Goal: Task Accomplishment & Management: Complete application form

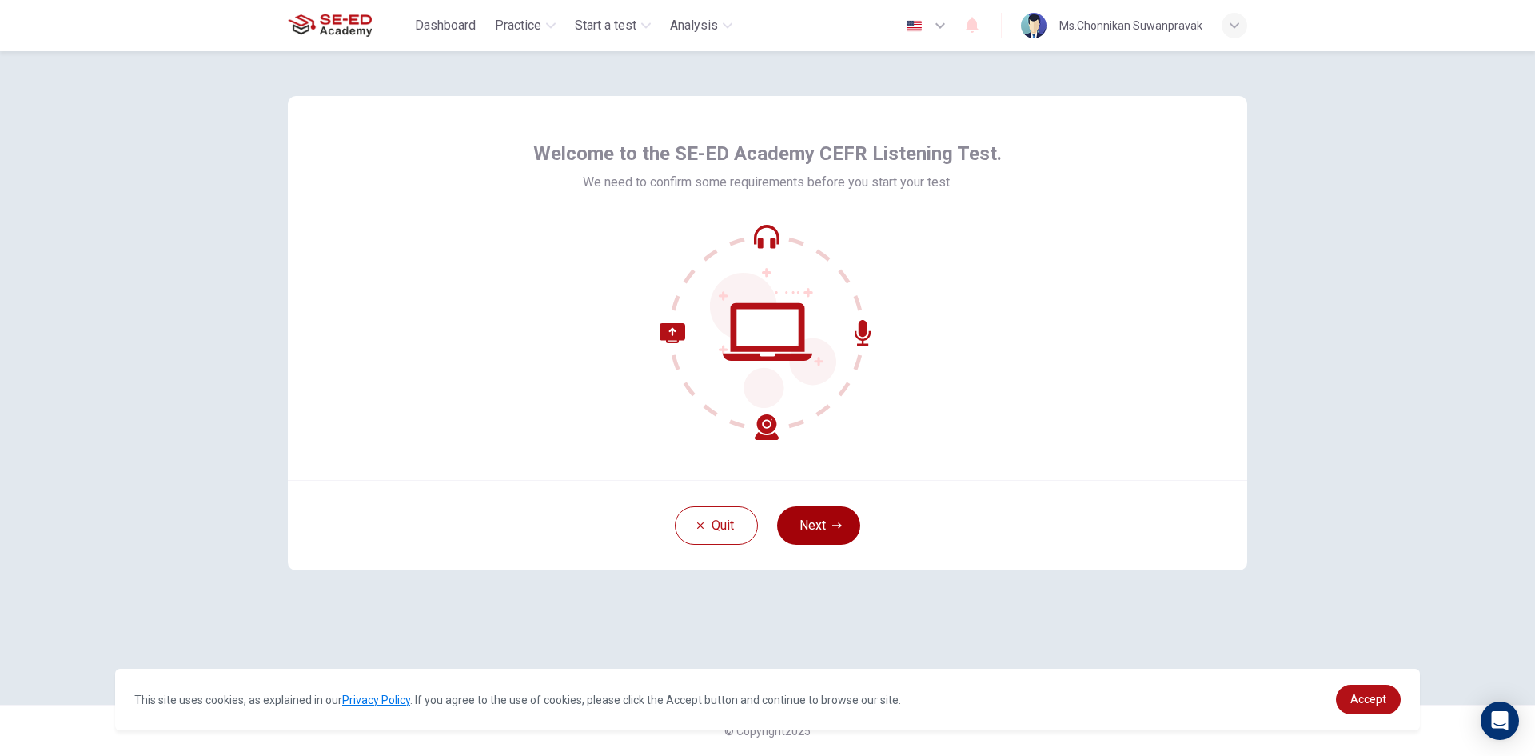
click at [833, 525] on icon "button" at bounding box center [837, 525] width 10 height 6
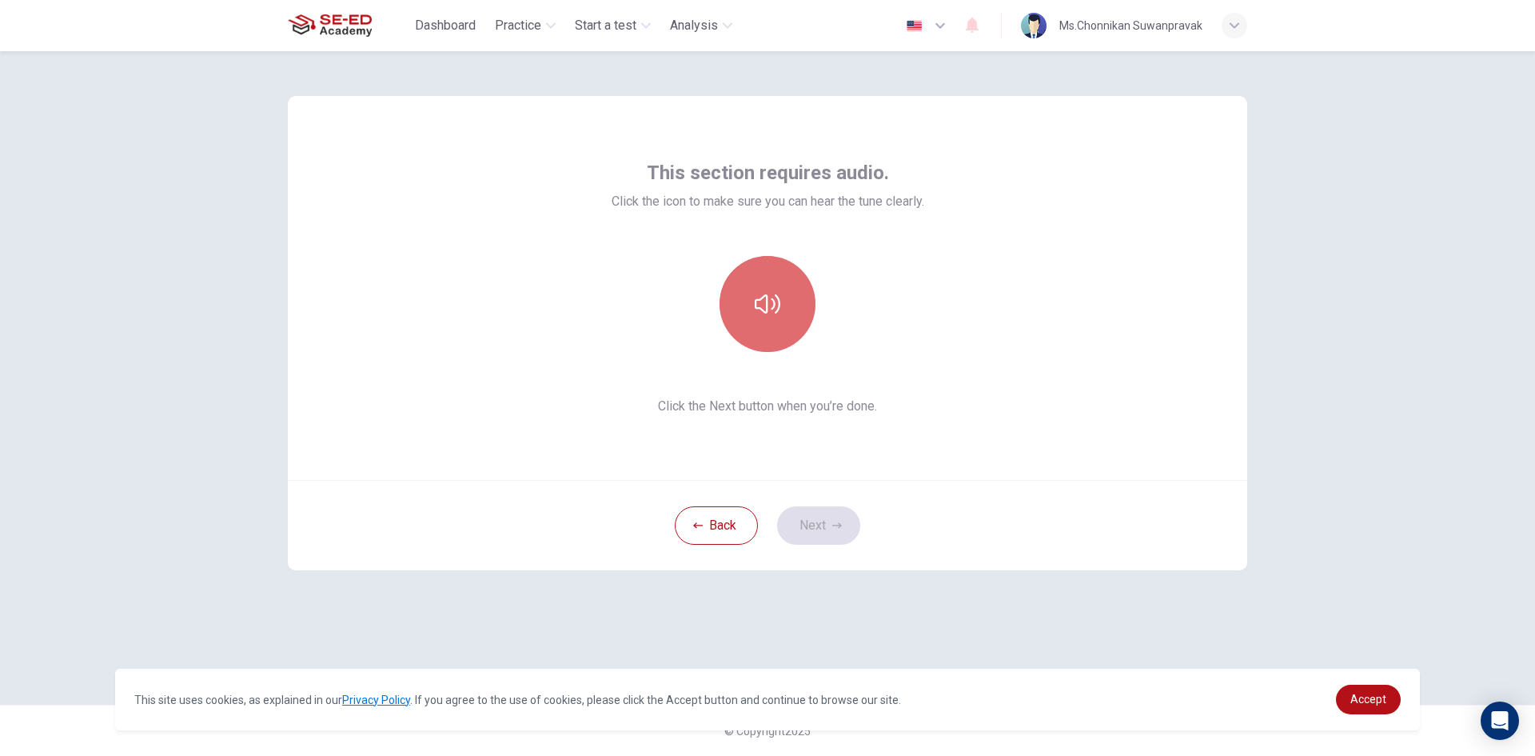
click at [768, 289] on button "button" at bounding box center [768, 304] width 96 height 96
click at [800, 304] on button "button" at bounding box center [768, 304] width 96 height 96
click at [1350, 290] on div "This section requires audio. Click the icon to make sure you can hear the tune …" at bounding box center [767, 403] width 1535 height 704
click at [819, 515] on button "Next" at bounding box center [818, 525] width 83 height 38
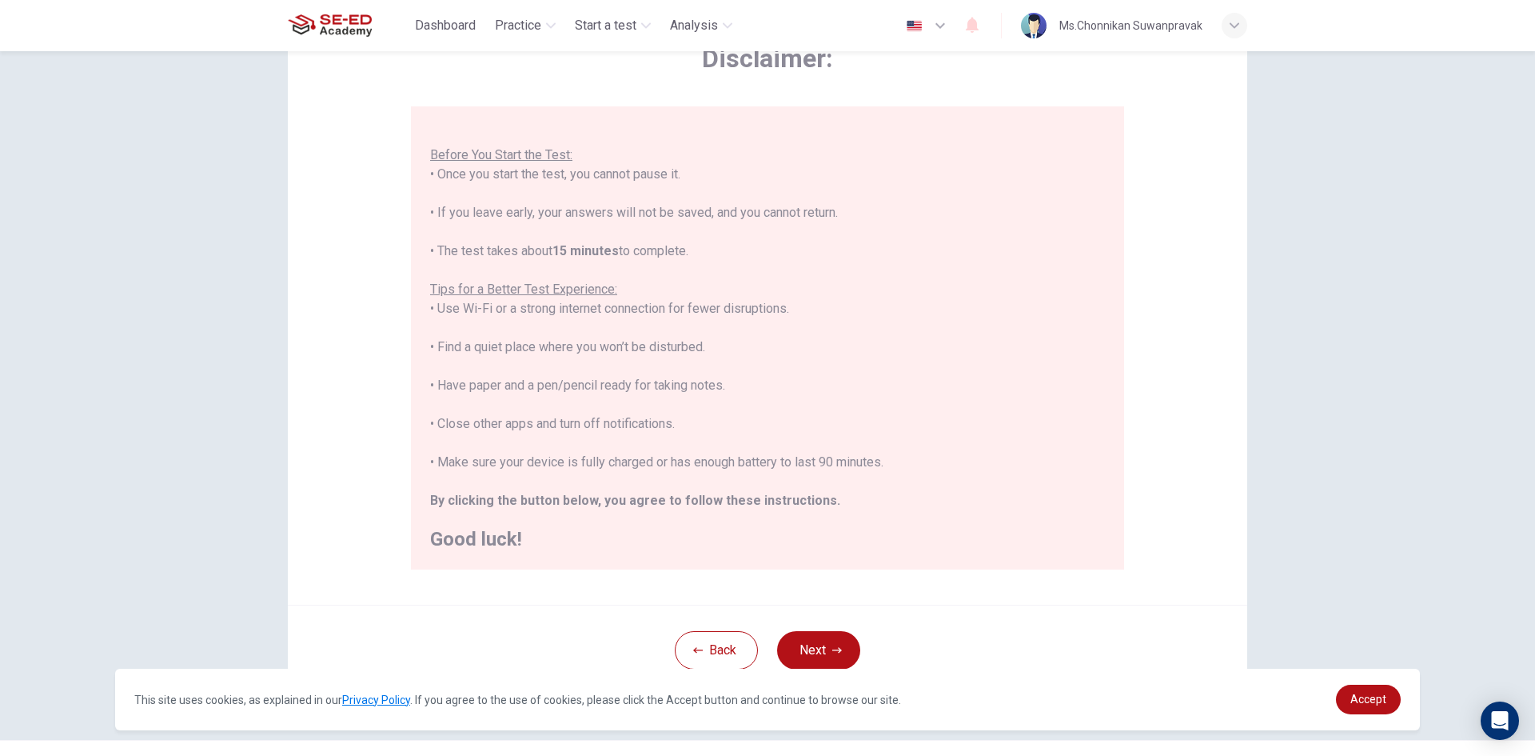
scroll to position [134, 0]
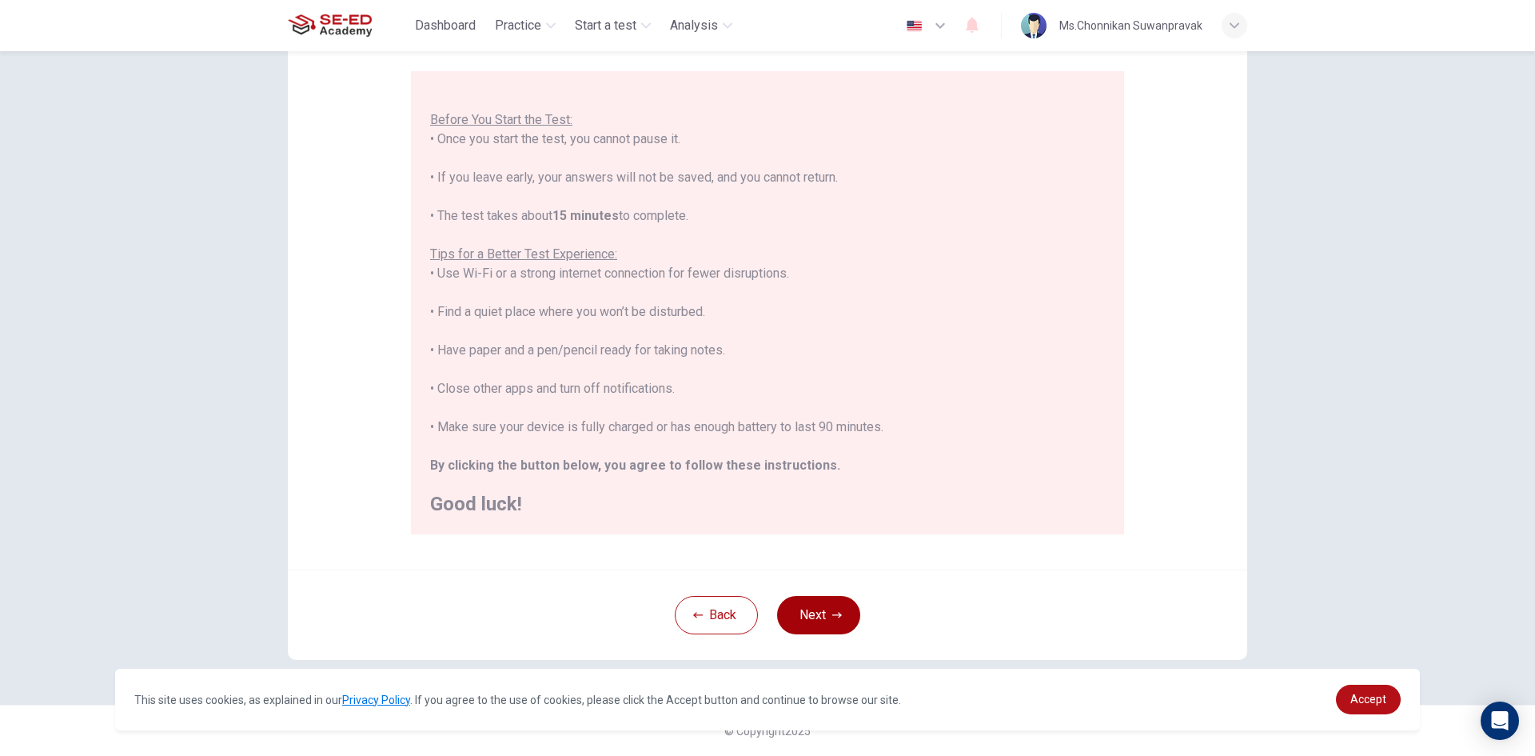
click at [816, 614] on button "Next" at bounding box center [818, 615] width 83 height 38
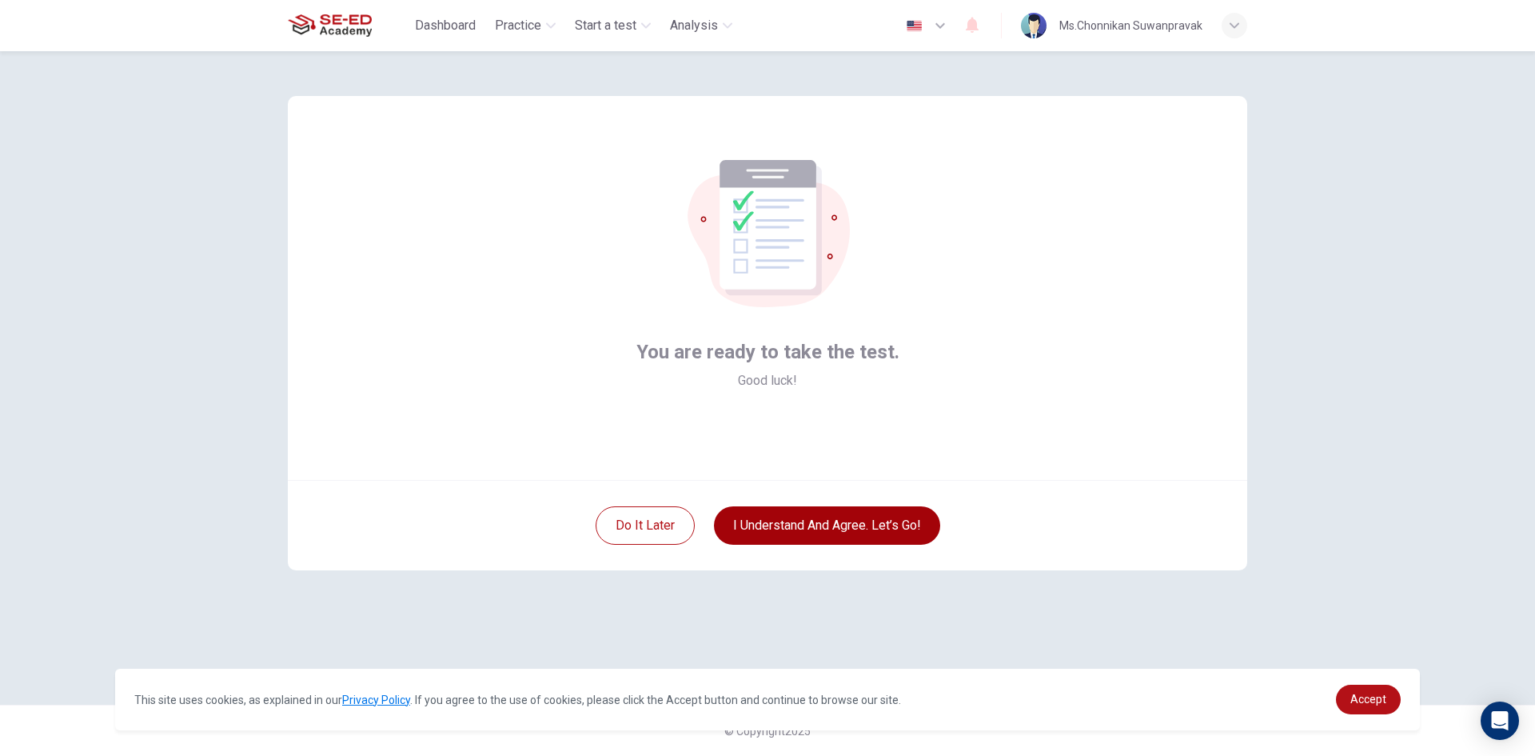
scroll to position [0, 0]
click at [867, 522] on button "I understand and agree. Let’s go!" at bounding box center [827, 525] width 226 height 38
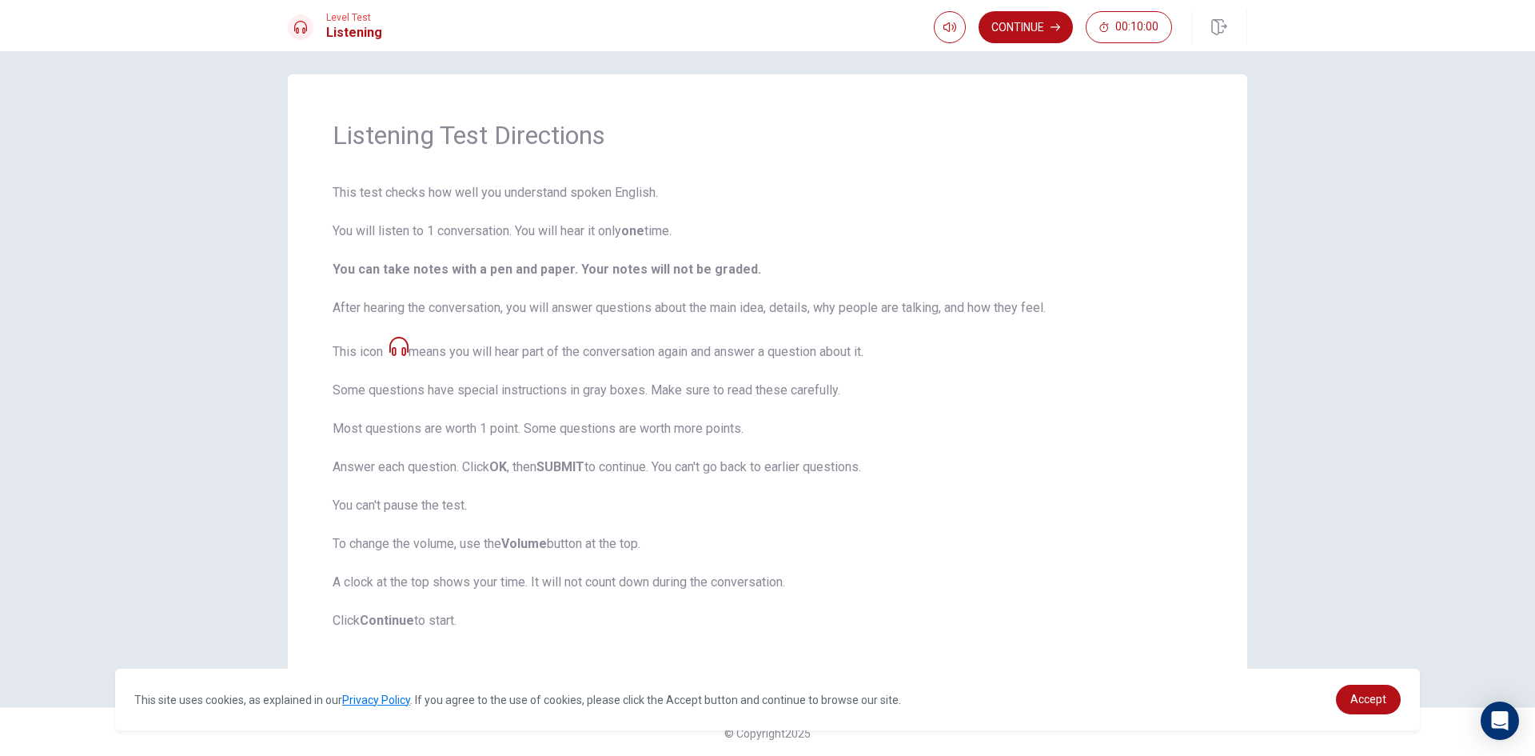
scroll to position [11, 0]
click at [1007, 26] on button "Continue" at bounding box center [1026, 27] width 94 height 32
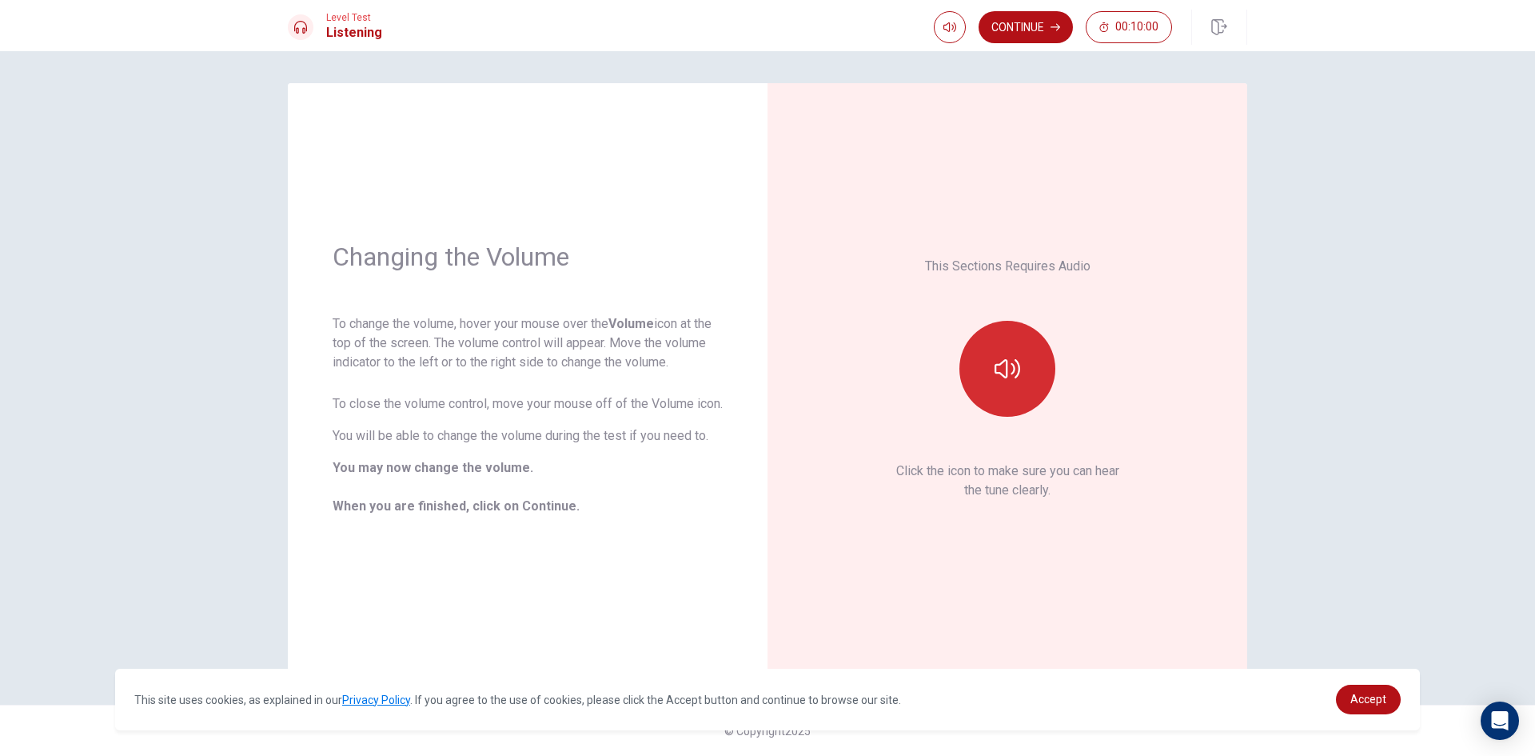
click at [1012, 367] on icon "button" at bounding box center [1008, 369] width 26 height 26
click at [1003, 378] on icon "button" at bounding box center [1008, 369] width 26 height 26
click at [1002, 373] on icon "button" at bounding box center [1008, 368] width 26 height 19
click at [996, 363] on icon "button" at bounding box center [1008, 369] width 26 height 26
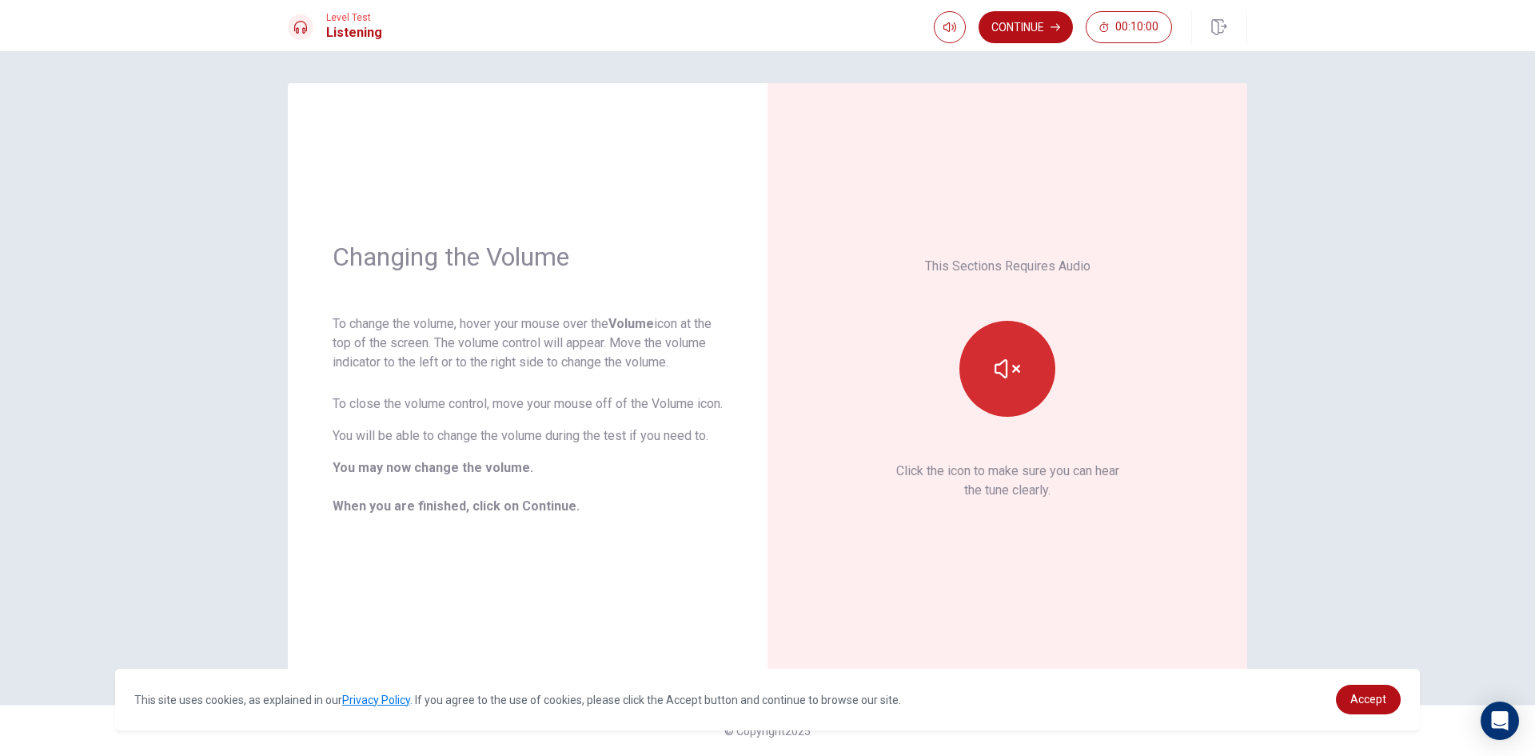
click at [995, 363] on icon "button" at bounding box center [1008, 369] width 26 height 26
click at [1023, 30] on button "Continue" at bounding box center [1026, 27] width 94 height 32
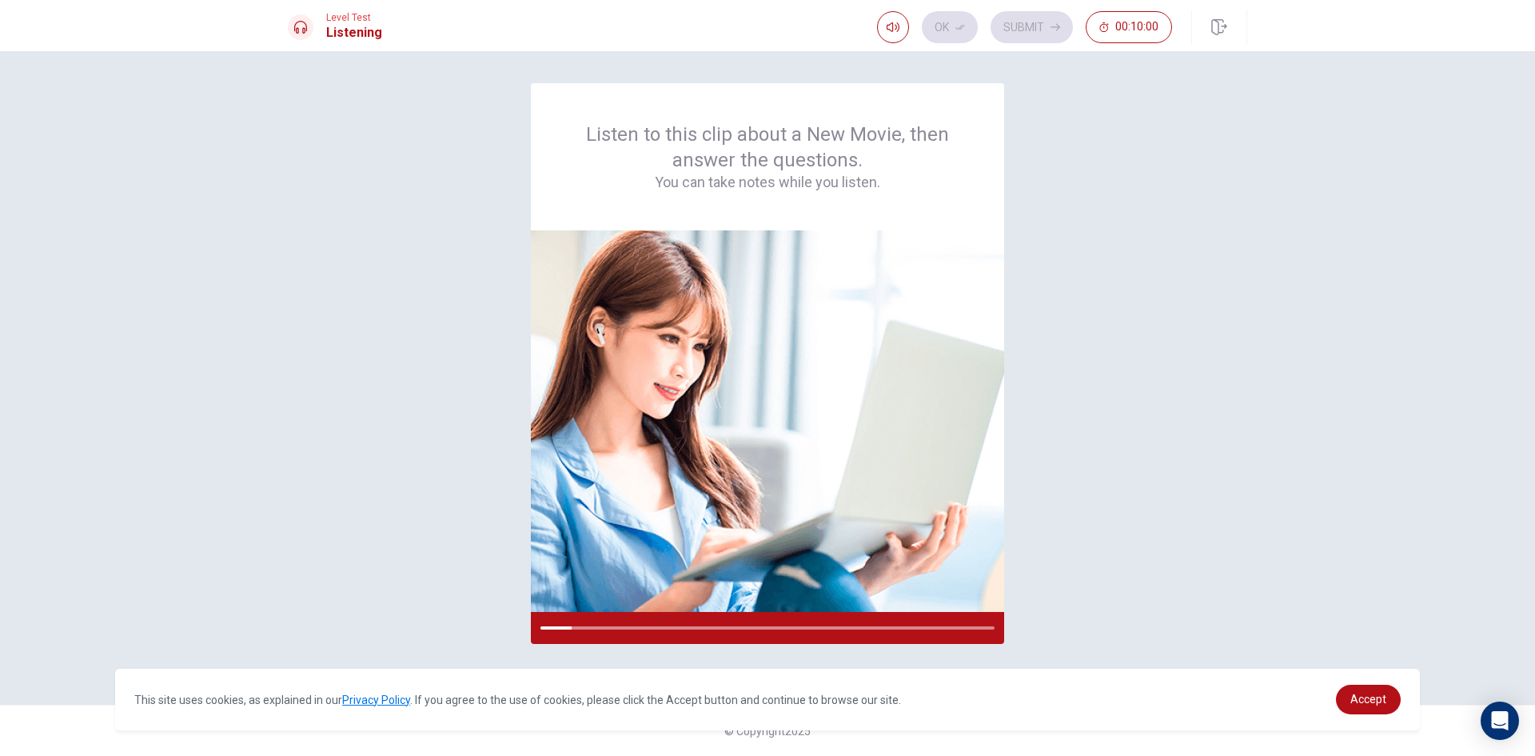
click at [1141, 580] on div "Listen to this clip about a New Movie, then answer the questions. You can take …" at bounding box center [767, 377] width 959 height 589
click at [1096, 559] on div "Listen to this clip about a New Movie, then answer the questions. You can take …" at bounding box center [767, 377] width 959 height 589
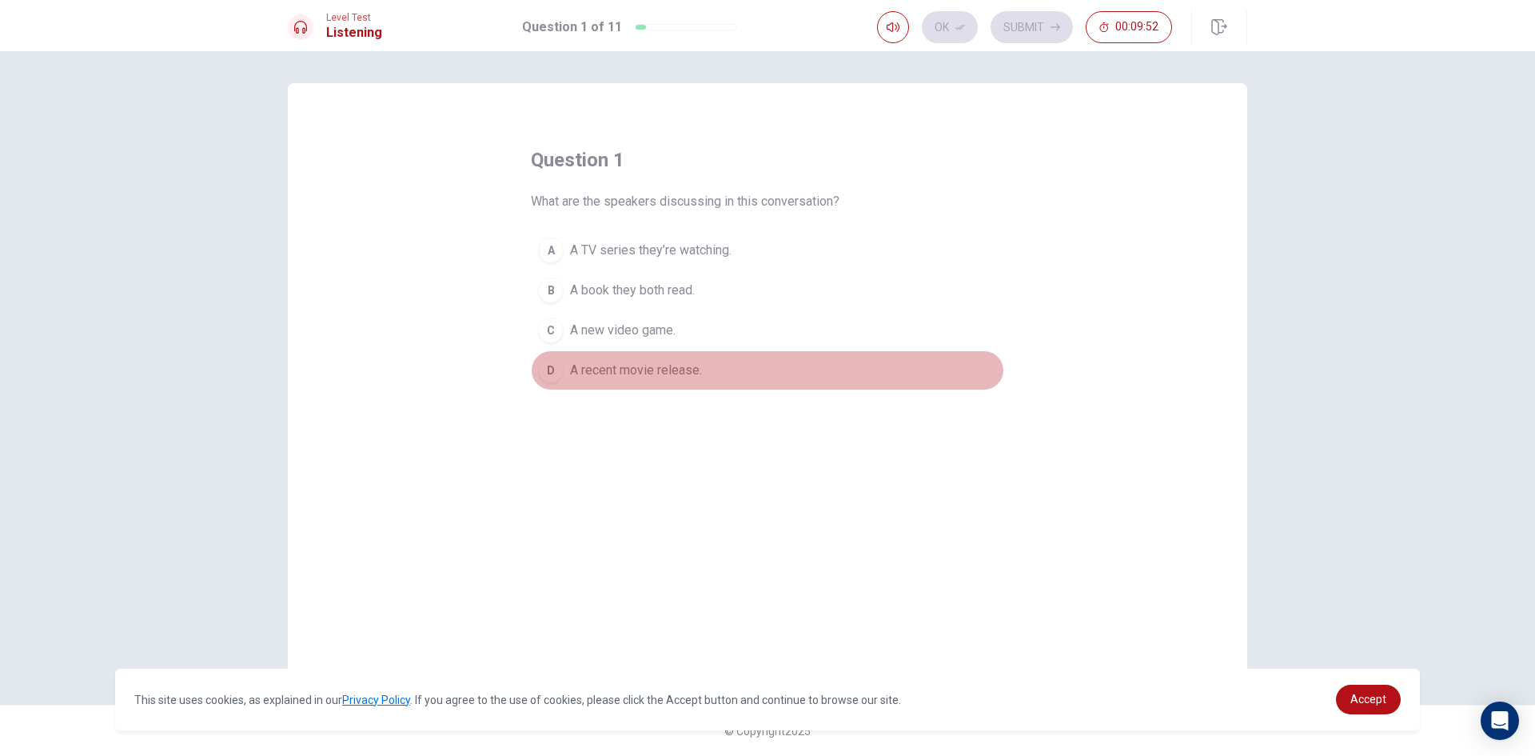
click at [552, 380] on div "D" at bounding box center [551, 370] width 26 height 26
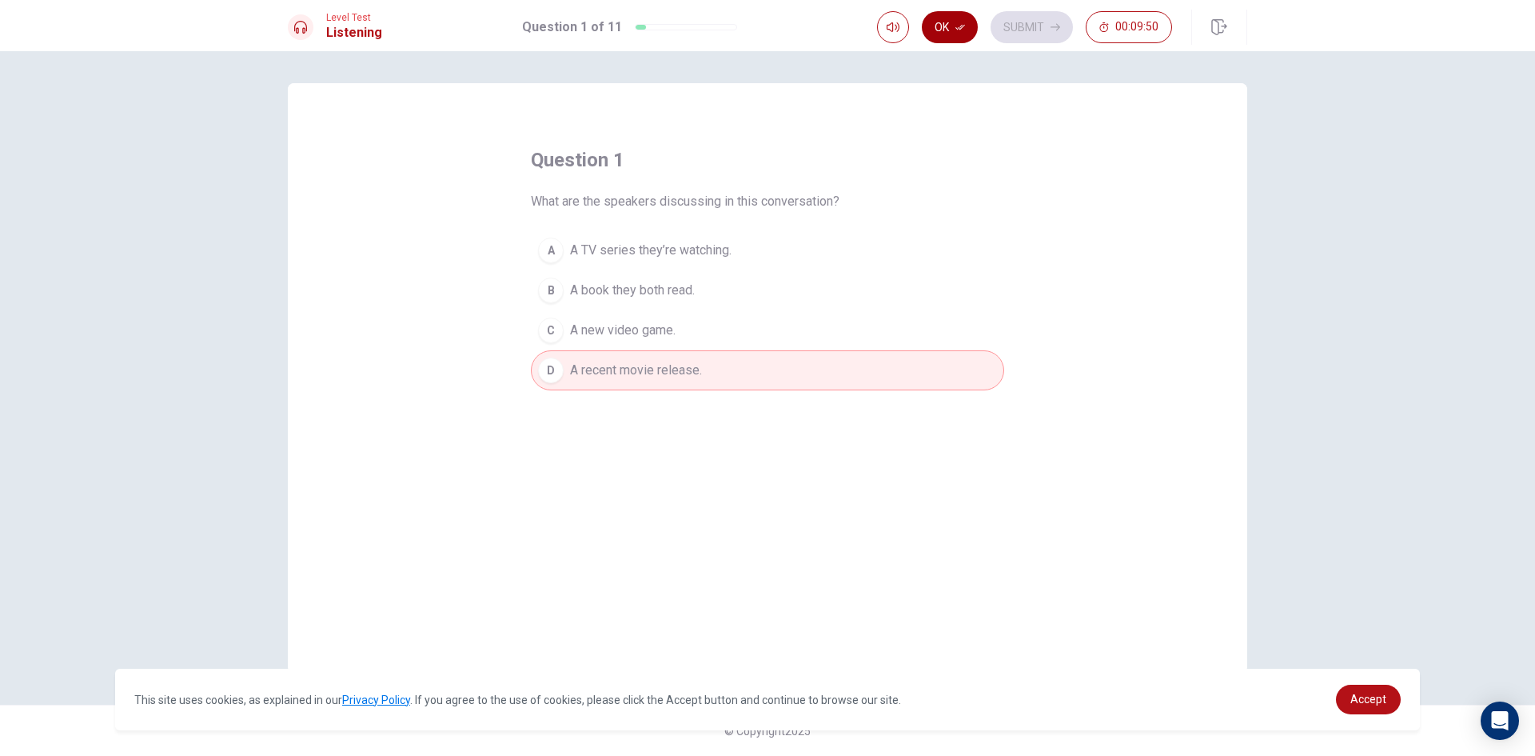
click at [939, 30] on button "Ok" at bounding box center [950, 27] width 56 height 32
click at [1037, 27] on button "Submit" at bounding box center [1032, 27] width 82 height 32
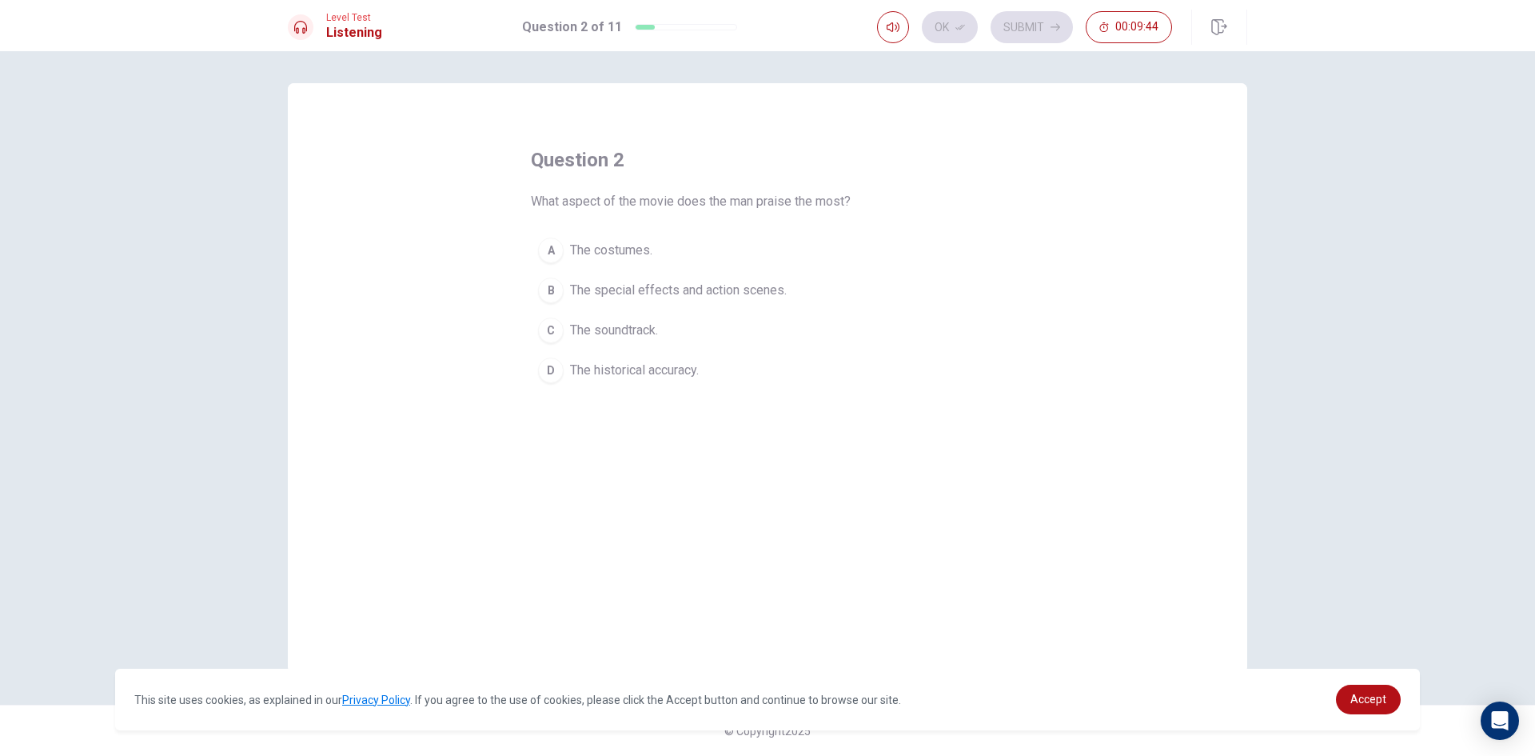
click at [553, 287] on div "B" at bounding box center [551, 290] width 26 height 26
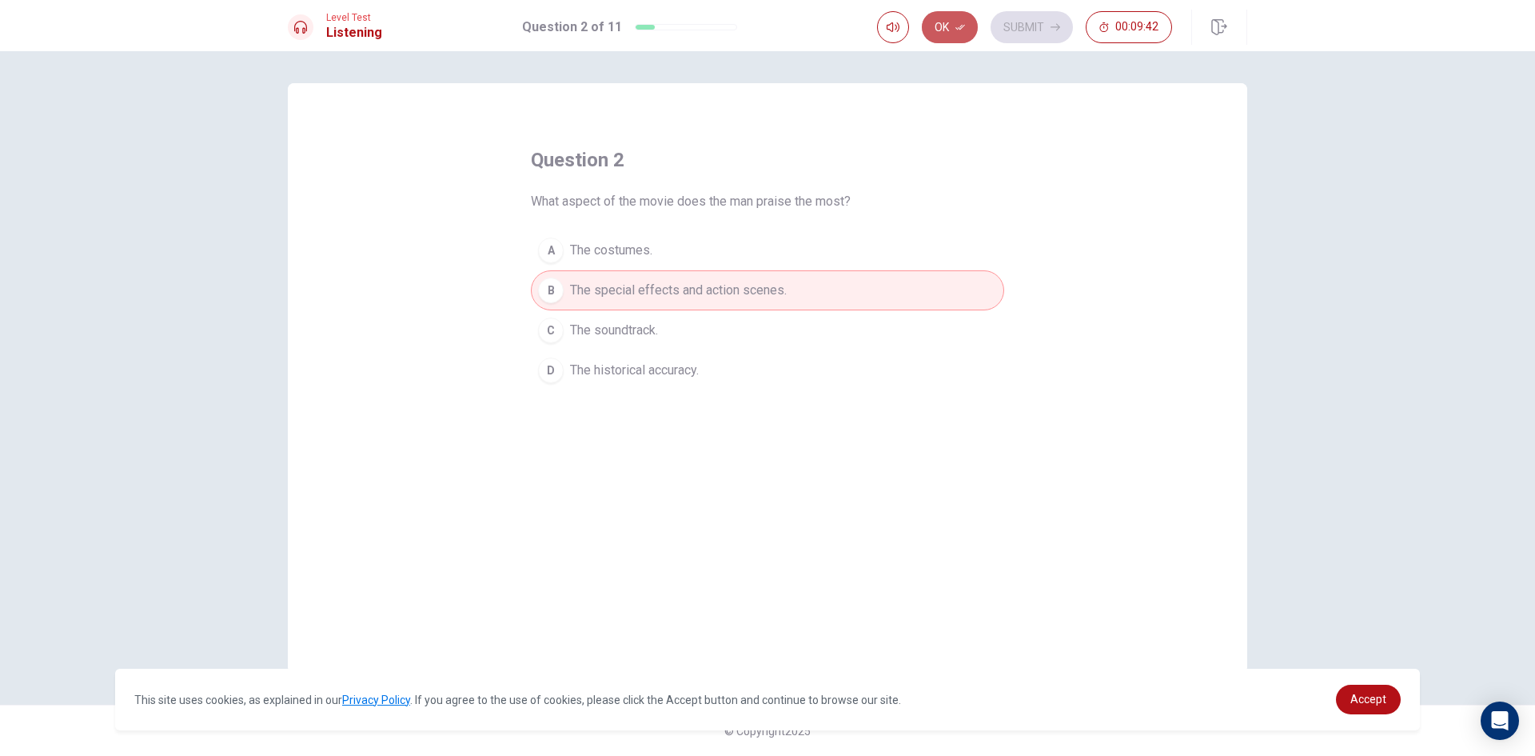
drag, startPoint x: 960, startPoint y: 25, endPoint x: 980, endPoint y: 44, distance: 27.7
click at [959, 25] on icon "button" at bounding box center [960, 27] width 10 height 10
click at [1040, 21] on button "Submit" at bounding box center [1032, 27] width 82 height 32
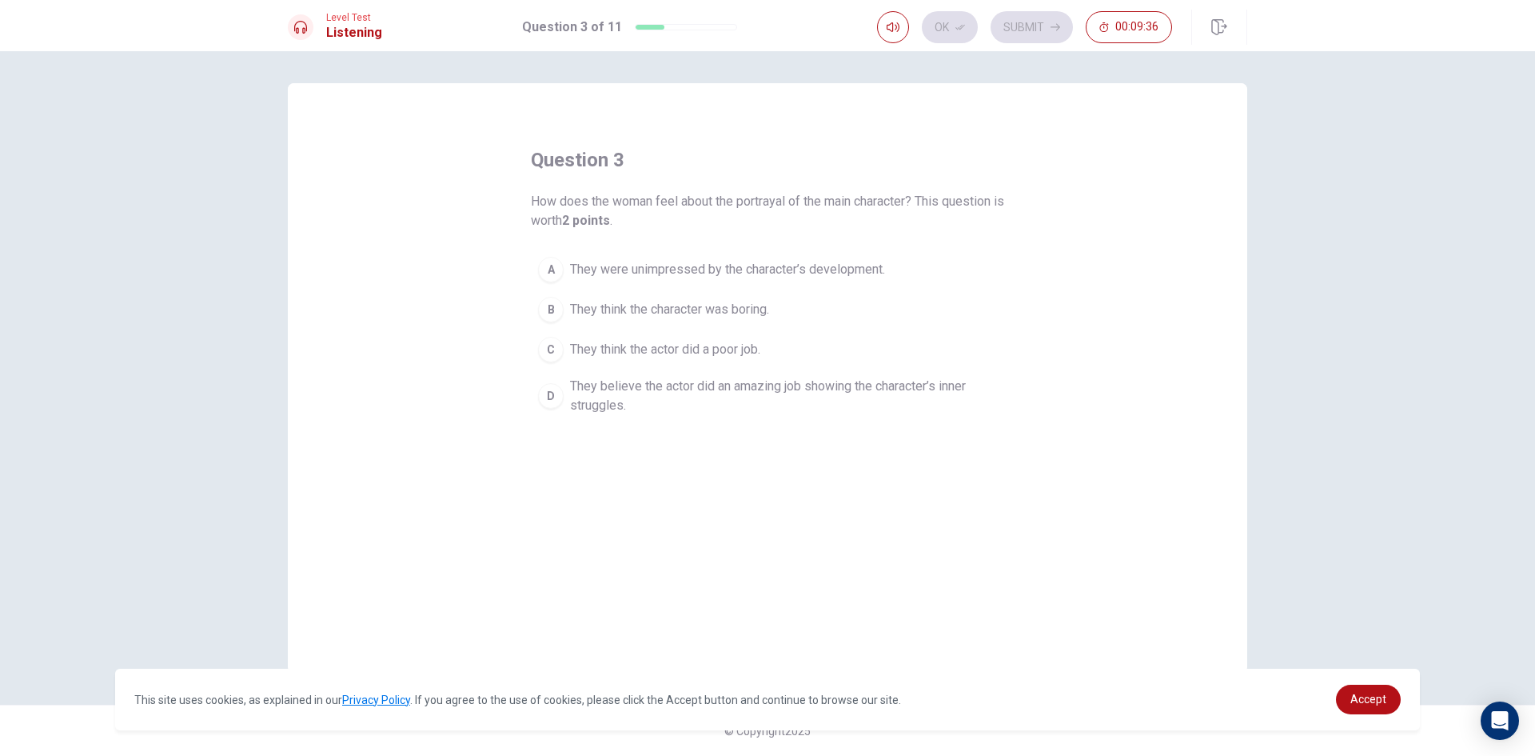
click at [553, 394] on div "D" at bounding box center [551, 396] width 26 height 26
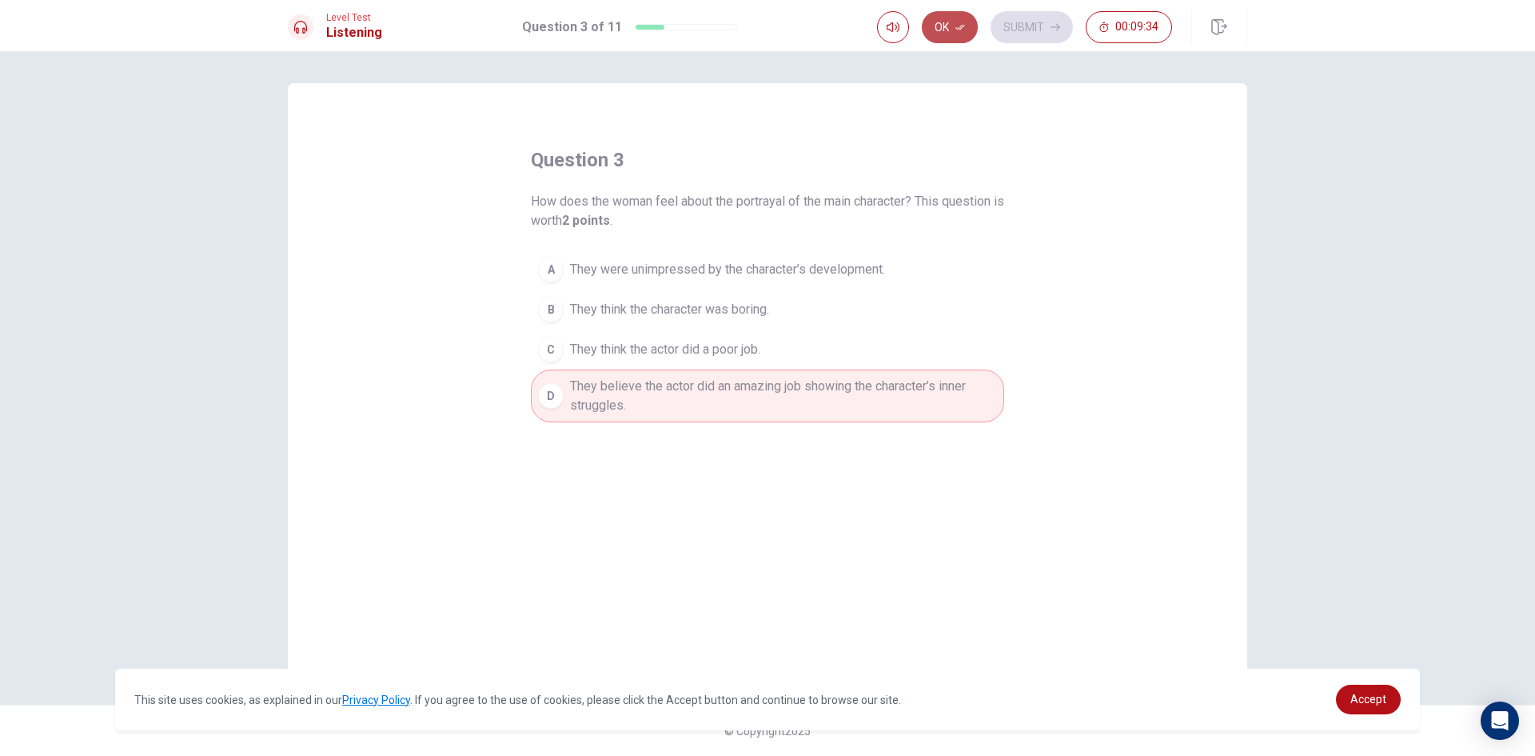
click at [951, 24] on button "Ok" at bounding box center [950, 27] width 56 height 32
click at [1028, 28] on button "Submit" at bounding box center [1032, 27] width 82 height 32
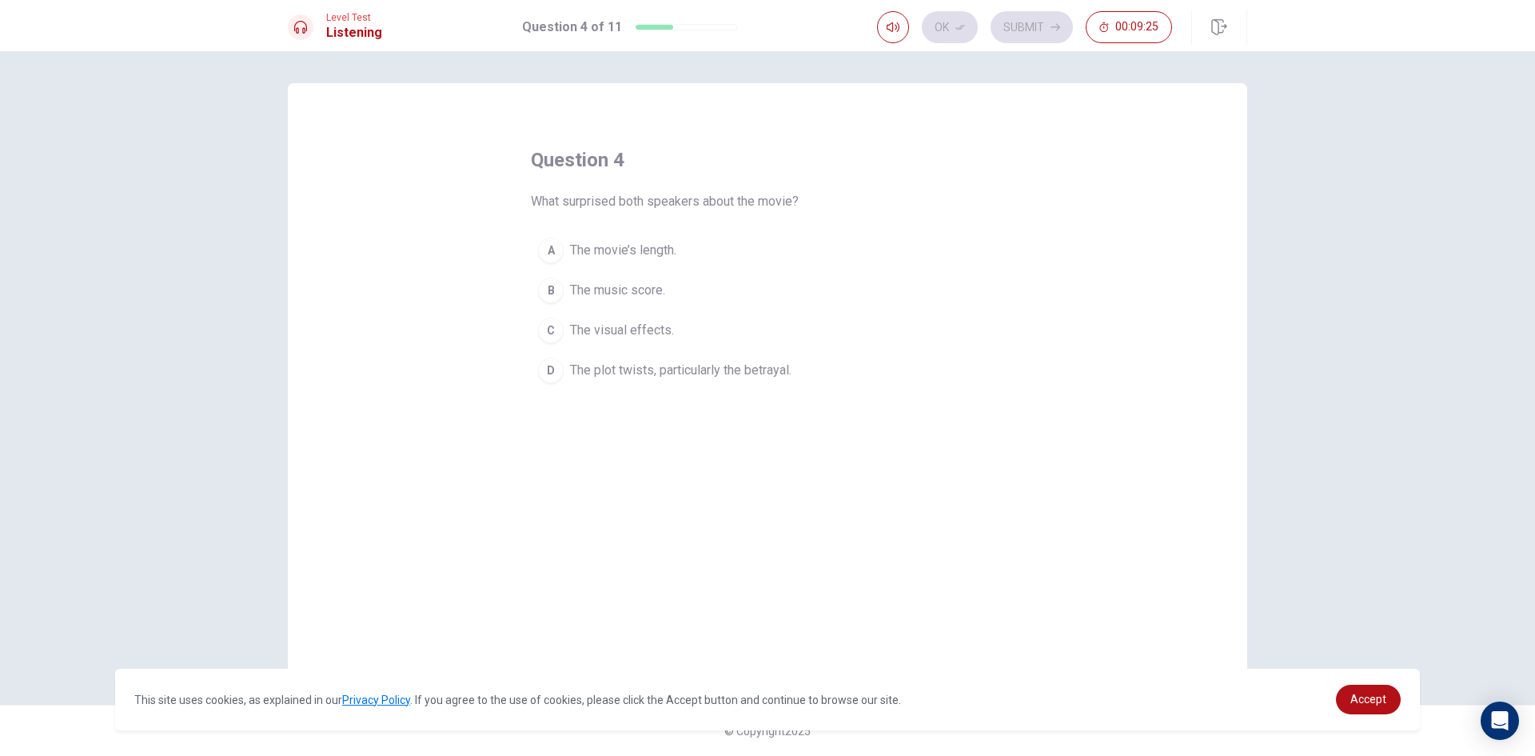
click at [554, 371] on div "D" at bounding box center [551, 370] width 26 height 26
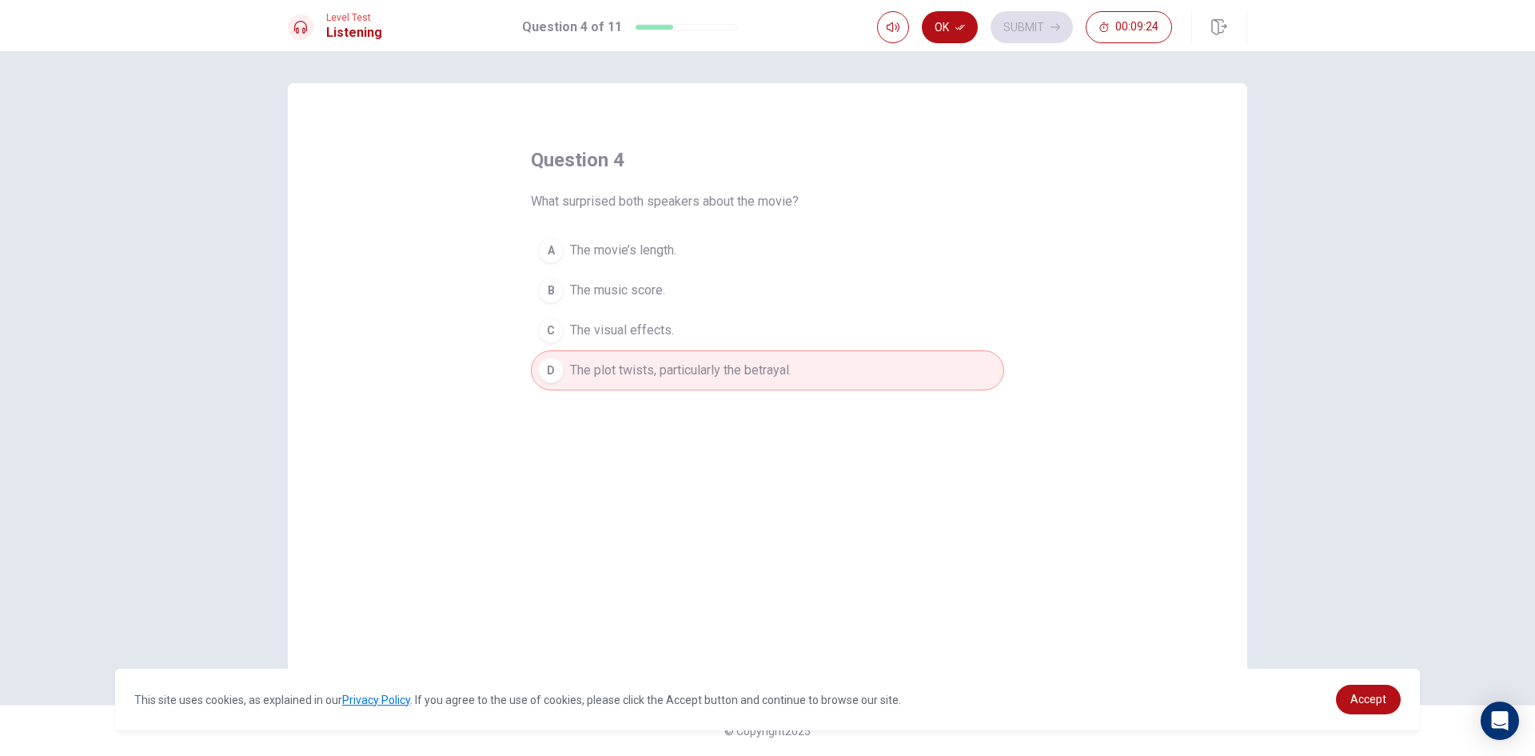
click at [944, 18] on button "Ok" at bounding box center [950, 27] width 56 height 32
click at [1018, 30] on button "Submit" at bounding box center [1032, 27] width 82 height 32
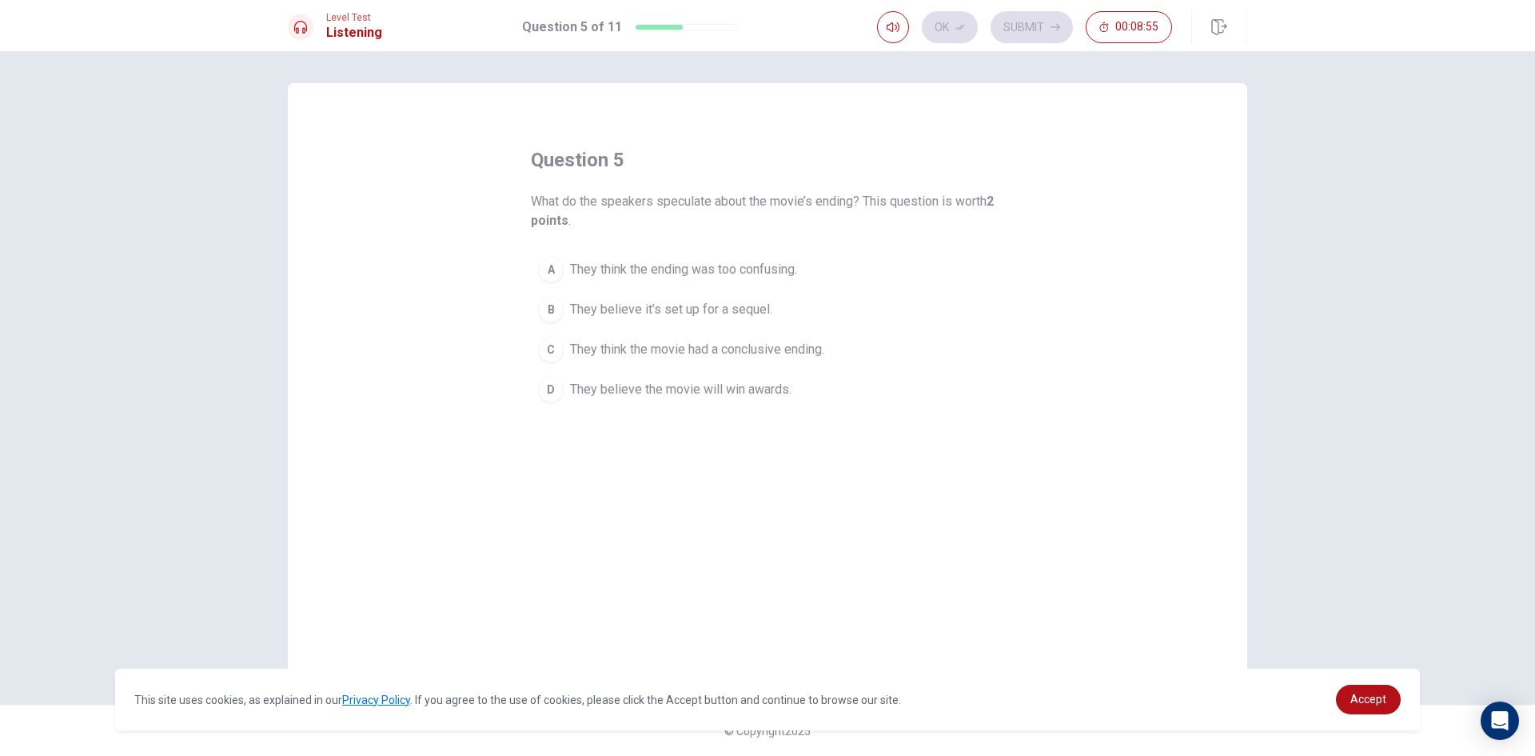
click at [553, 389] on div "D" at bounding box center [551, 390] width 26 height 26
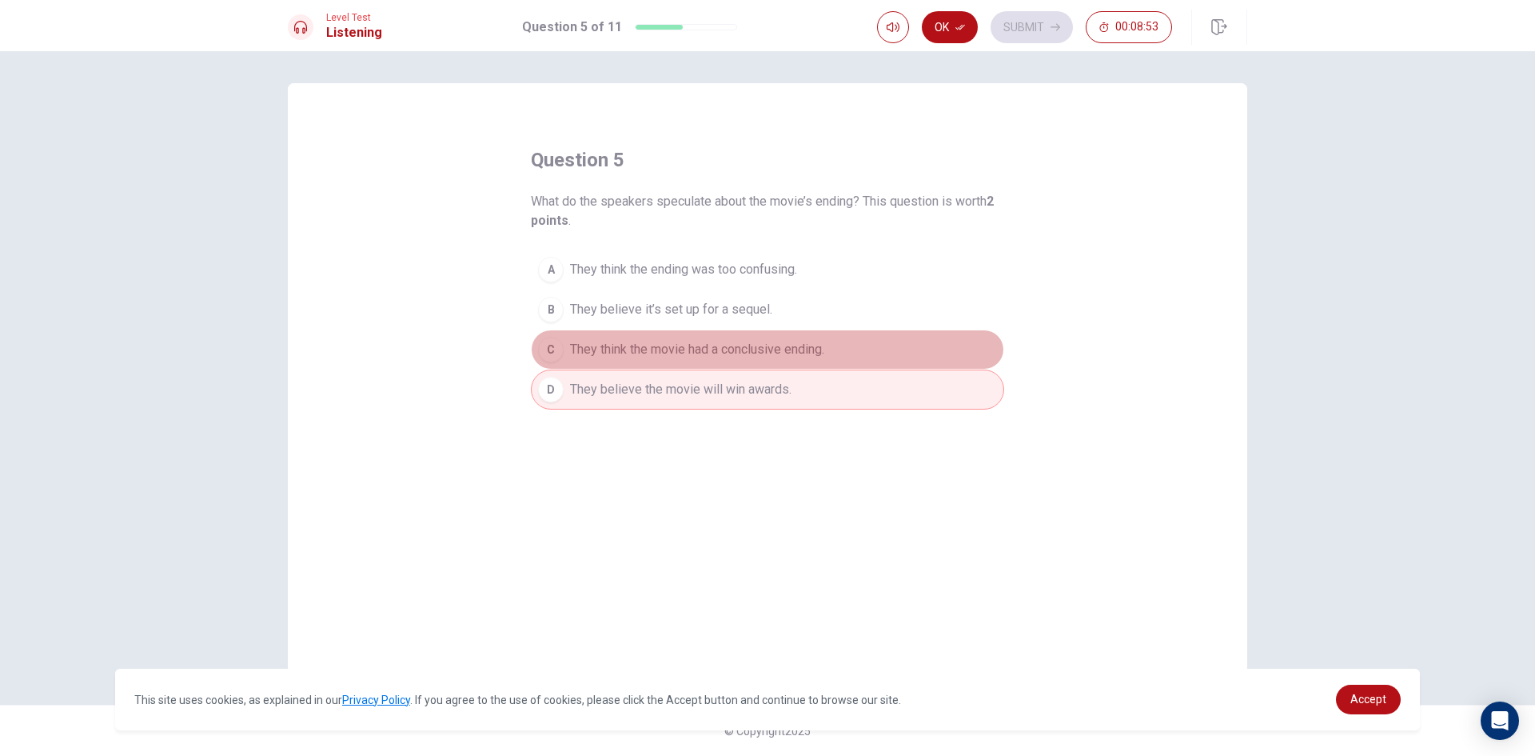
click at [600, 353] on span "They think the movie had a conclusive ending." at bounding box center [697, 349] width 254 height 19
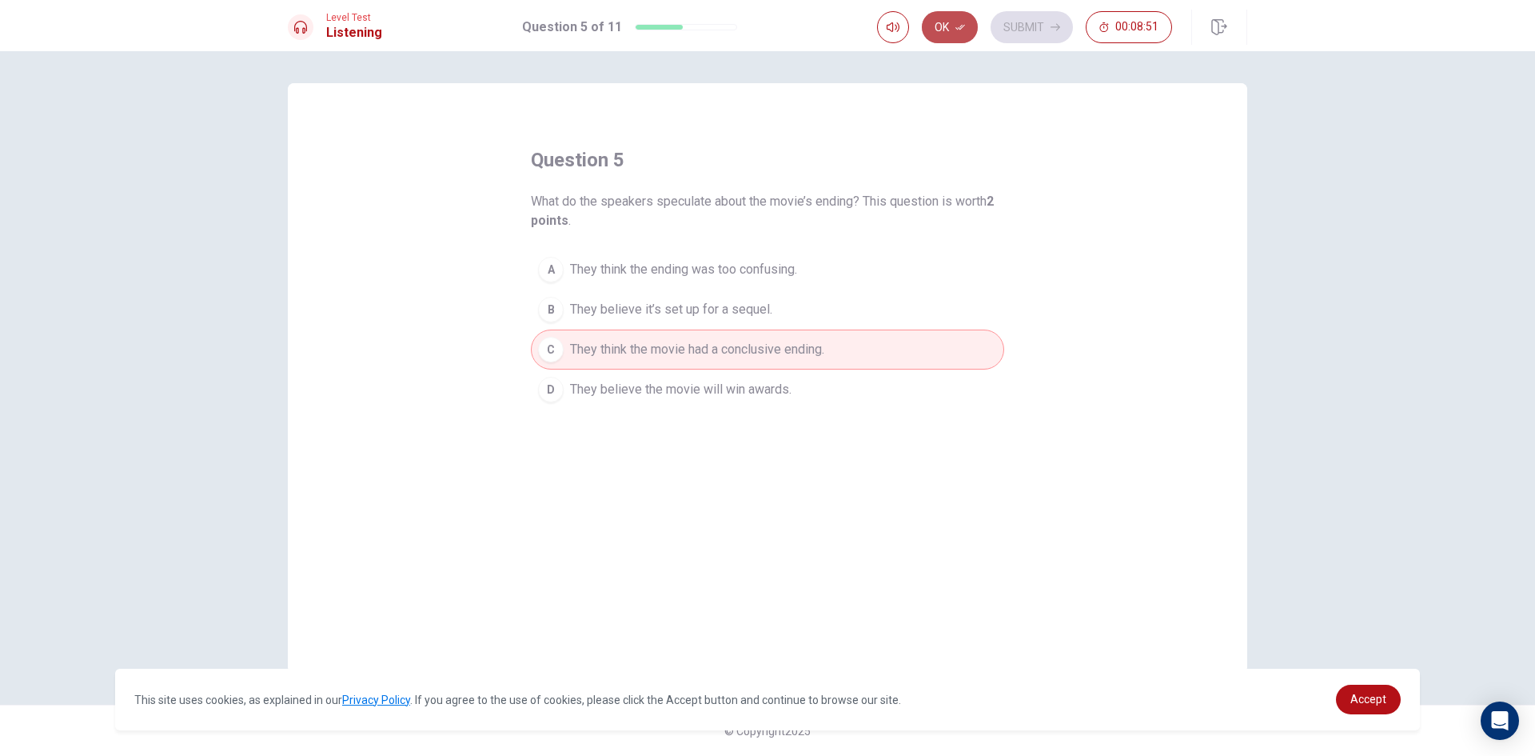
click at [961, 30] on icon "button" at bounding box center [960, 27] width 10 height 10
click at [1001, 25] on button "Submit" at bounding box center [1032, 27] width 82 height 32
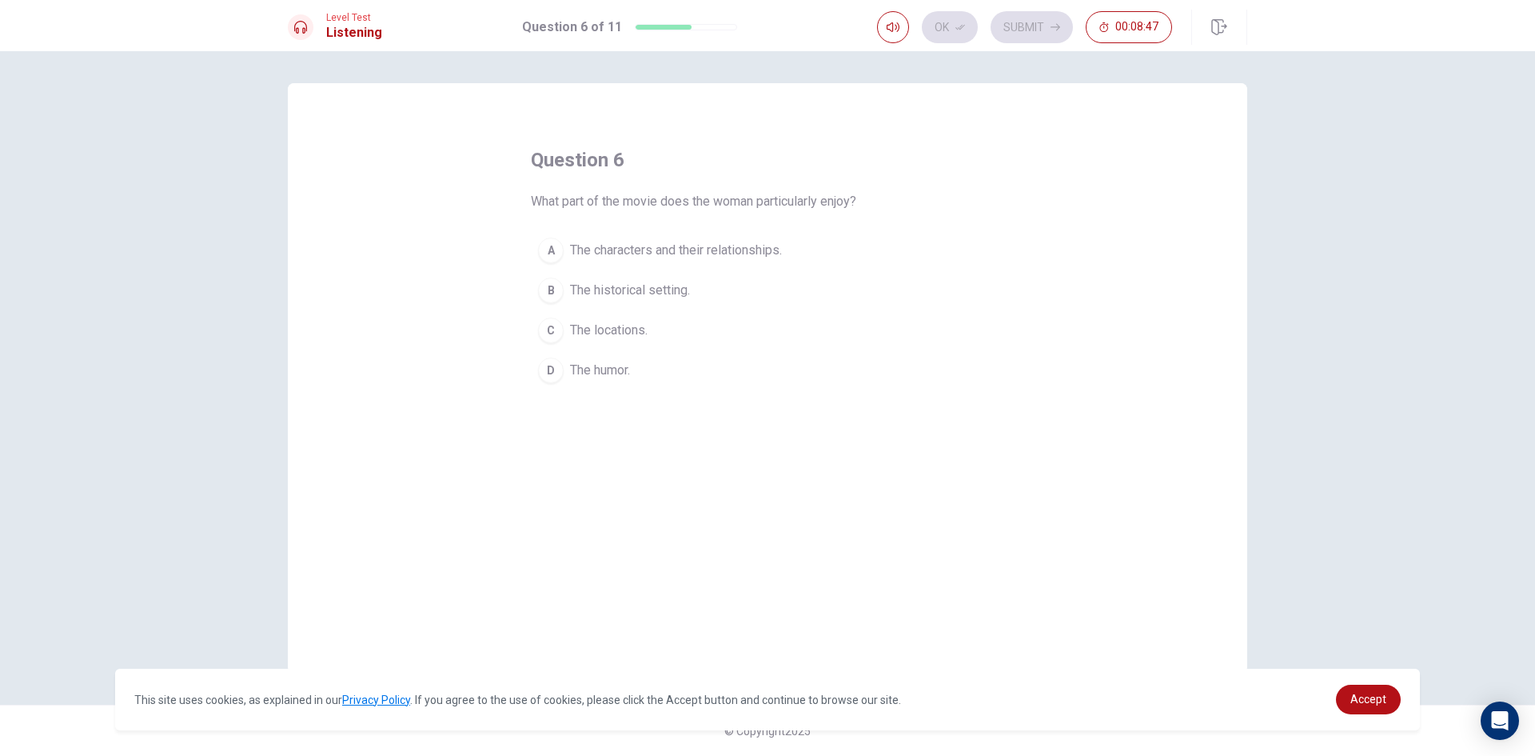
click at [563, 245] on button "A The characters and their relationships." at bounding box center [767, 250] width 473 height 40
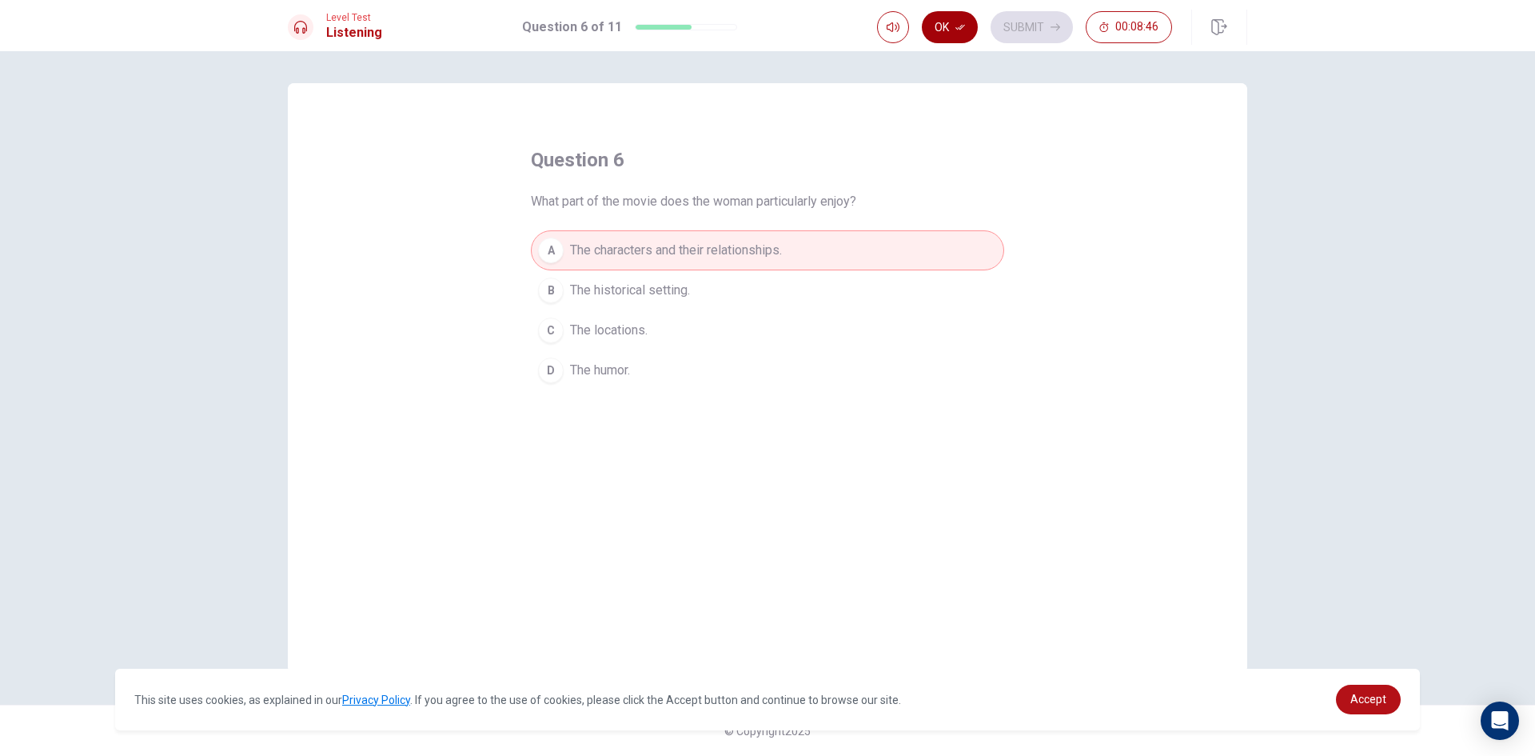
click at [947, 29] on button "Ok" at bounding box center [950, 27] width 56 height 32
click at [1009, 18] on button "Submit" at bounding box center [1032, 27] width 82 height 32
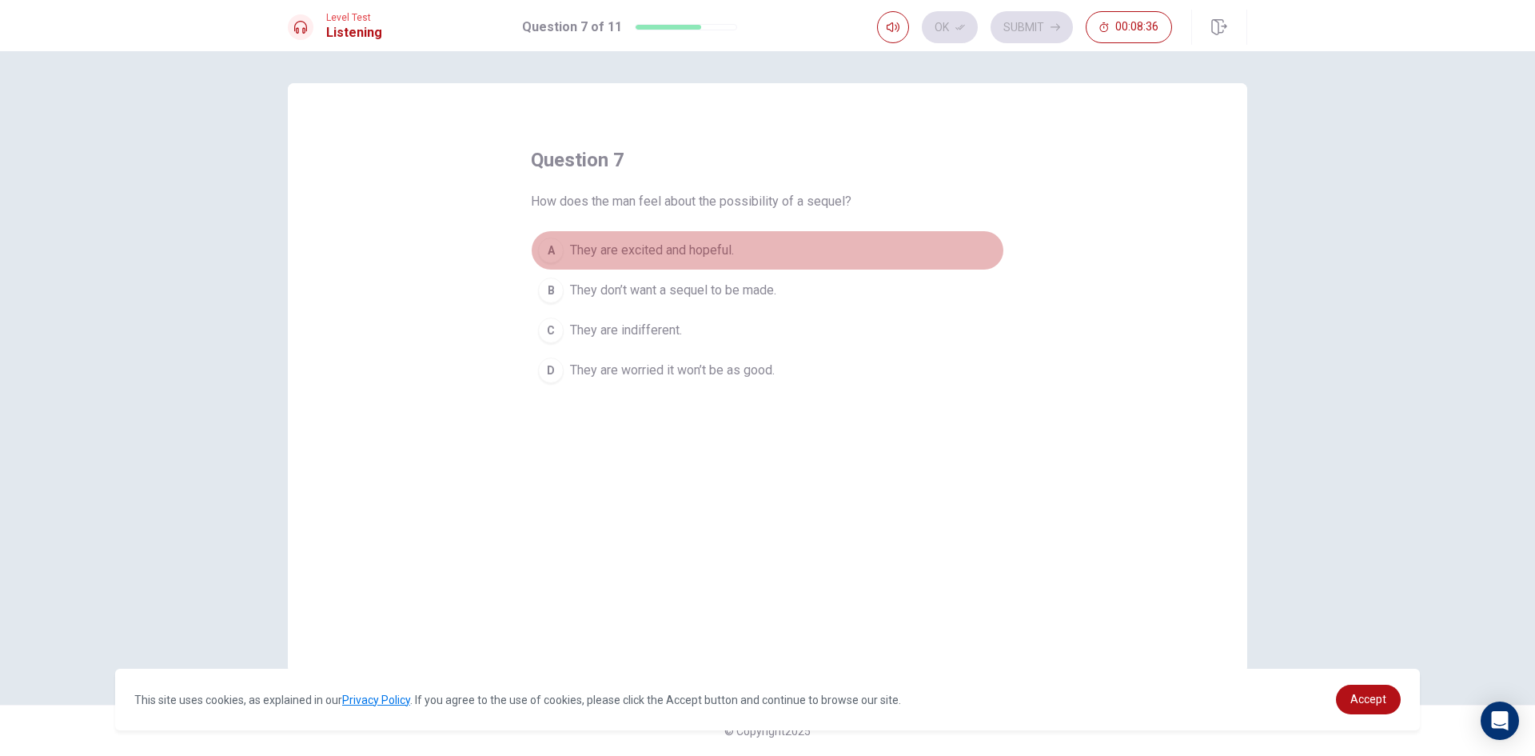
click at [557, 241] on div "A" at bounding box center [551, 250] width 26 height 26
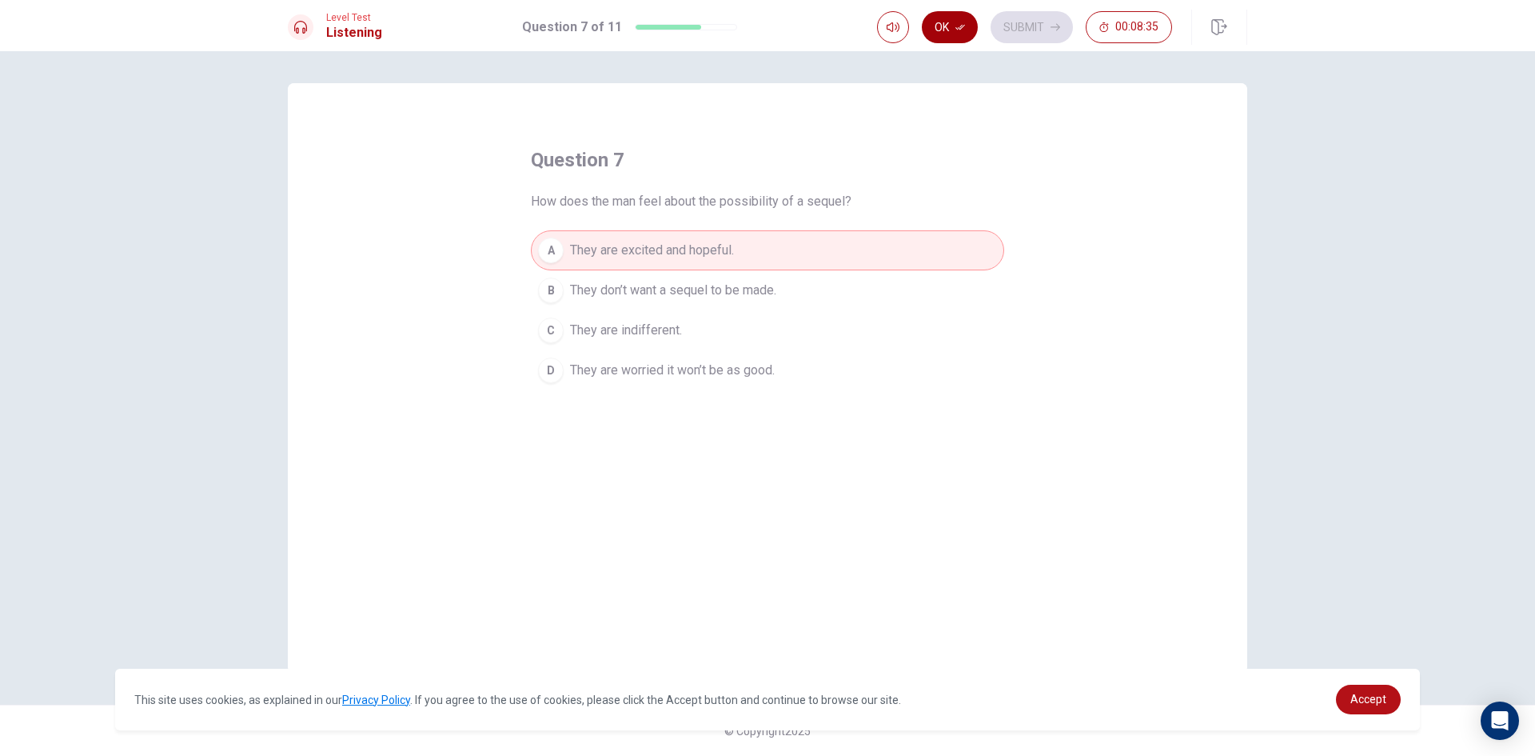
click at [948, 29] on button "Ok" at bounding box center [950, 27] width 56 height 32
click at [1009, 18] on button "Submit" at bounding box center [1032, 27] width 82 height 32
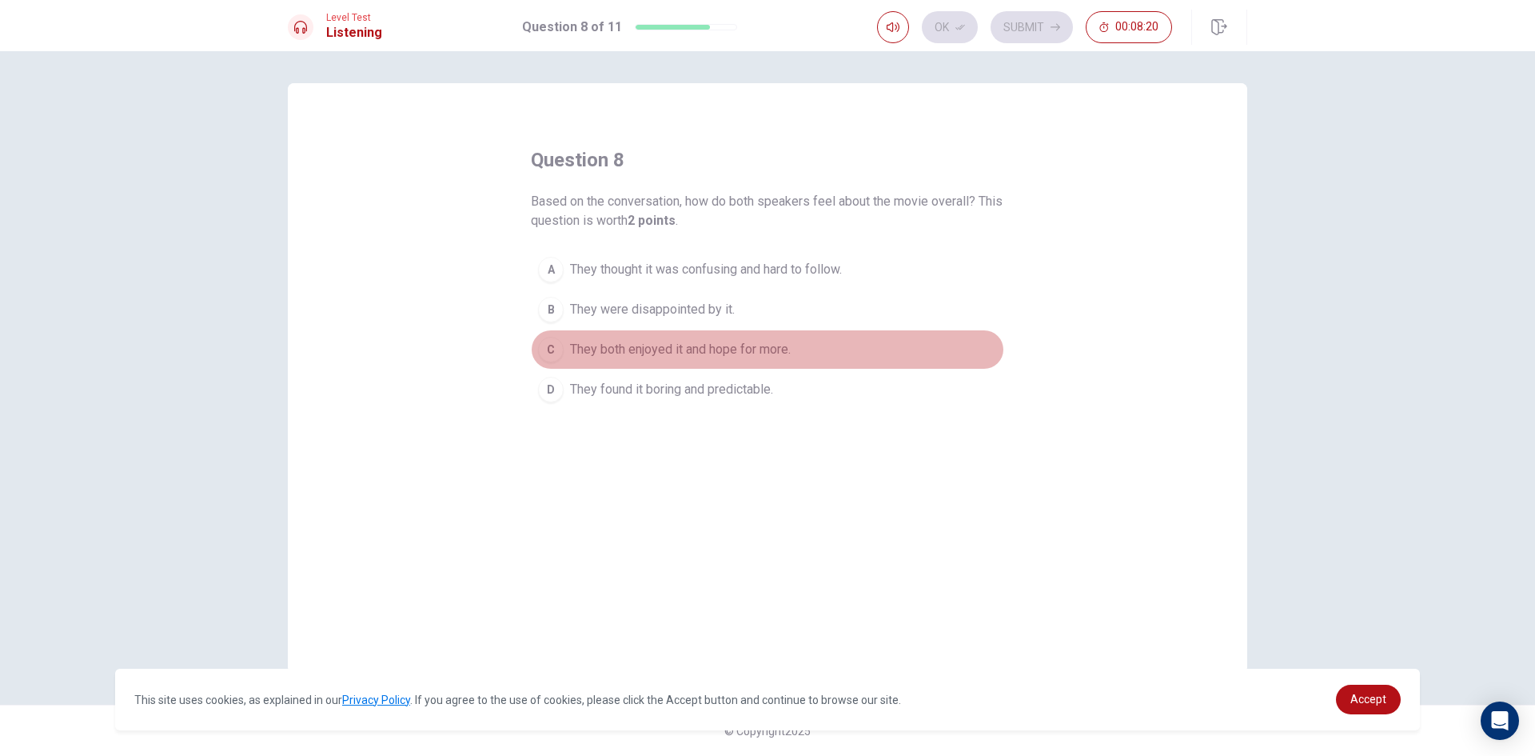
click at [552, 341] on div "C" at bounding box center [551, 350] width 26 height 26
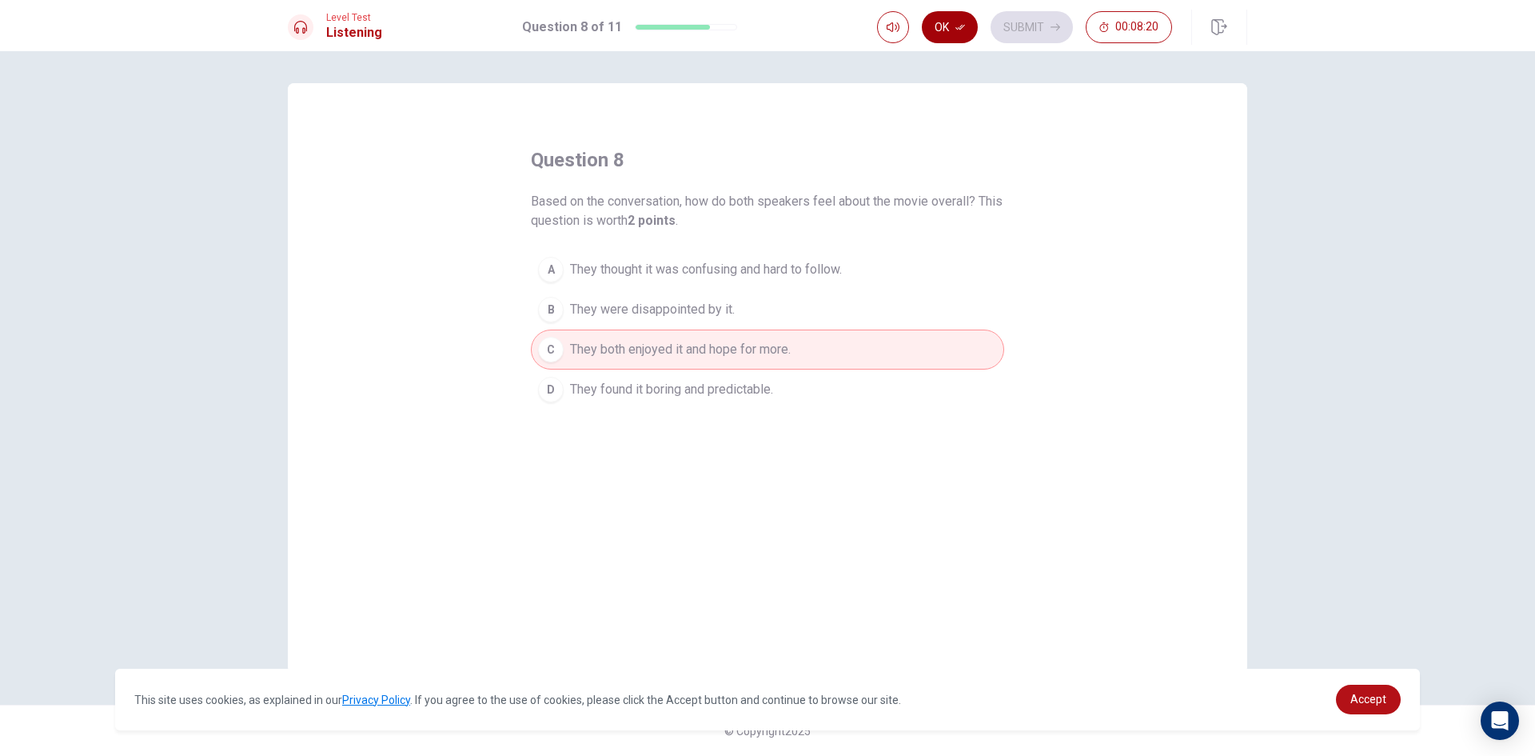
click at [951, 20] on button "Ok" at bounding box center [950, 27] width 56 height 32
click at [1008, 22] on button "Submit" at bounding box center [1032, 27] width 82 height 32
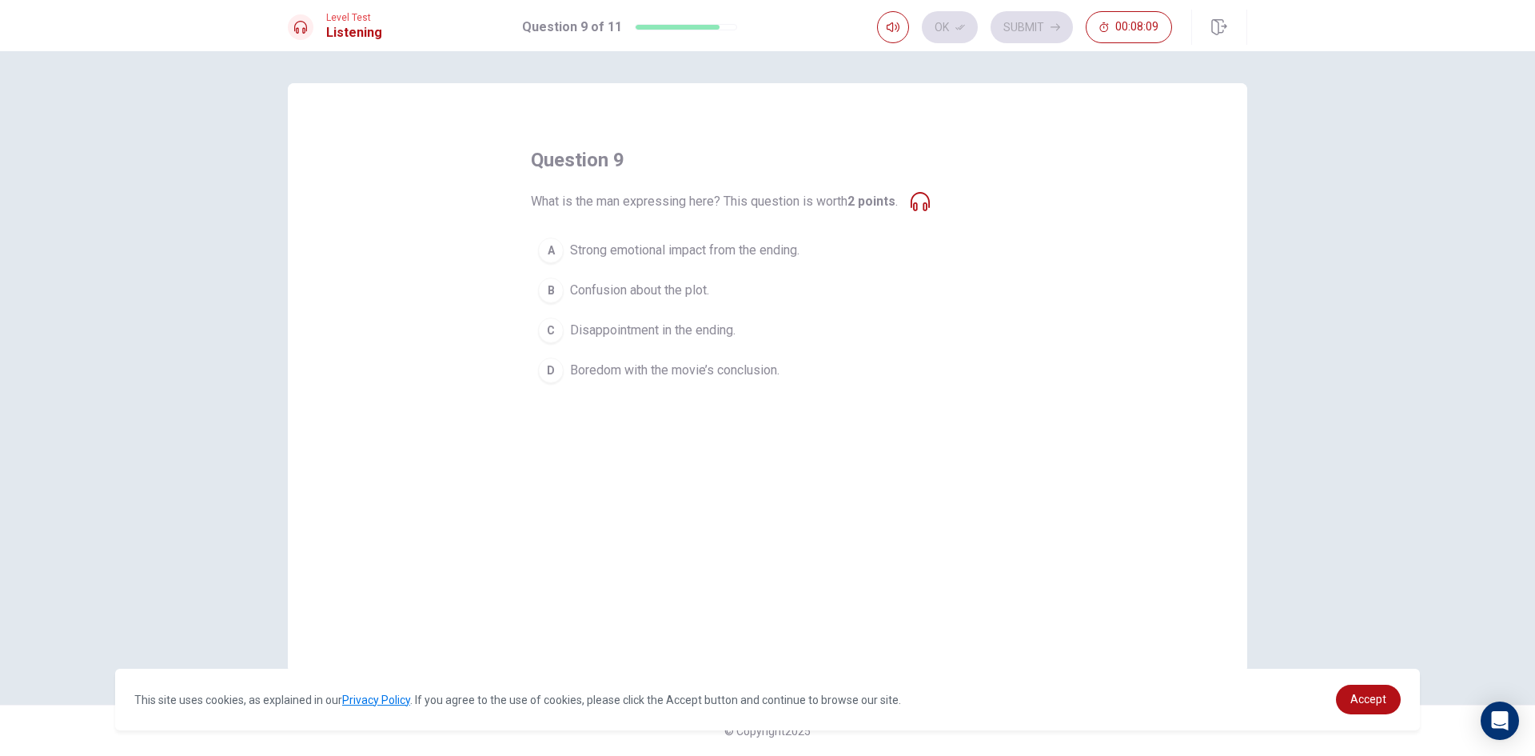
click at [552, 248] on div "A" at bounding box center [551, 250] width 26 height 26
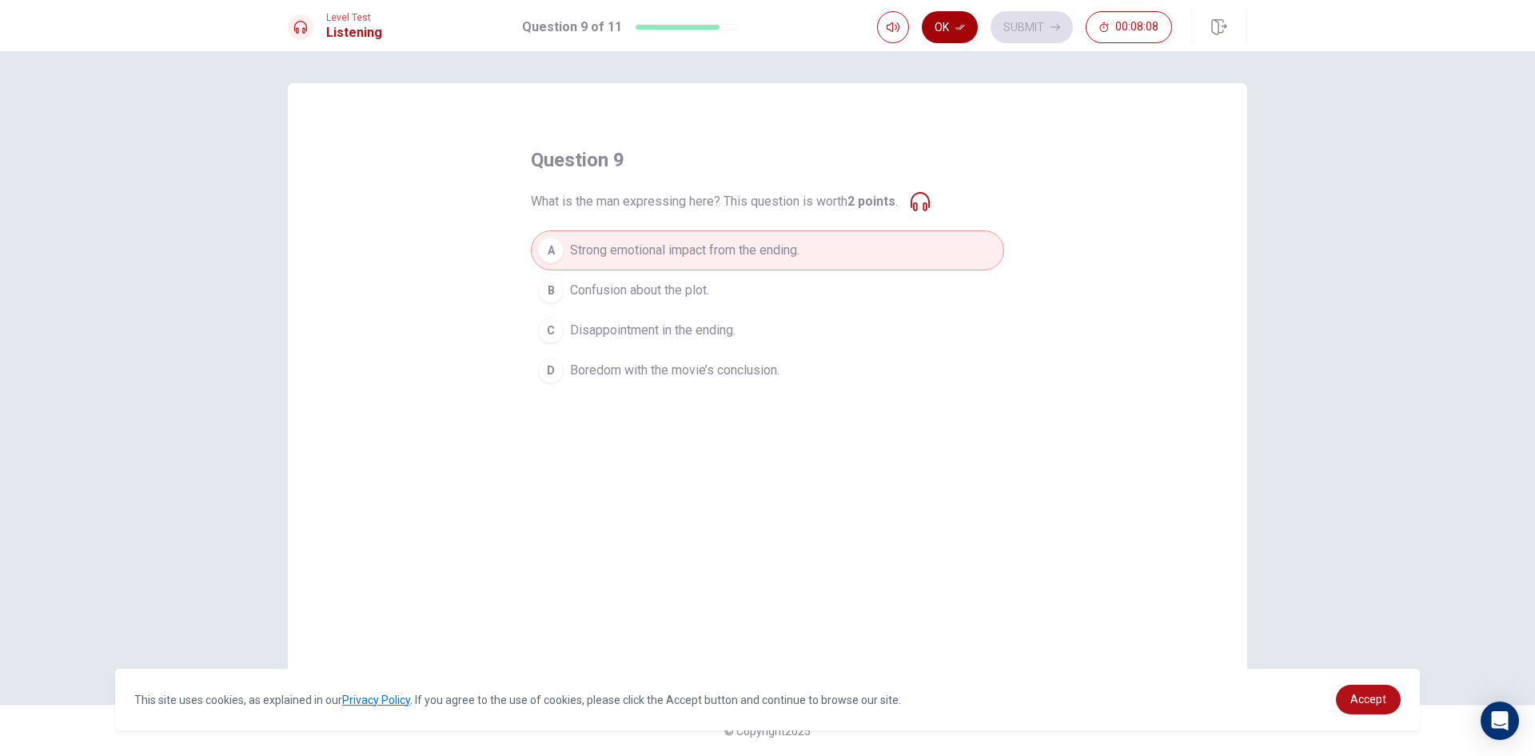
click at [938, 32] on button "Ok" at bounding box center [950, 27] width 56 height 32
click at [1039, 15] on button "Submit" at bounding box center [1032, 27] width 82 height 32
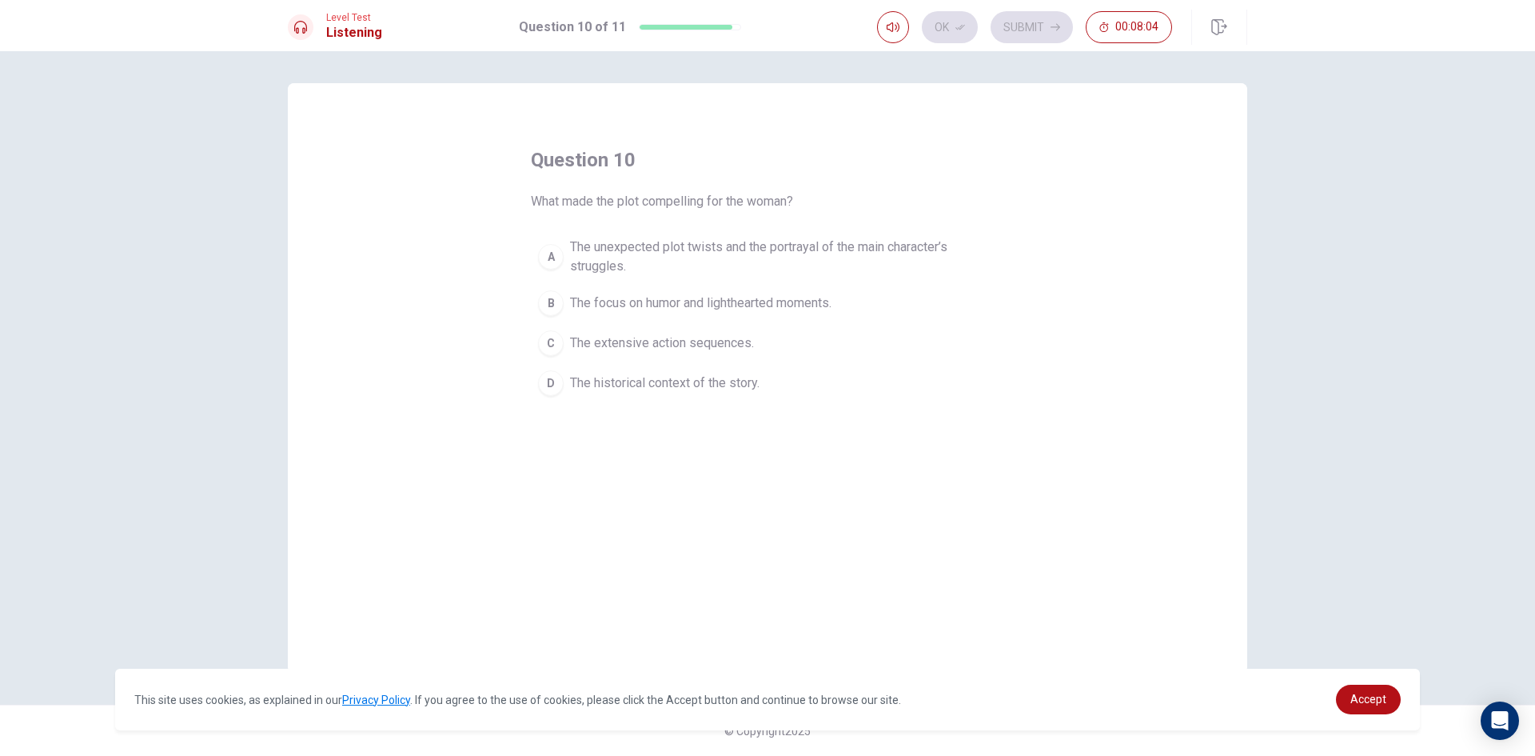
click at [548, 253] on div "A" at bounding box center [551, 257] width 26 height 26
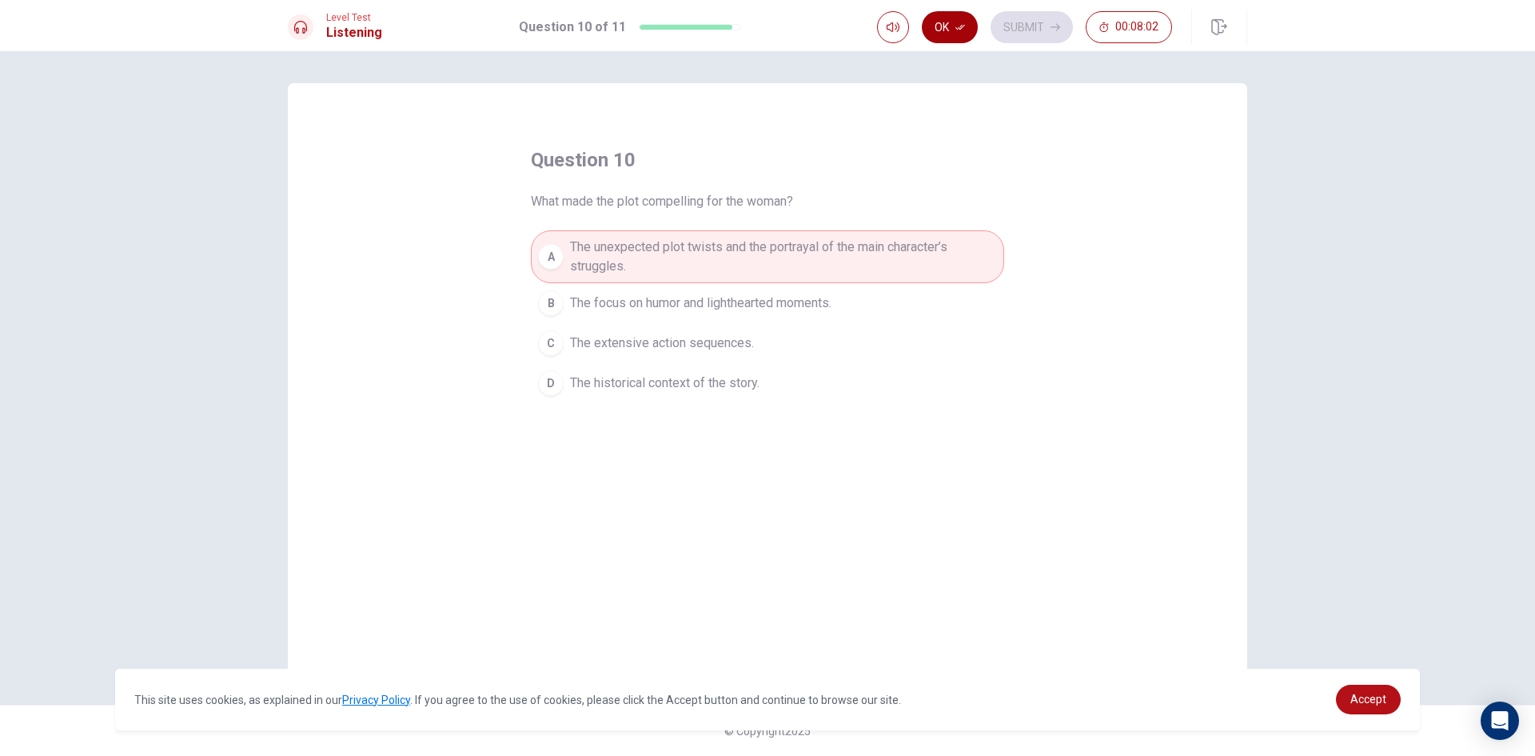
click at [947, 26] on button "Ok" at bounding box center [950, 27] width 56 height 32
click at [1031, 26] on button "Submit" at bounding box center [1032, 27] width 82 height 32
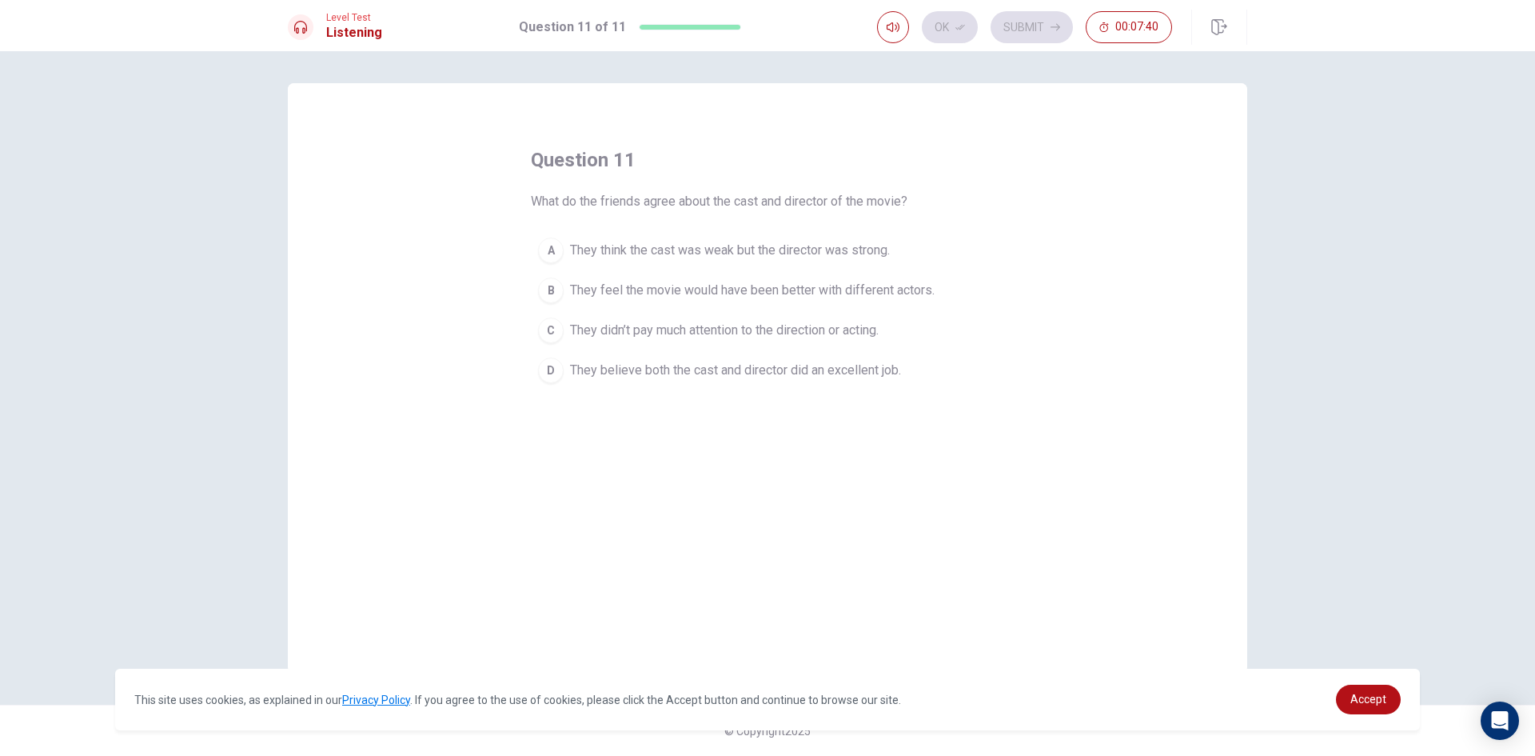
click at [558, 369] on div "D" at bounding box center [551, 370] width 26 height 26
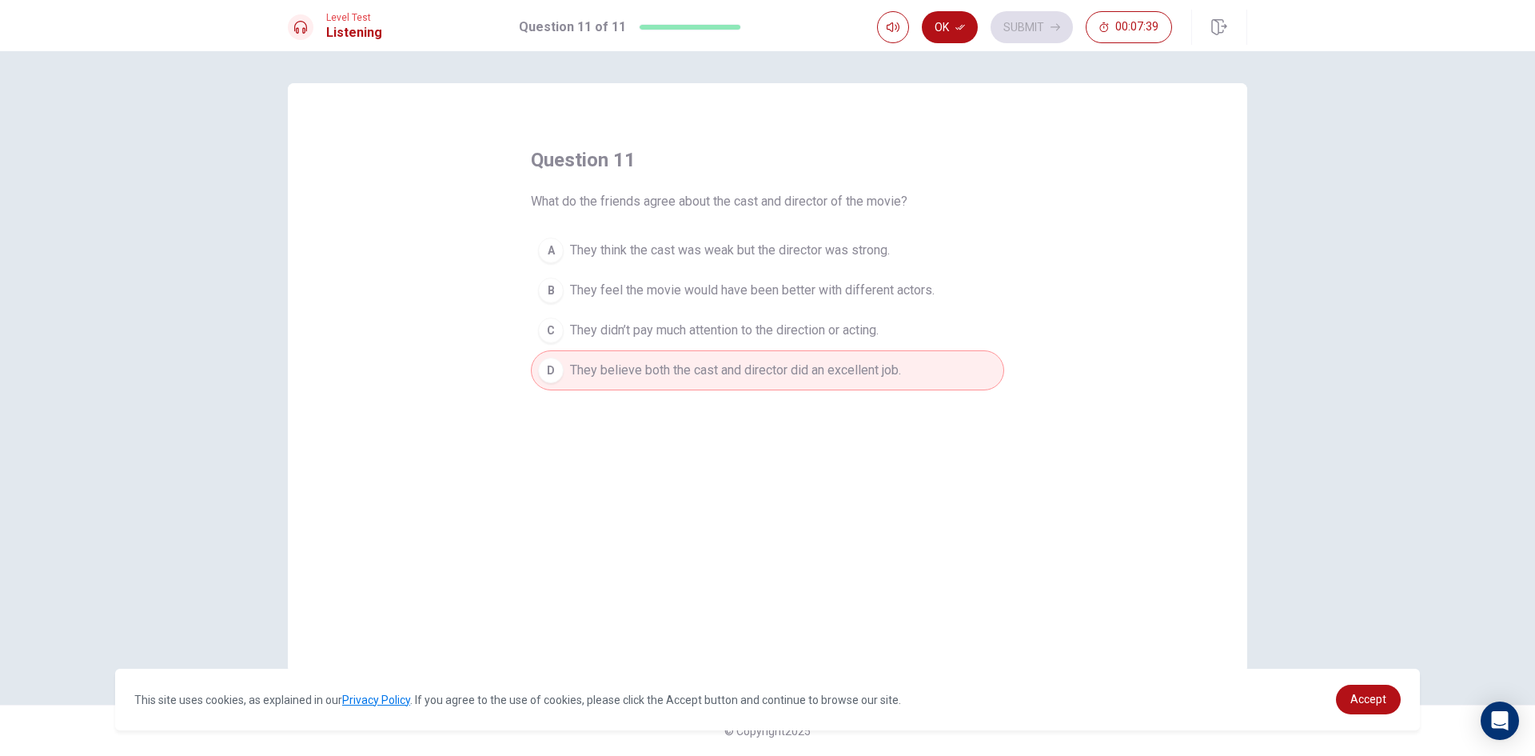
click at [951, 22] on button "Ok" at bounding box center [950, 27] width 56 height 32
click at [1005, 26] on button "Submit" at bounding box center [1032, 27] width 82 height 32
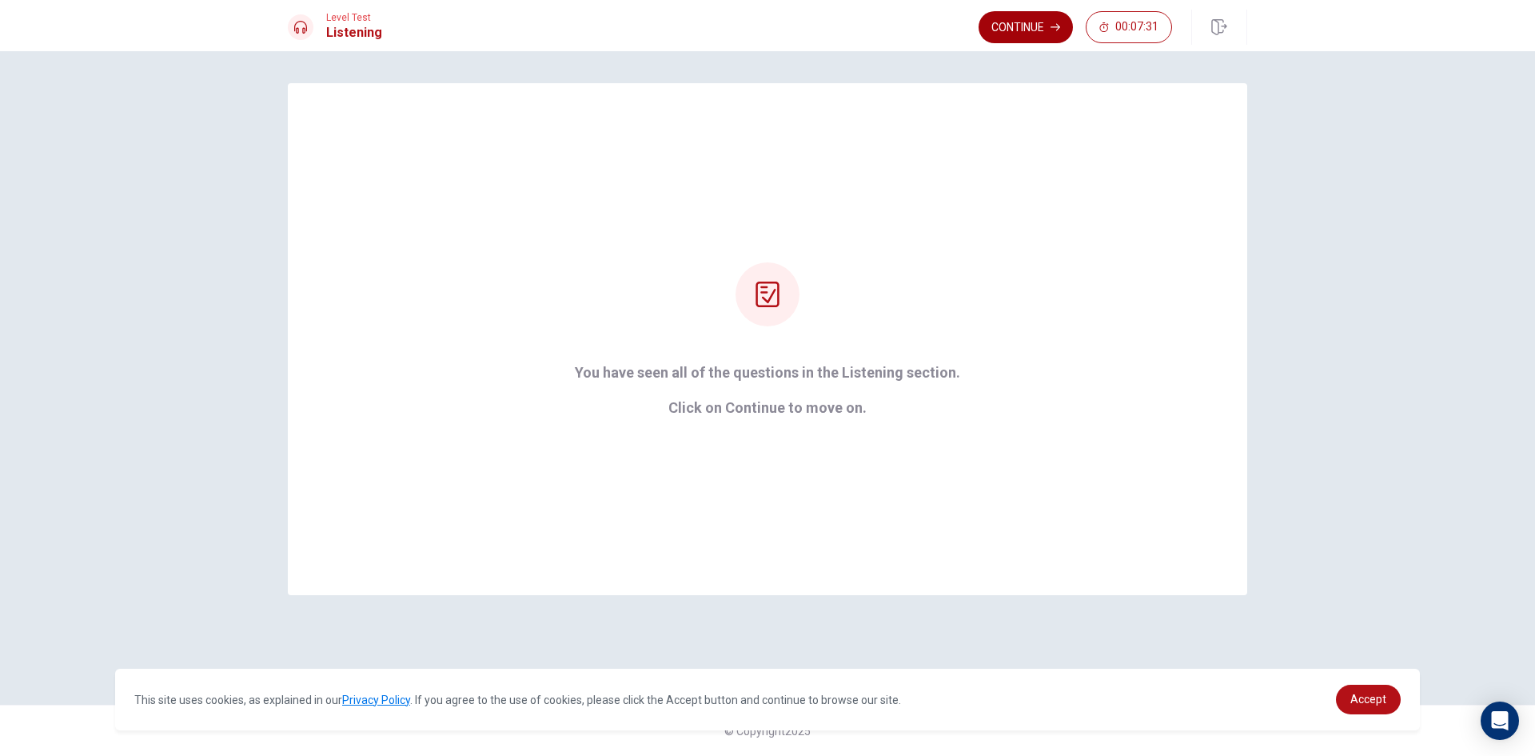
click at [1031, 25] on button "Continue" at bounding box center [1026, 27] width 94 height 32
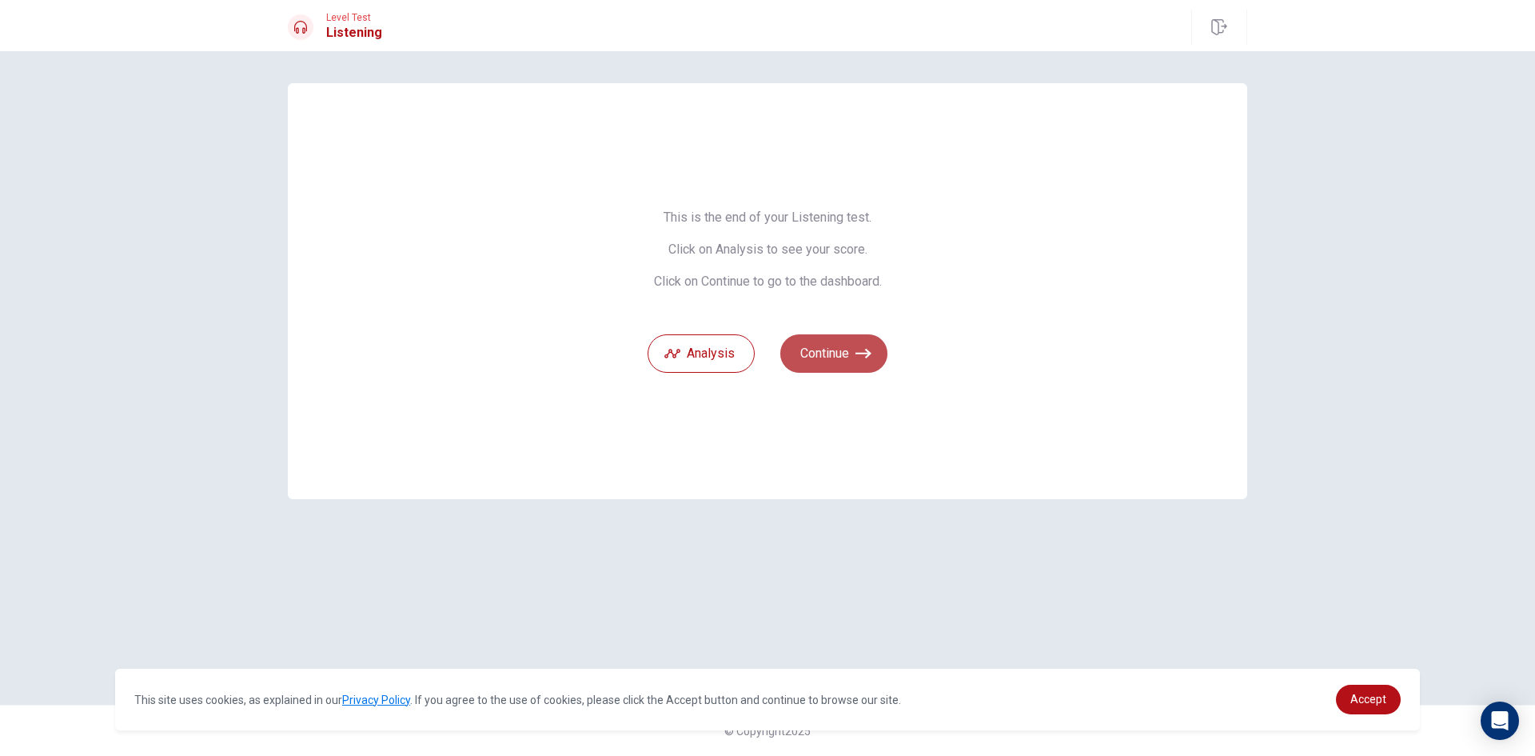
click at [850, 349] on button "Continue" at bounding box center [833, 353] width 107 height 38
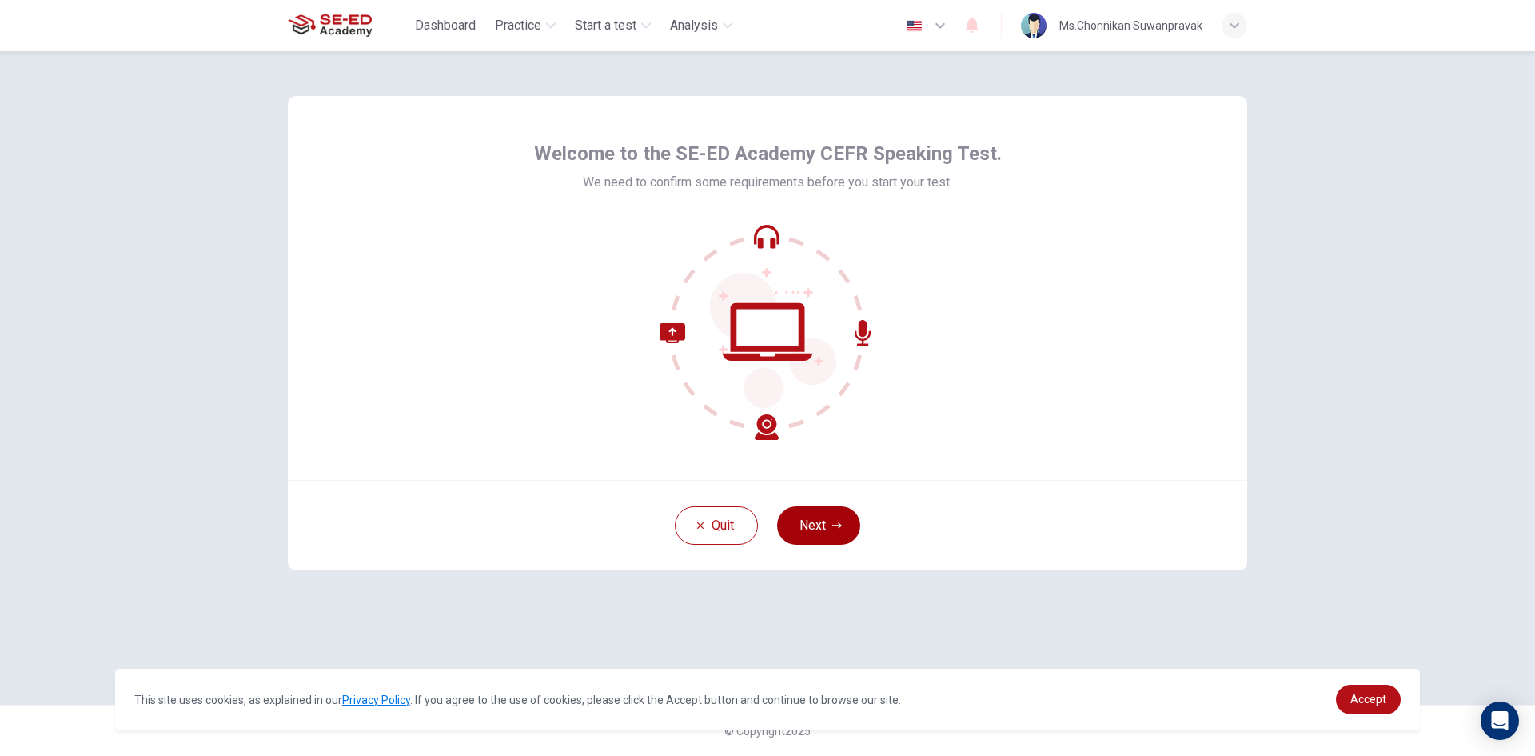
click at [818, 528] on button "Next" at bounding box center [818, 525] width 83 height 38
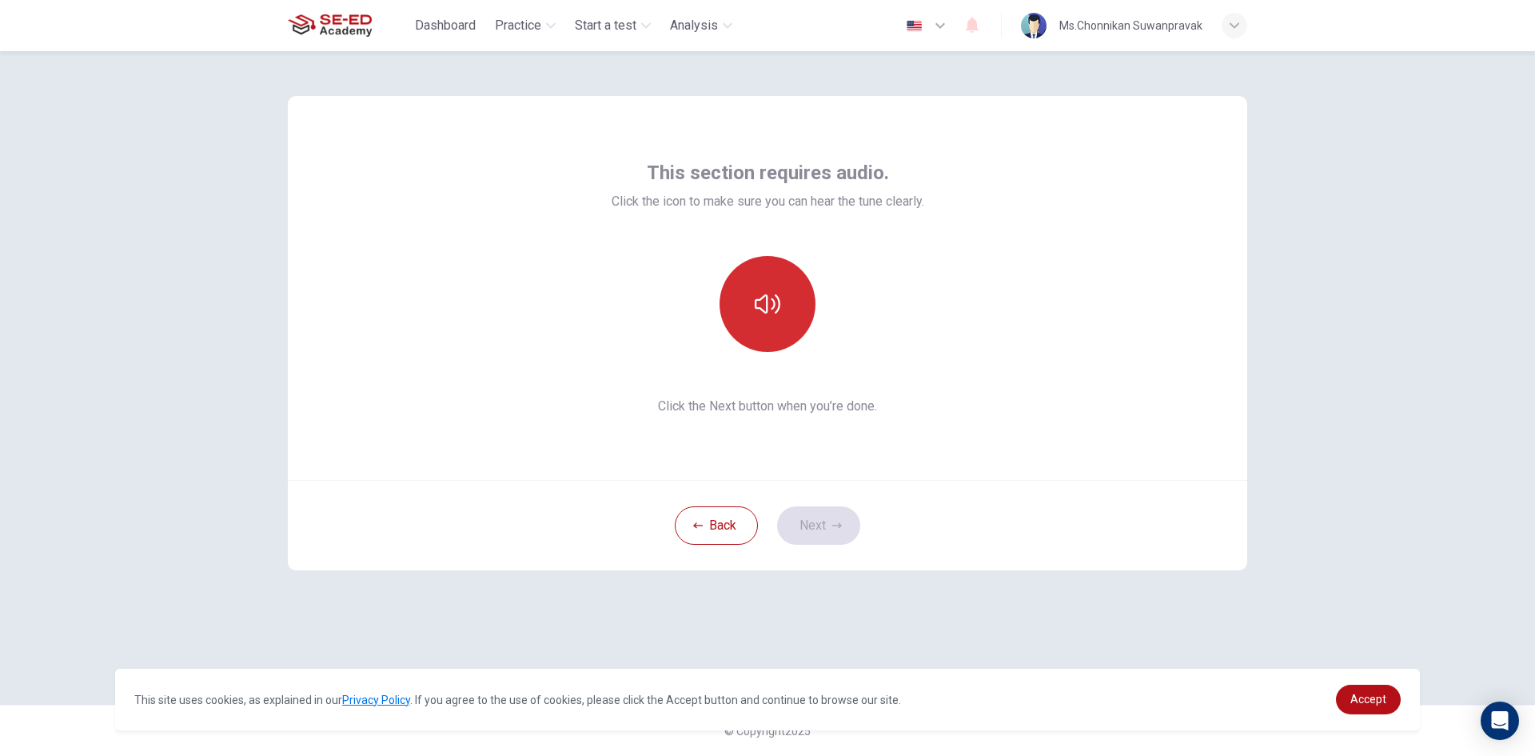
click at [802, 283] on button "button" at bounding box center [768, 304] width 96 height 96
click at [786, 288] on button "button" at bounding box center [768, 304] width 96 height 96
click at [760, 273] on button "button" at bounding box center [768, 304] width 96 height 96
click at [760, 326] on button "button" at bounding box center [768, 304] width 96 height 96
click at [811, 515] on button "Next" at bounding box center [818, 525] width 83 height 38
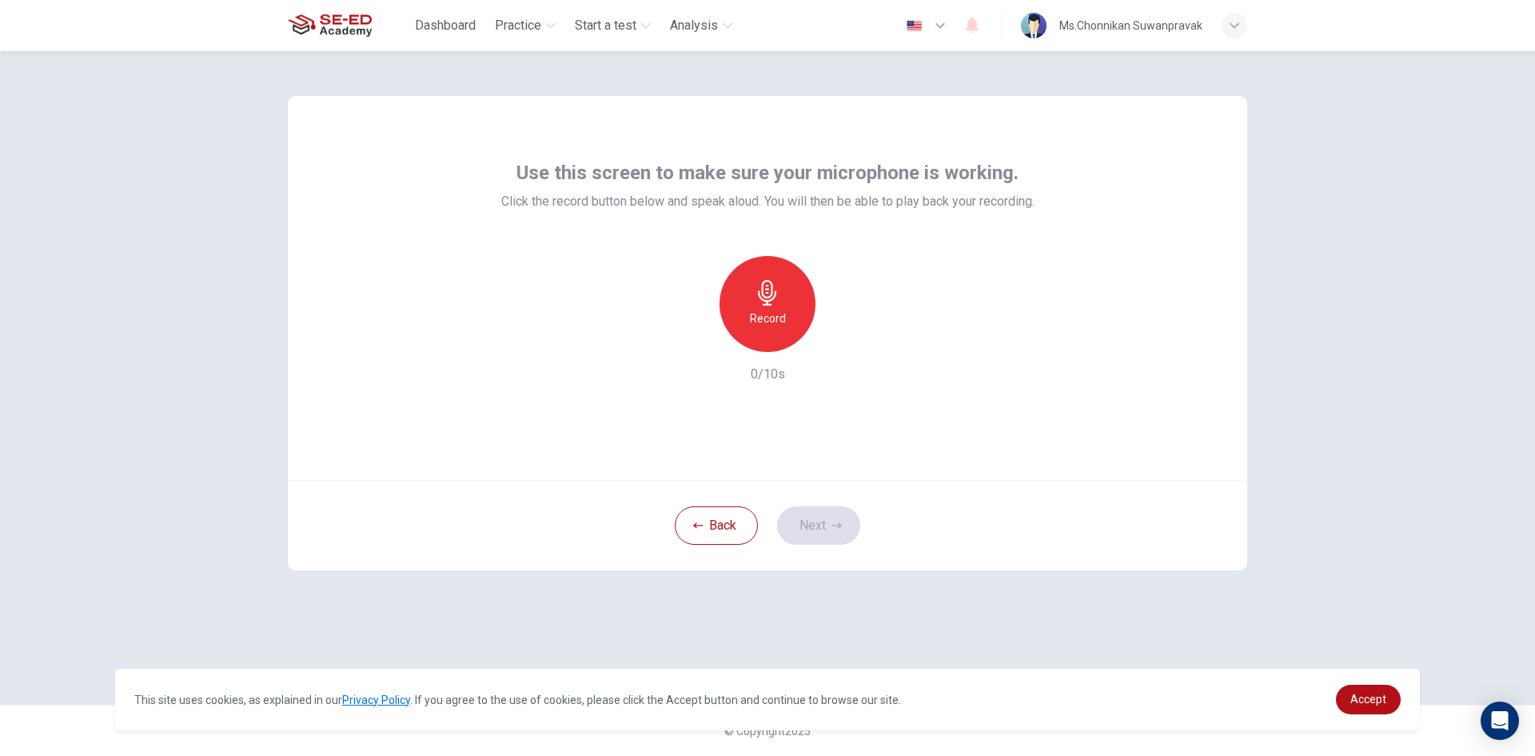
click at [757, 308] on div "Record" at bounding box center [768, 304] width 96 height 96
click at [816, 529] on button "Next" at bounding box center [818, 525] width 83 height 38
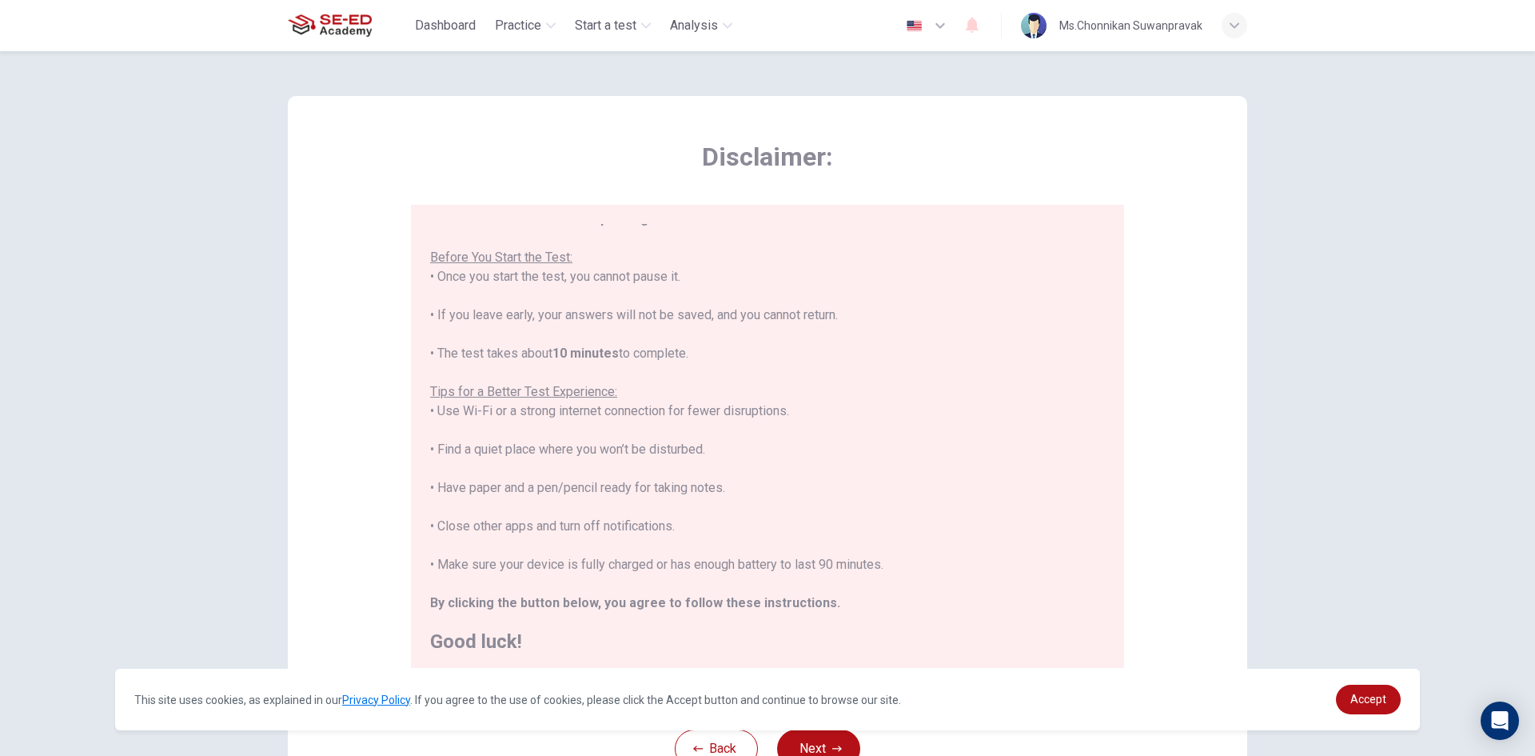
scroll to position [18, 0]
click at [809, 743] on button "Next" at bounding box center [818, 748] width 83 height 38
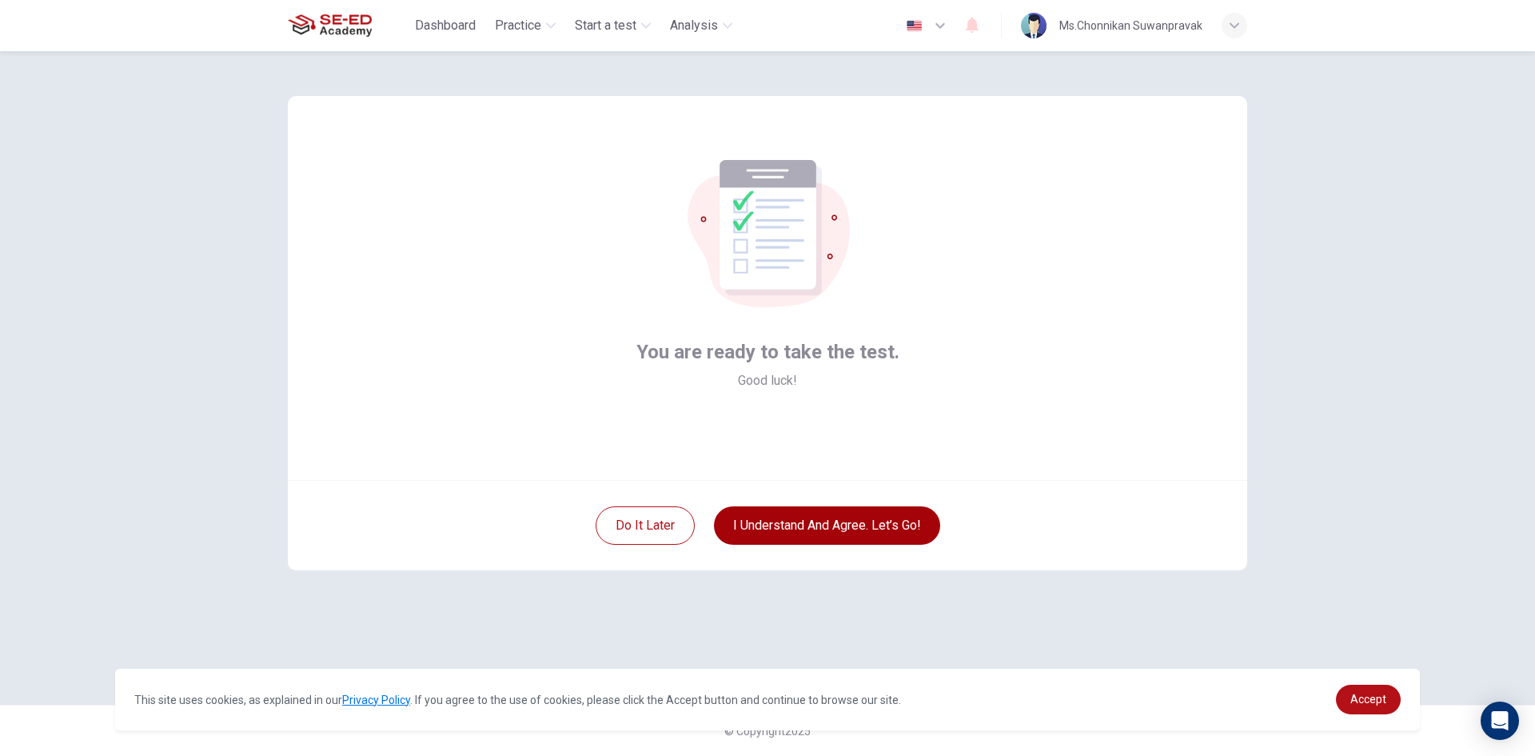
click at [855, 521] on button "I understand and agree. Let’s go!" at bounding box center [827, 525] width 226 height 38
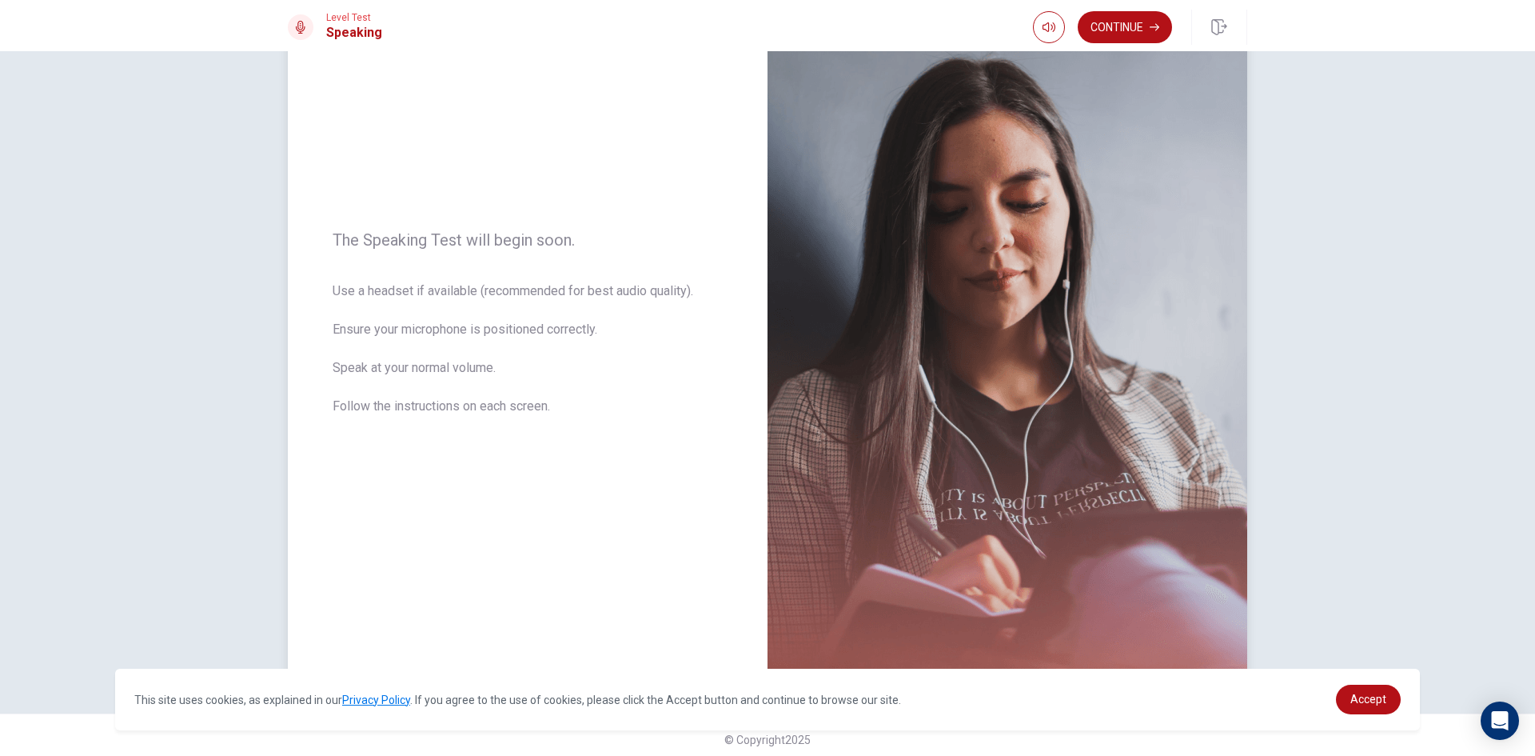
scroll to position [108, 0]
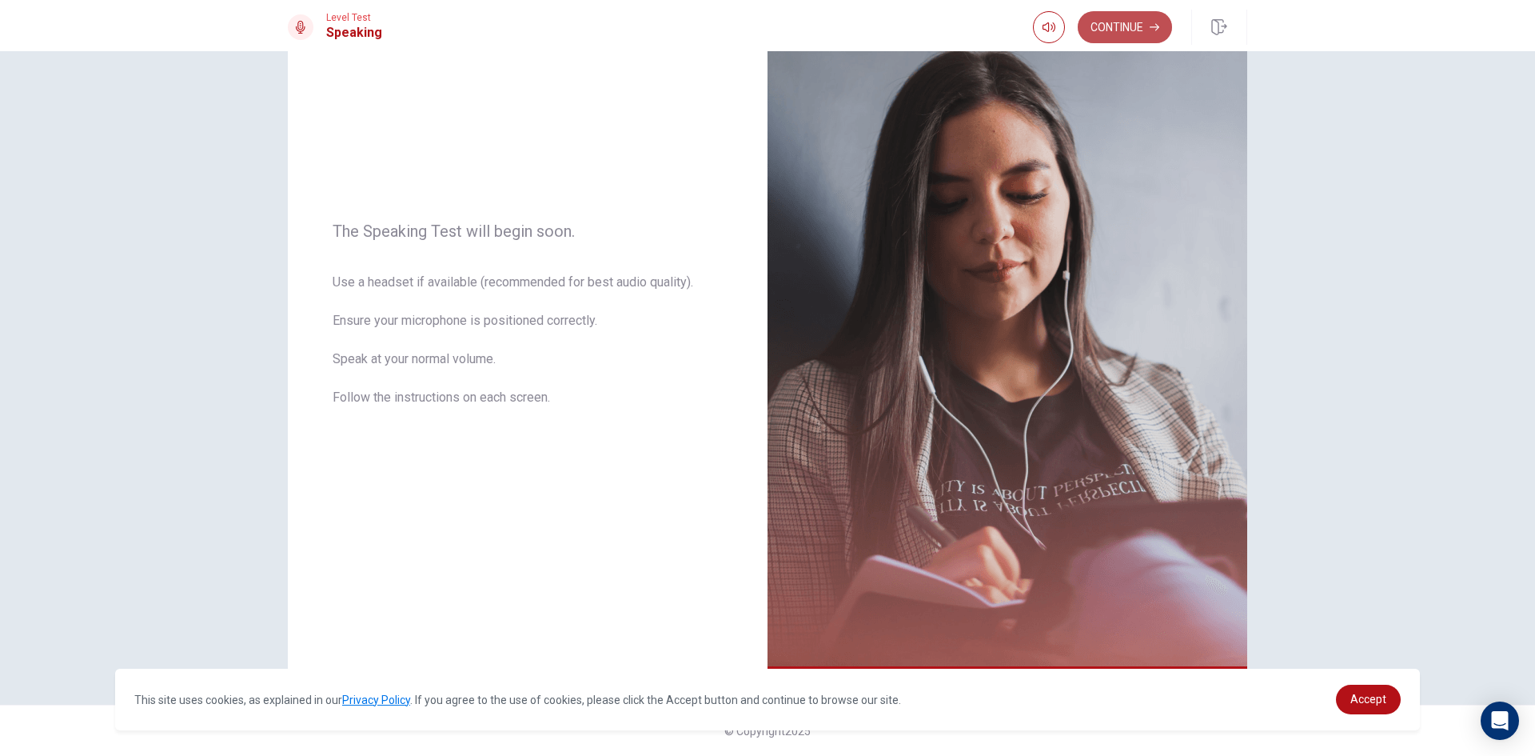
click at [1139, 23] on button "Continue" at bounding box center [1125, 27] width 94 height 32
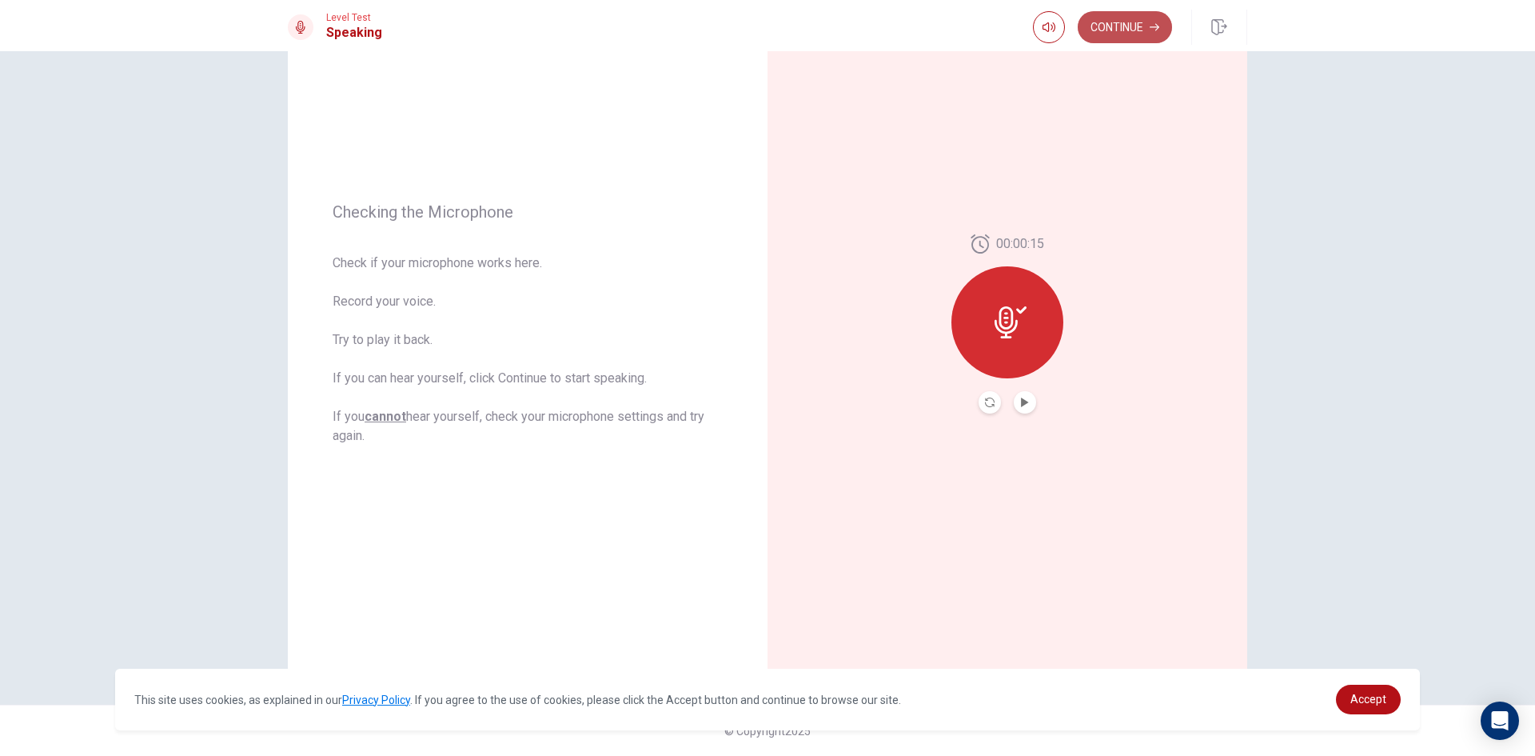
click at [1115, 31] on button "Continue" at bounding box center [1125, 27] width 94 height 32
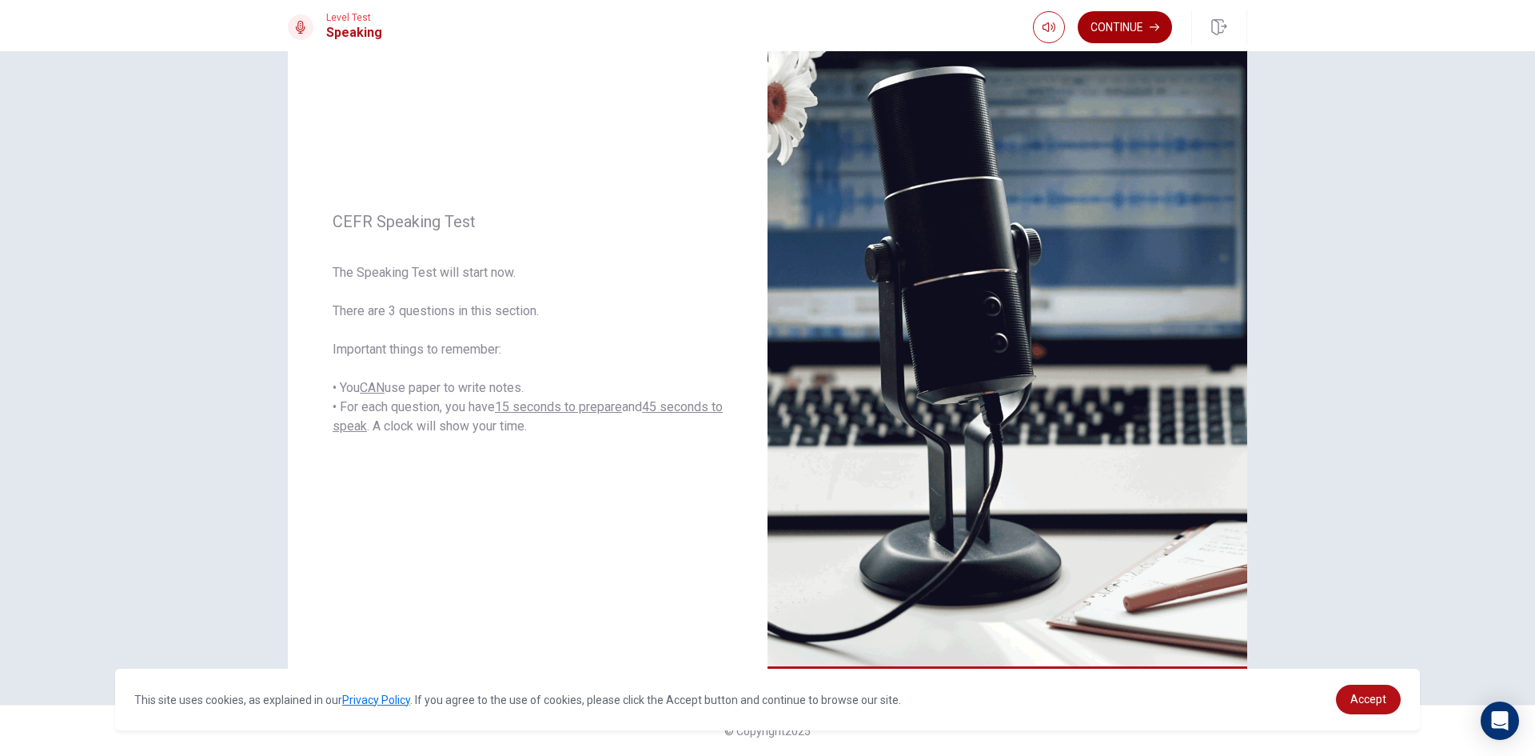
click at [1127, 33] on button "Continue" at bounding box center [1125, 27] width 94 height 32
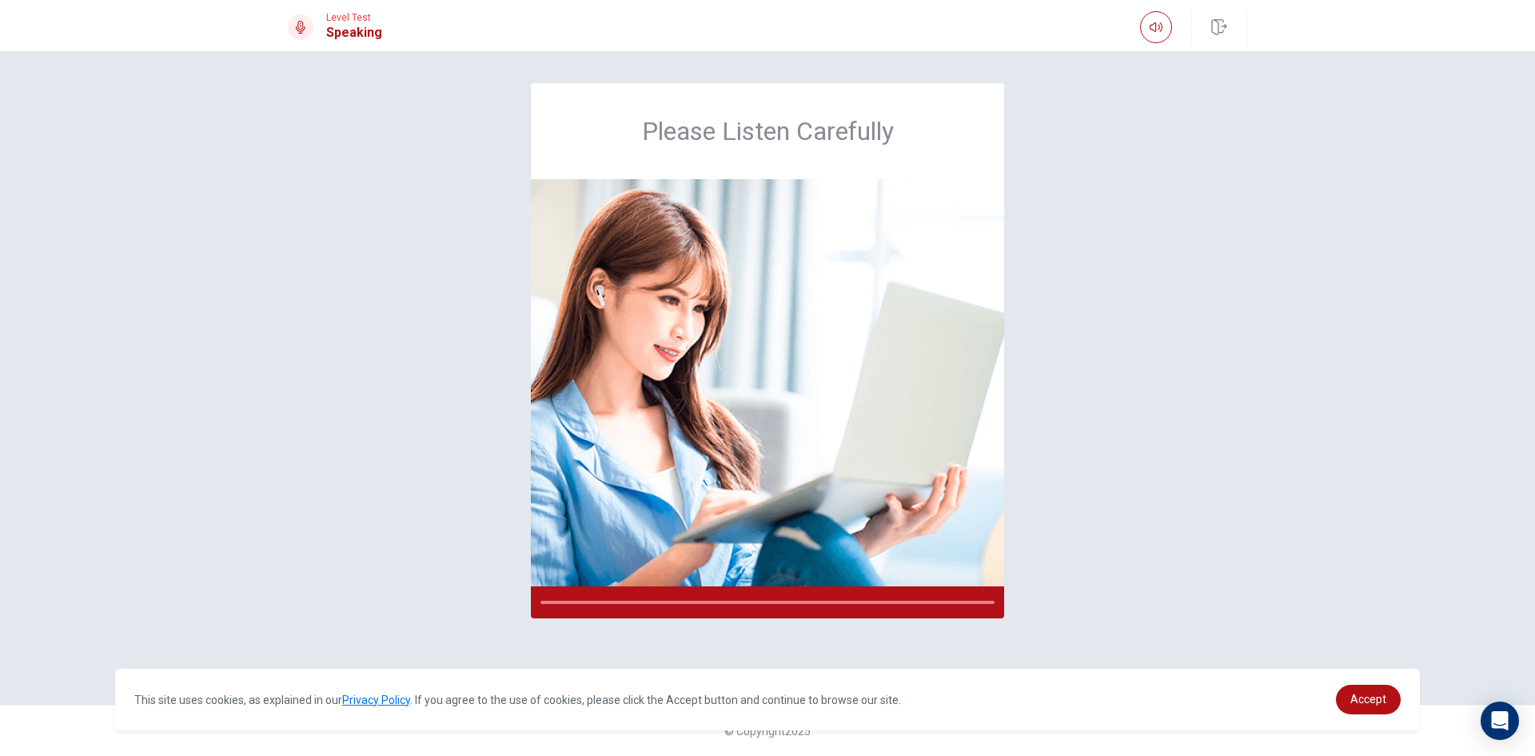
scroll to position [0, 0]
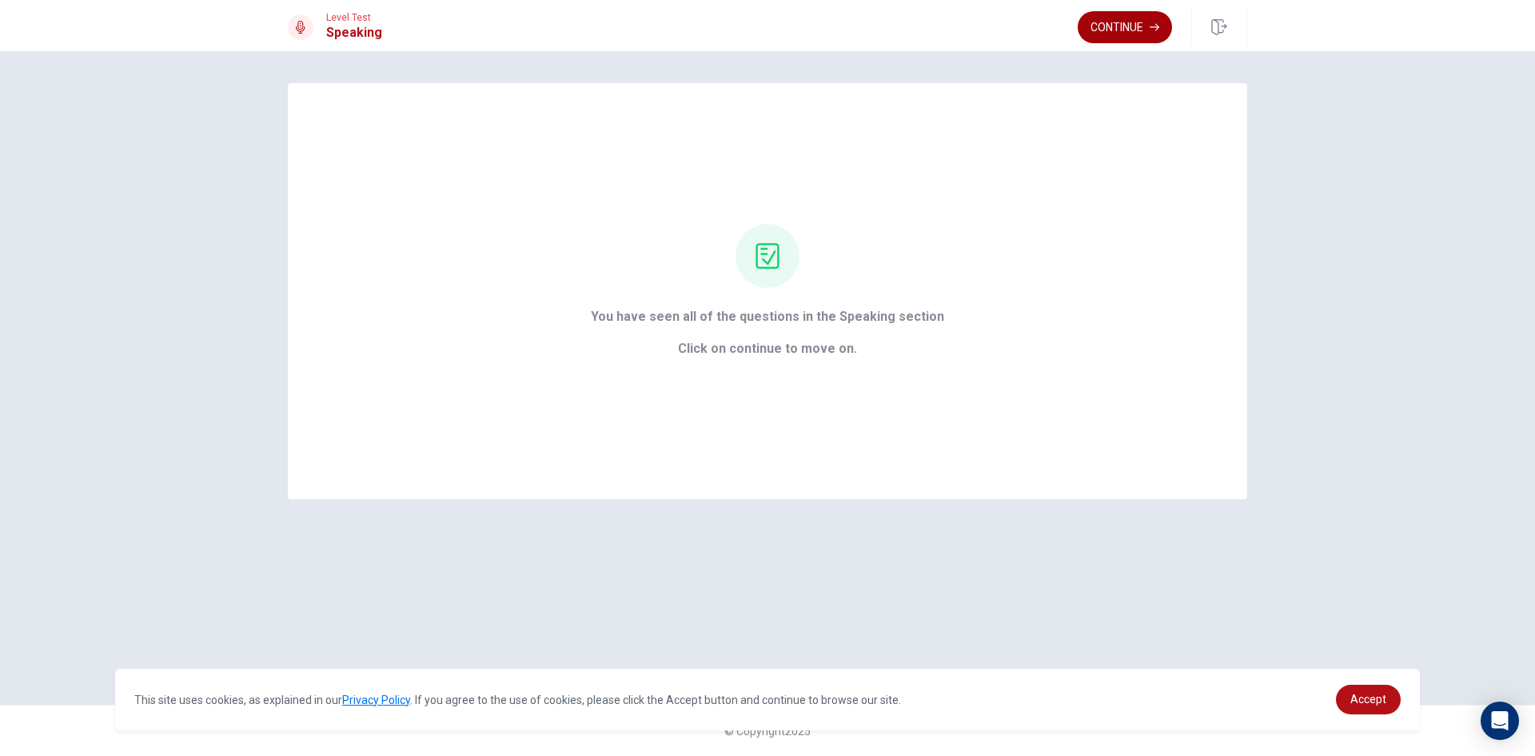
click at [1126, 22] on button "Continue" at bounding box center [1125, 27] width 94 height 32
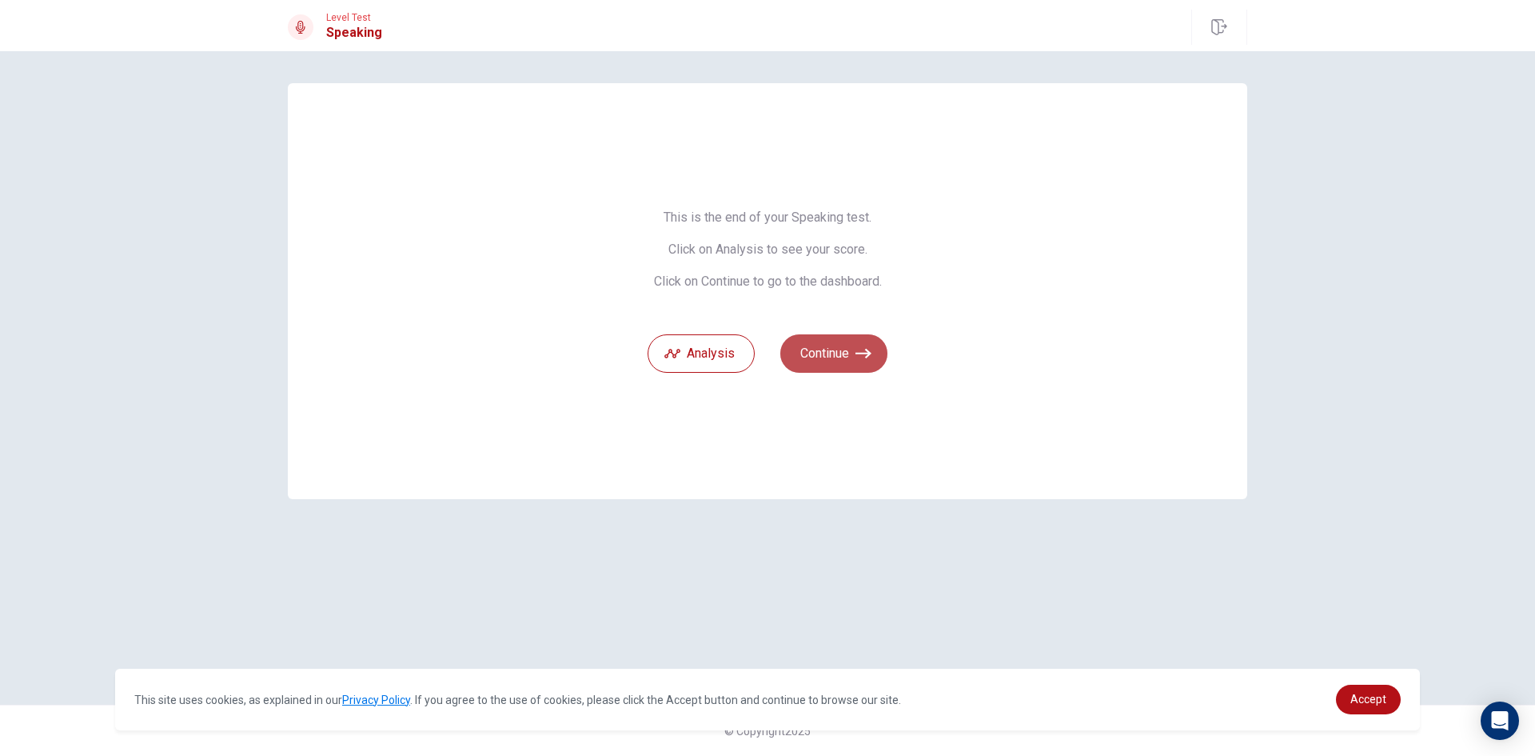
click at [842, 357] on button "Continue" at bounding box center [833, 353] width 107 height 38
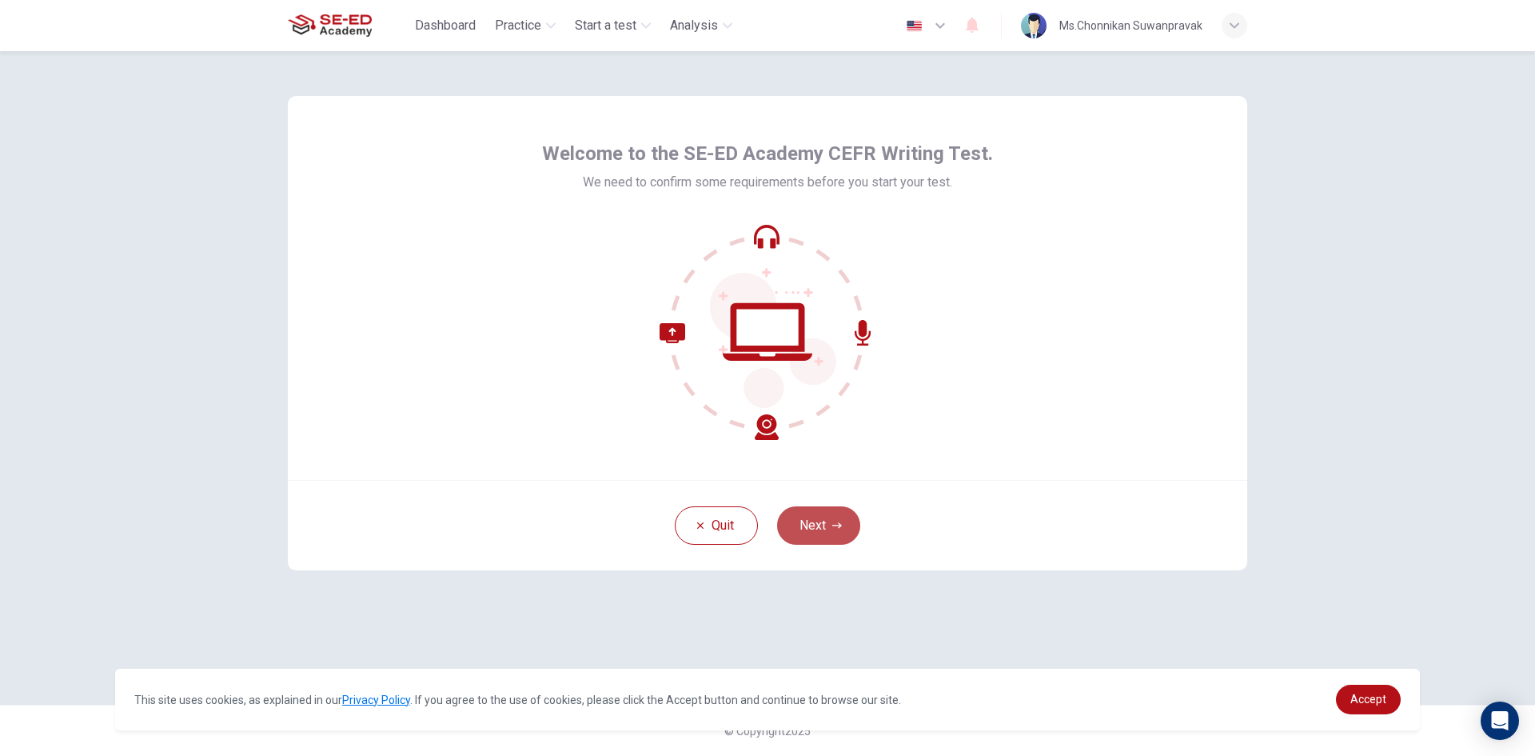
click at [824, 520] on button "Next" at bounding box center [818, 525] width 83 height 38
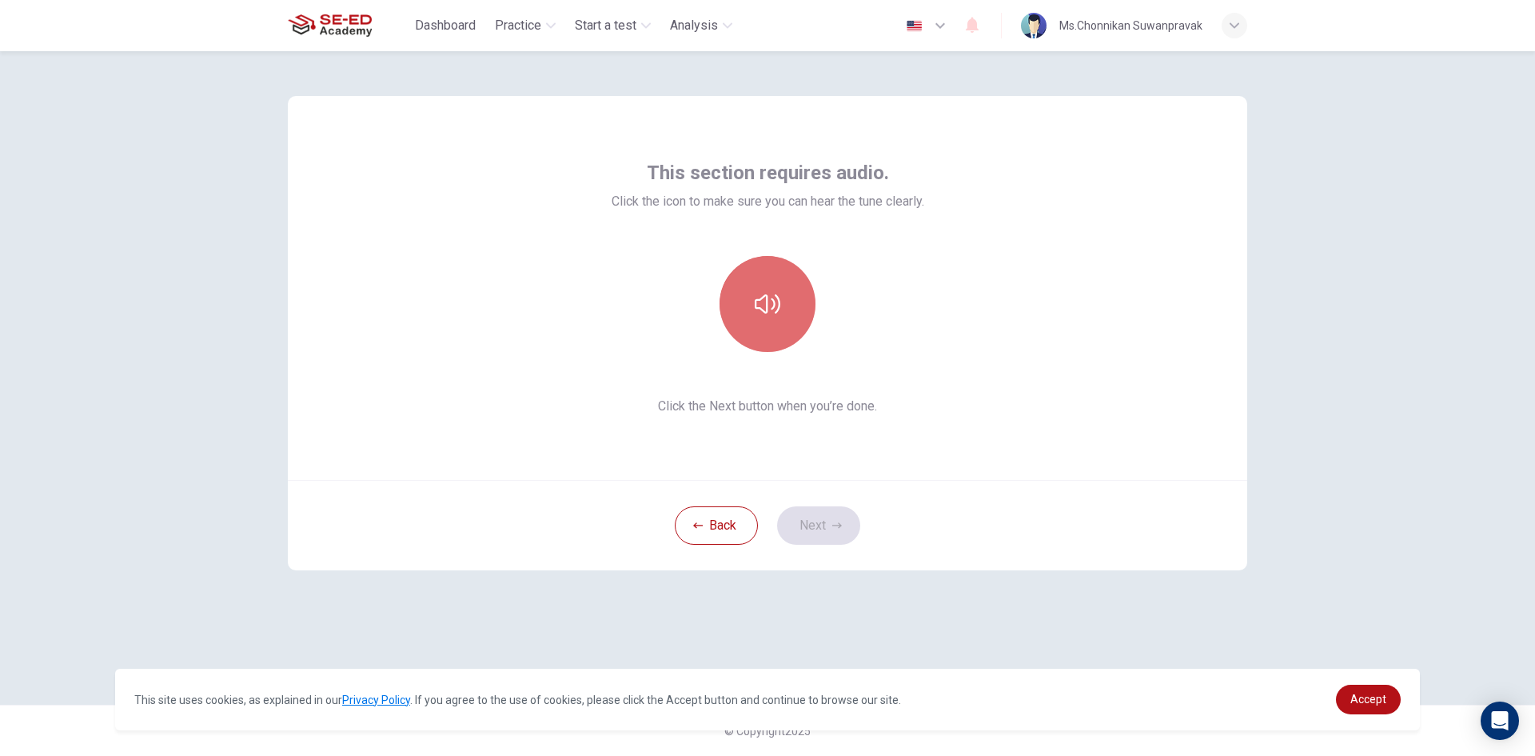
click at [791, 277] on button "button" at bounding box center [768, 304] width 96 height 96
click at [768, 296] on icon "button" at bounding box center [768, 304] width 26 height 26
click at [819, 521] on button "Next" at bounding box center [818, 525] width 83 height 38
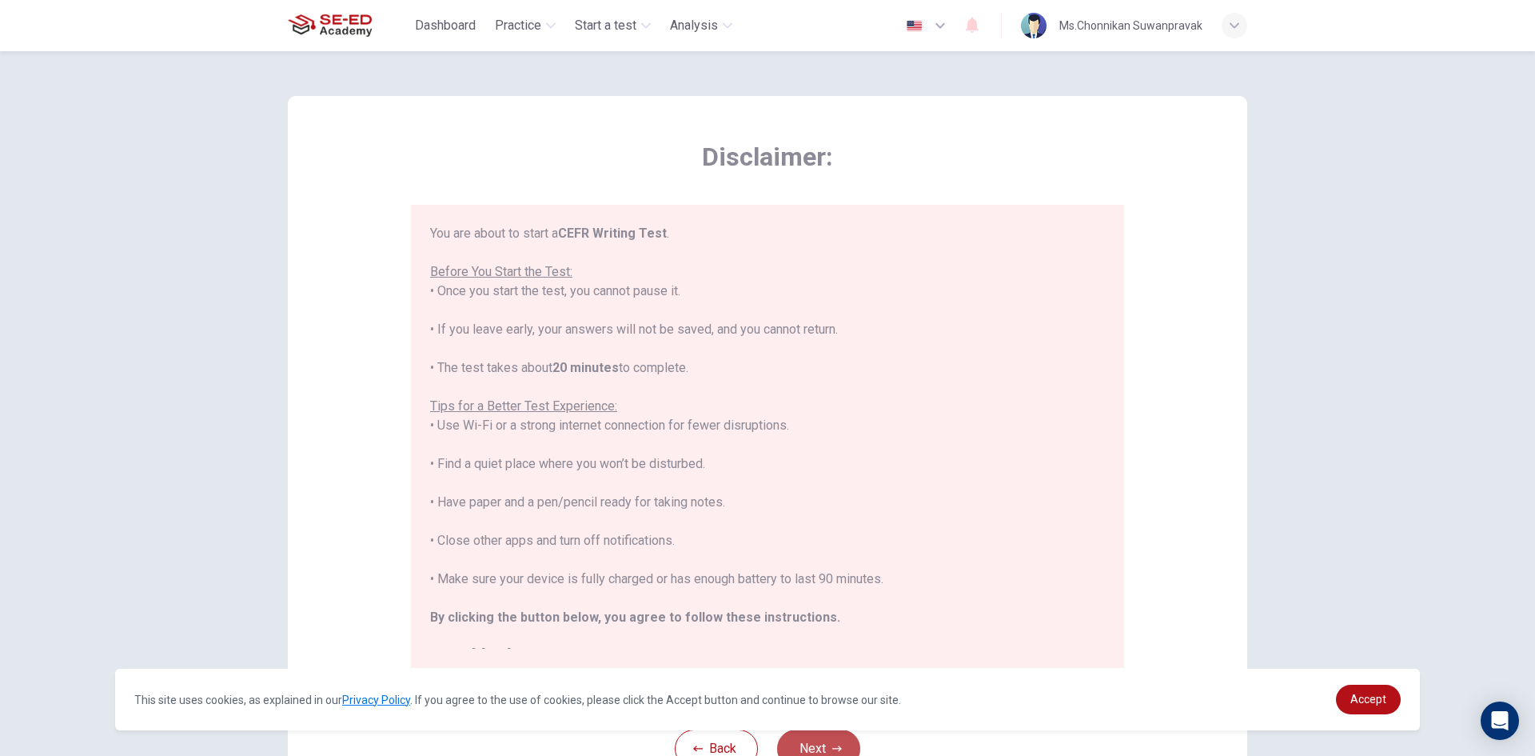
click at [823, 751] on button "Next" at bounding box center [818, 748] width 83 height 38
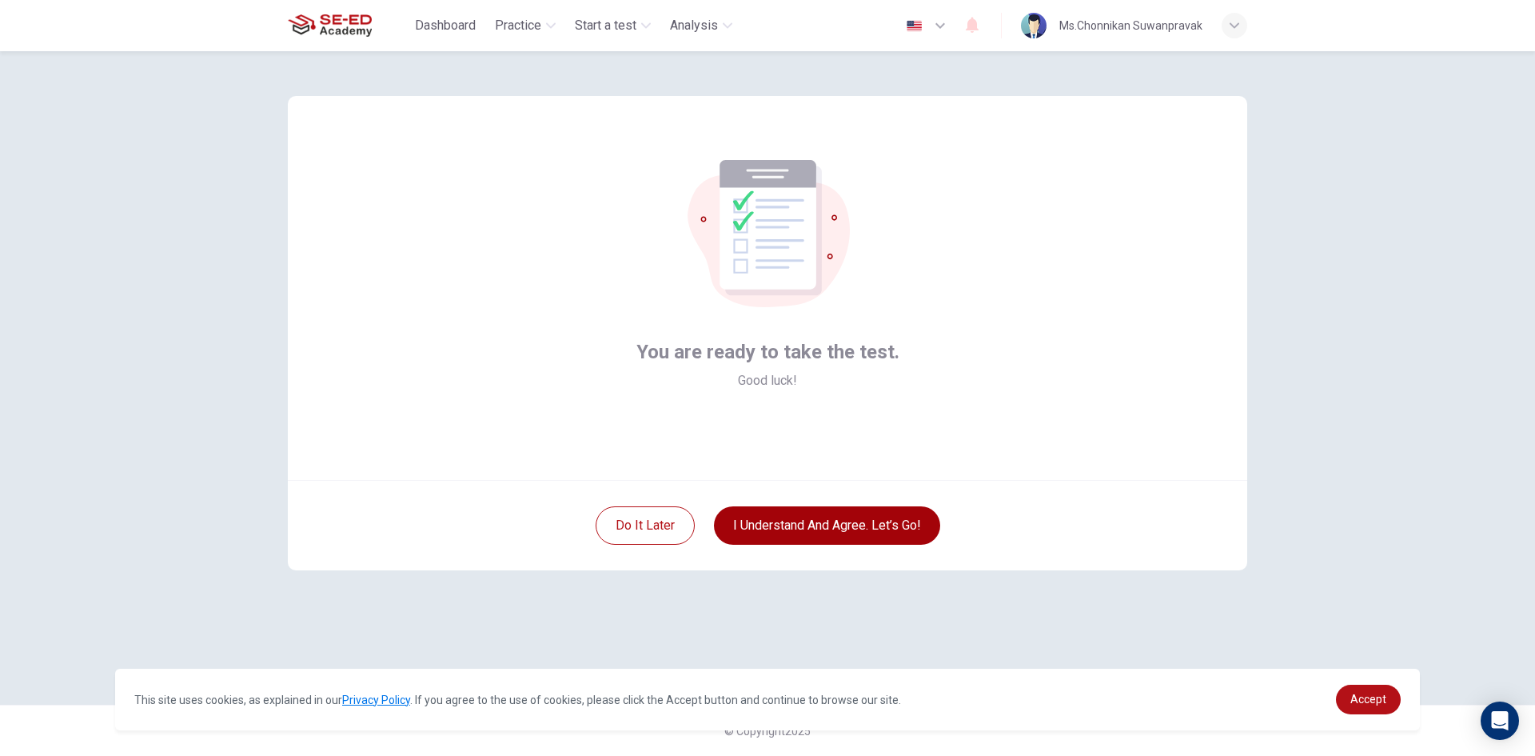
click at [787, 535] on button "I understand and agree. Let’s go!" at bounding box center [827, 525] width 226 height 38
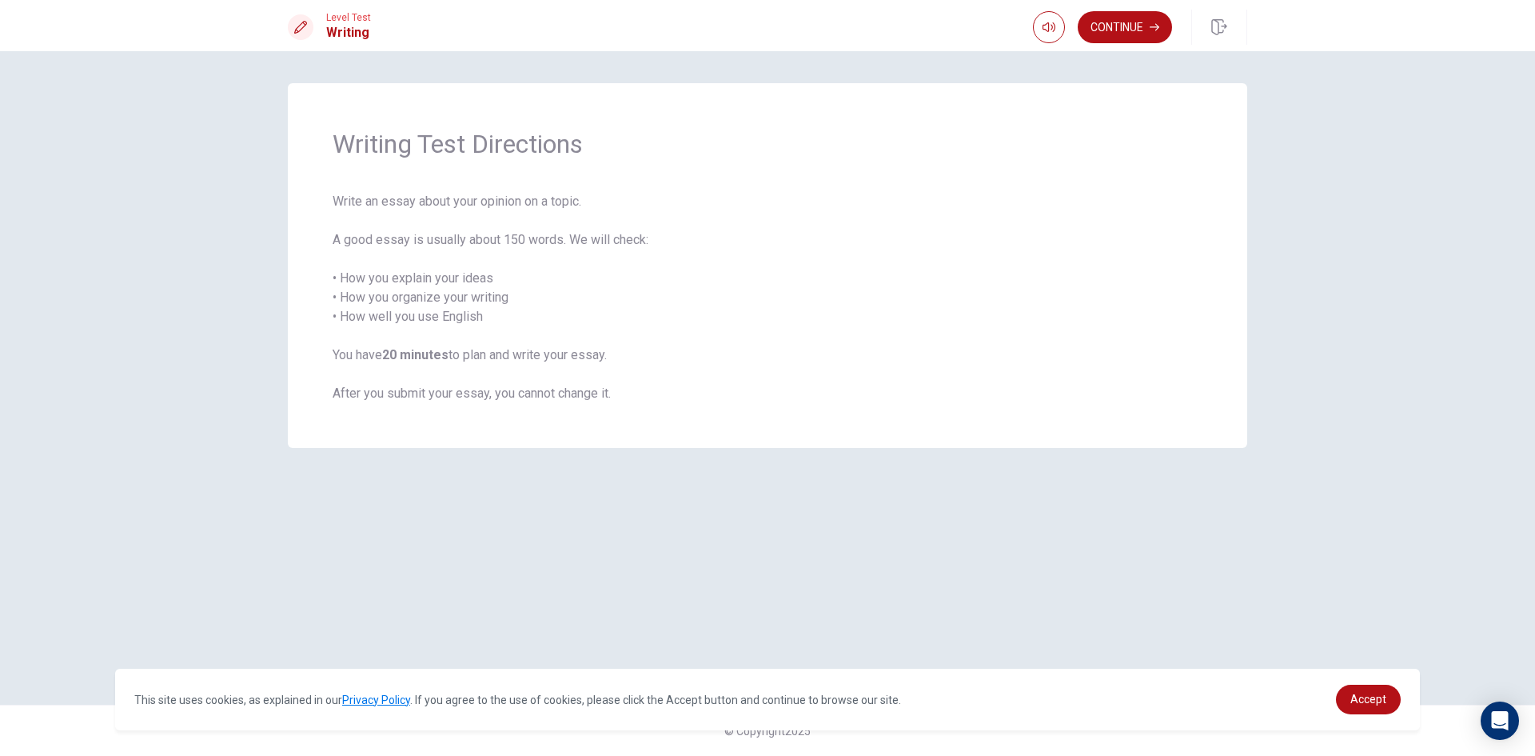
drag, startPoint x: 1138, startPoint y: 30, endPoint x: 1133, endPoint y: 57, distance: 27.6
click at [1138, 30] on button "Continue" at bounding box center [1125, 27] width 94 height 32
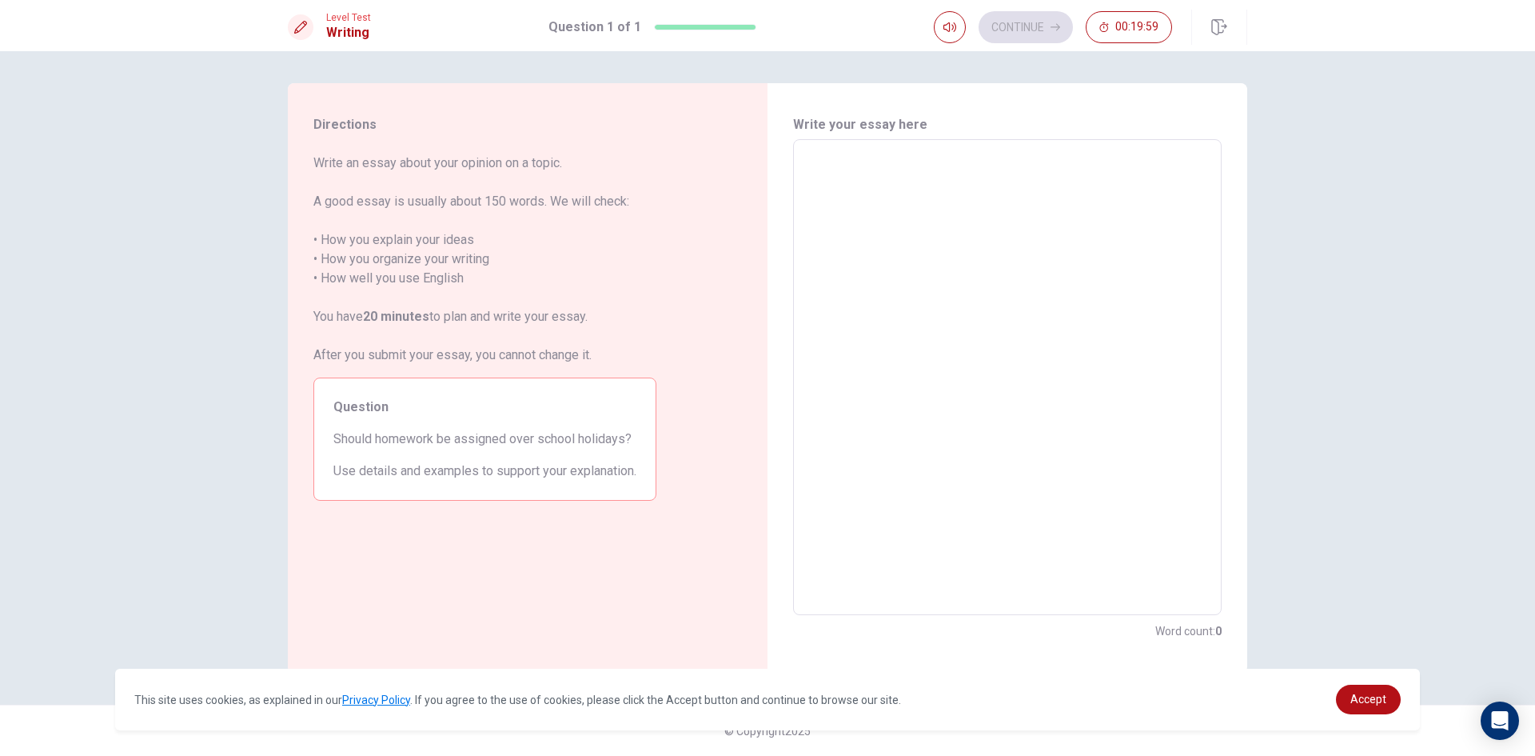
click at [894, 174] on textarea at bounding box center [1007, 377] width 406 height 449
type textarea "i"
type textarea "x"
type textarea "f"
type textarea "x"
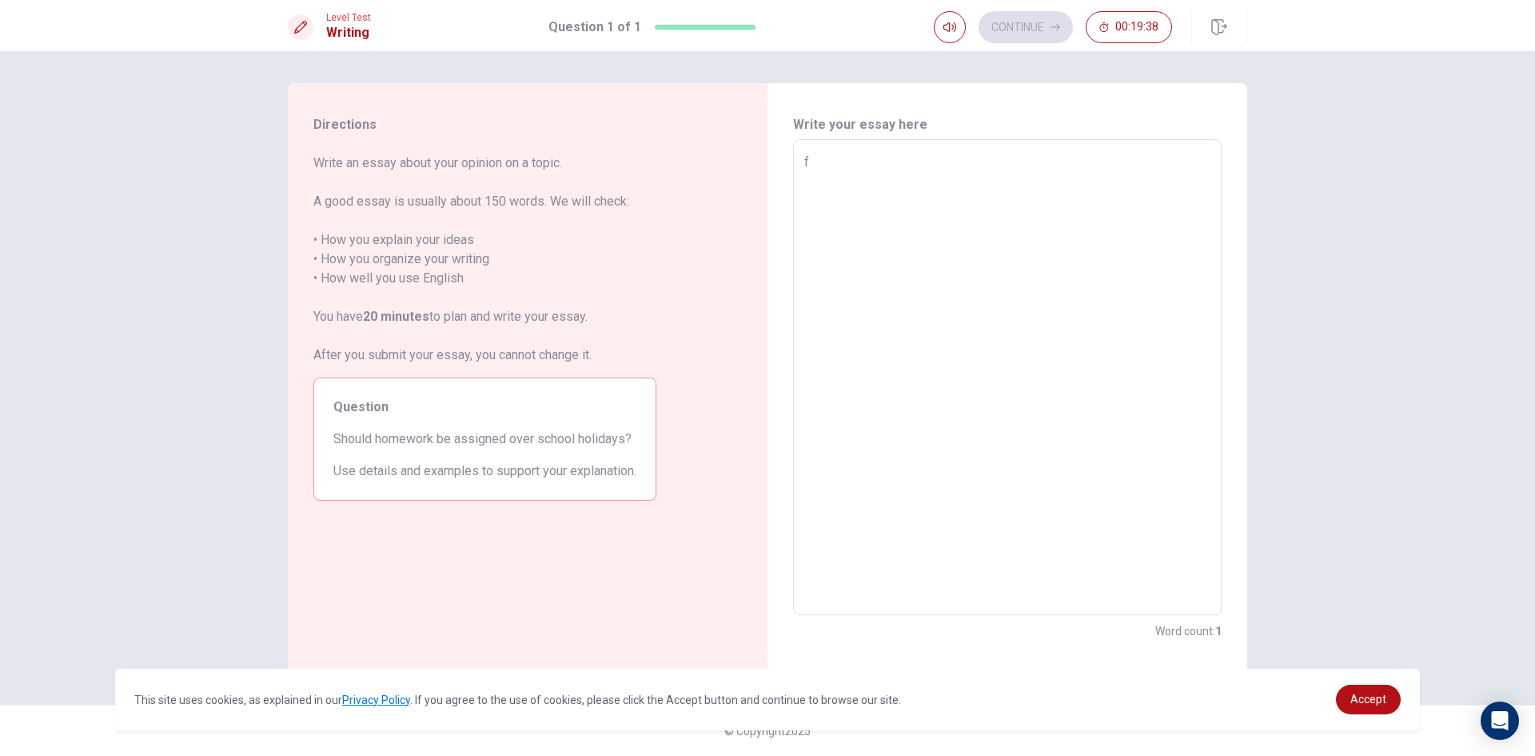
type textarea "fo"
type textarea "x"
type textarea "for"
type textarea "x"
type textarea "for"
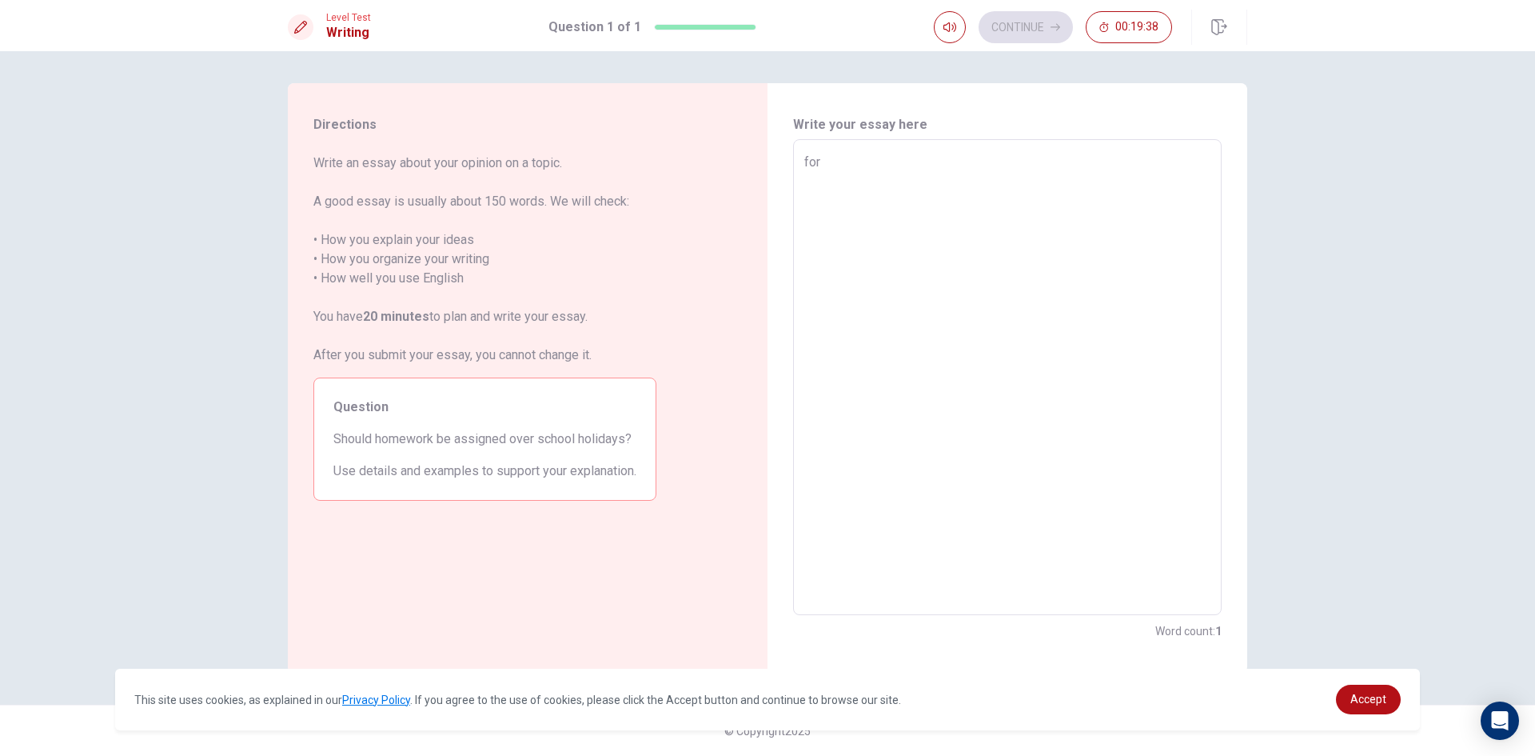
type textarea "x"
type textarea "for m"
type textarea "x"
type textarea "for me"
type textarea "x"
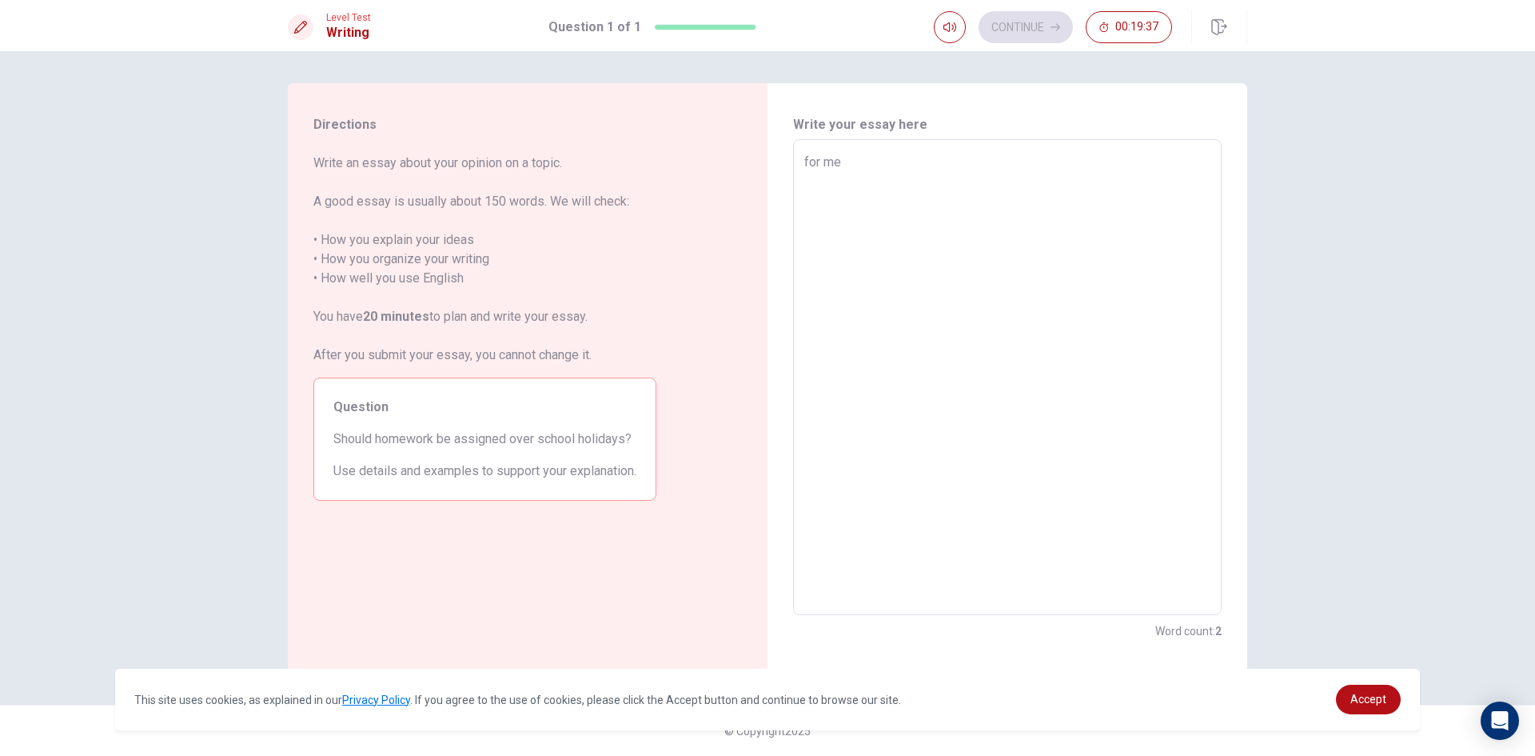
type textarea "for me"
type textarea "x"
type textarea "for me i"
type textarea "x"
type textarea "for me i"
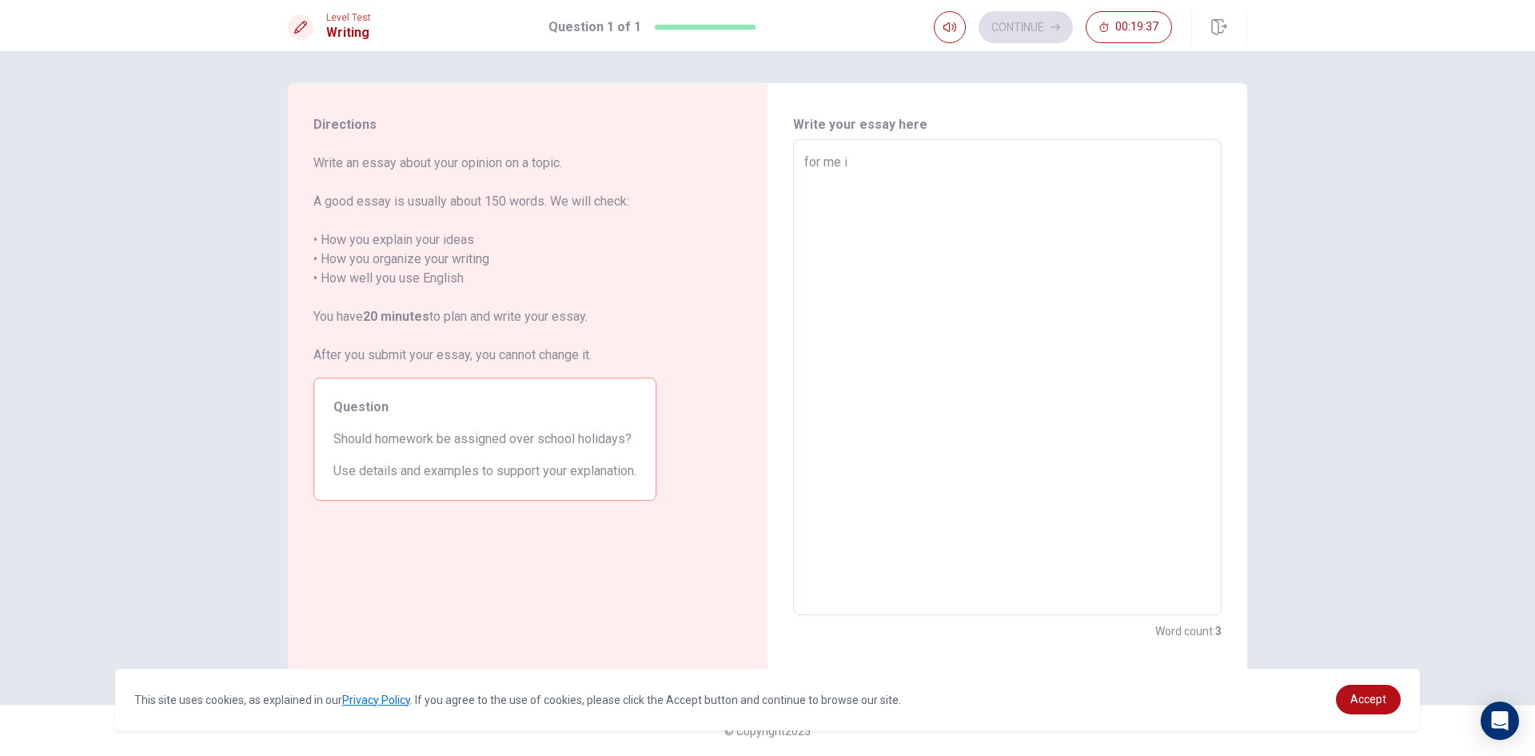
type textarea "x"
type textarea "for me i t"
type textarea "x"
type textarea "for me i th"
type textarea "x"
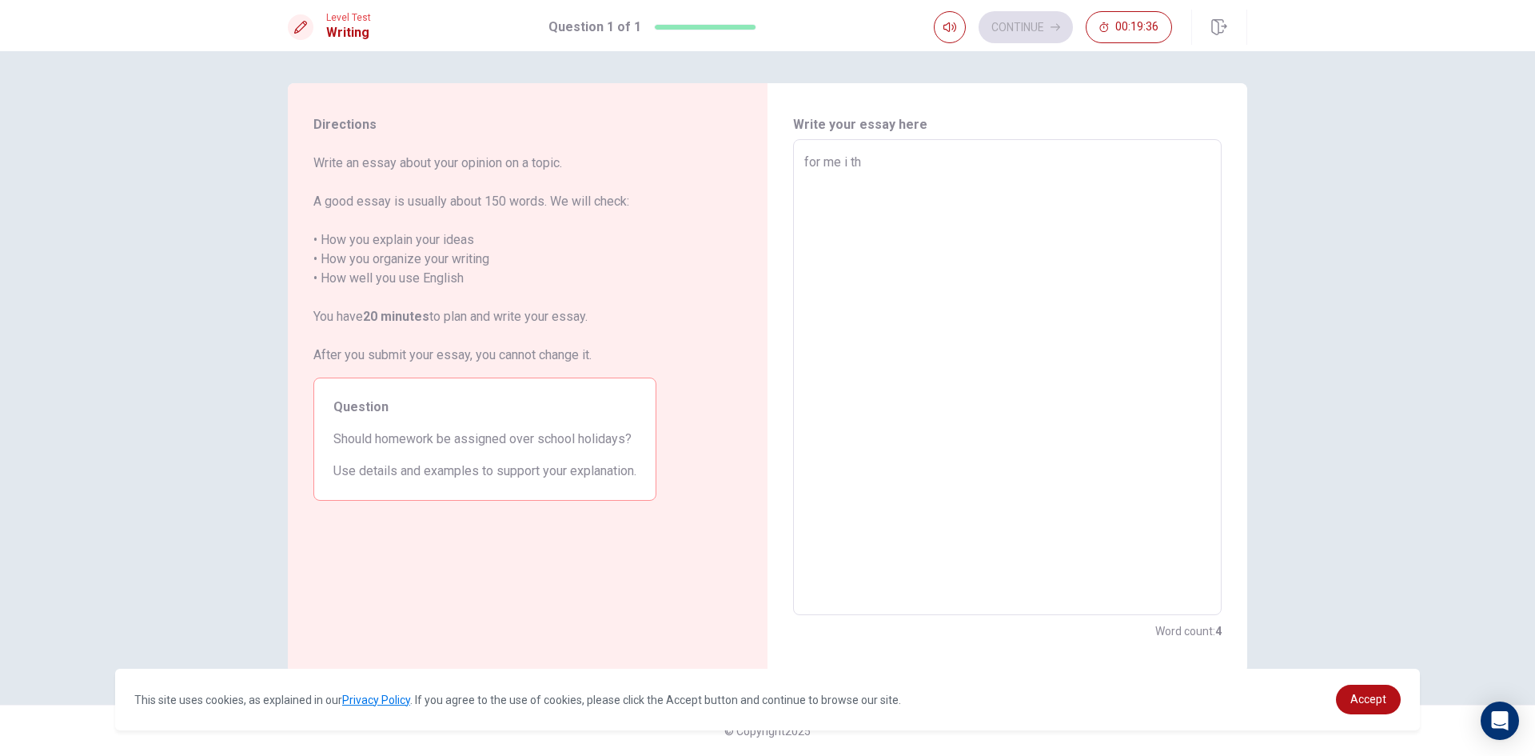
type textarea "for me i thi"
type textarea "x"
type textarea "for me i thin"
type textarea "x"
type textarea "for me i think"
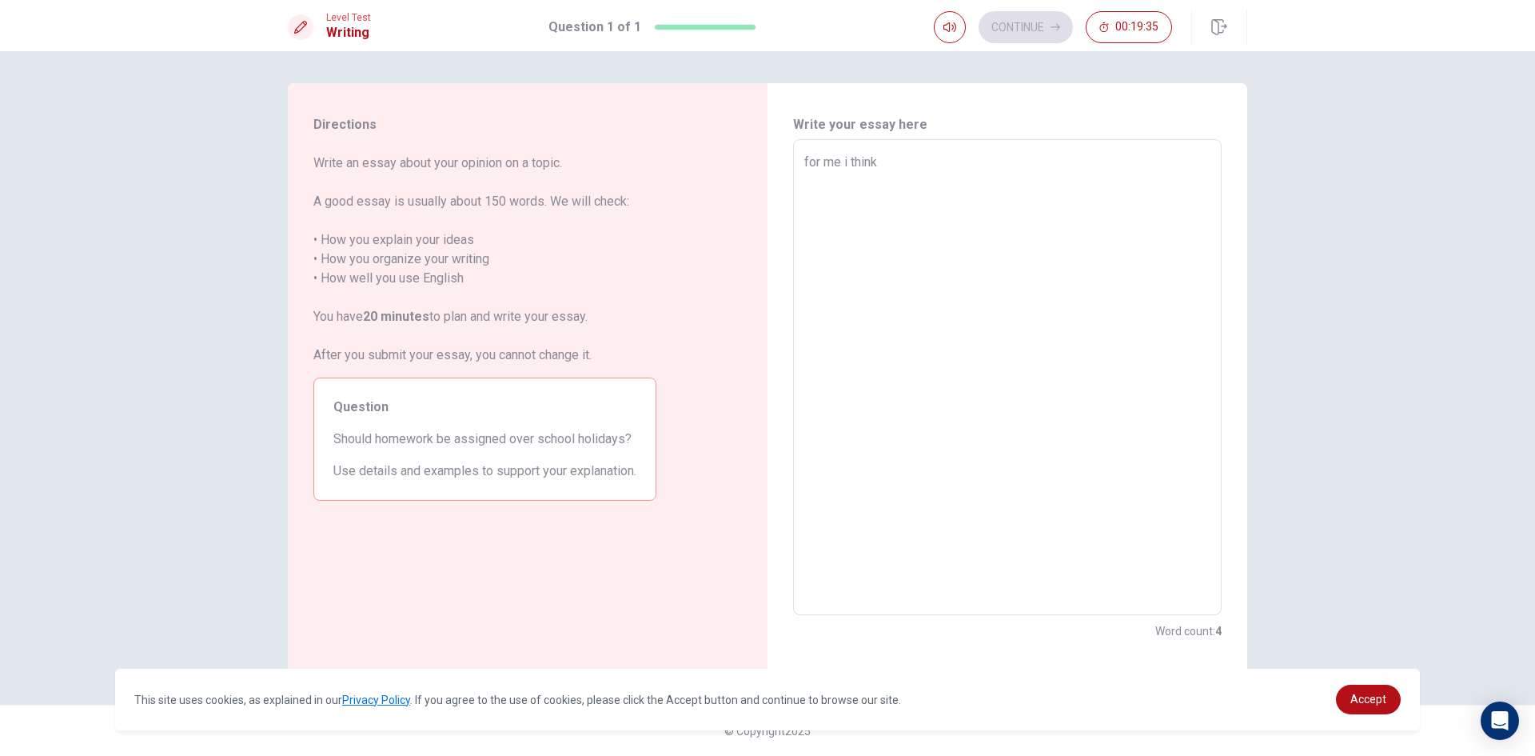
type textarea "x"
type textarea "for me i think"
type textarea "x"
type textarea "for me i think i"
type textarea "x"
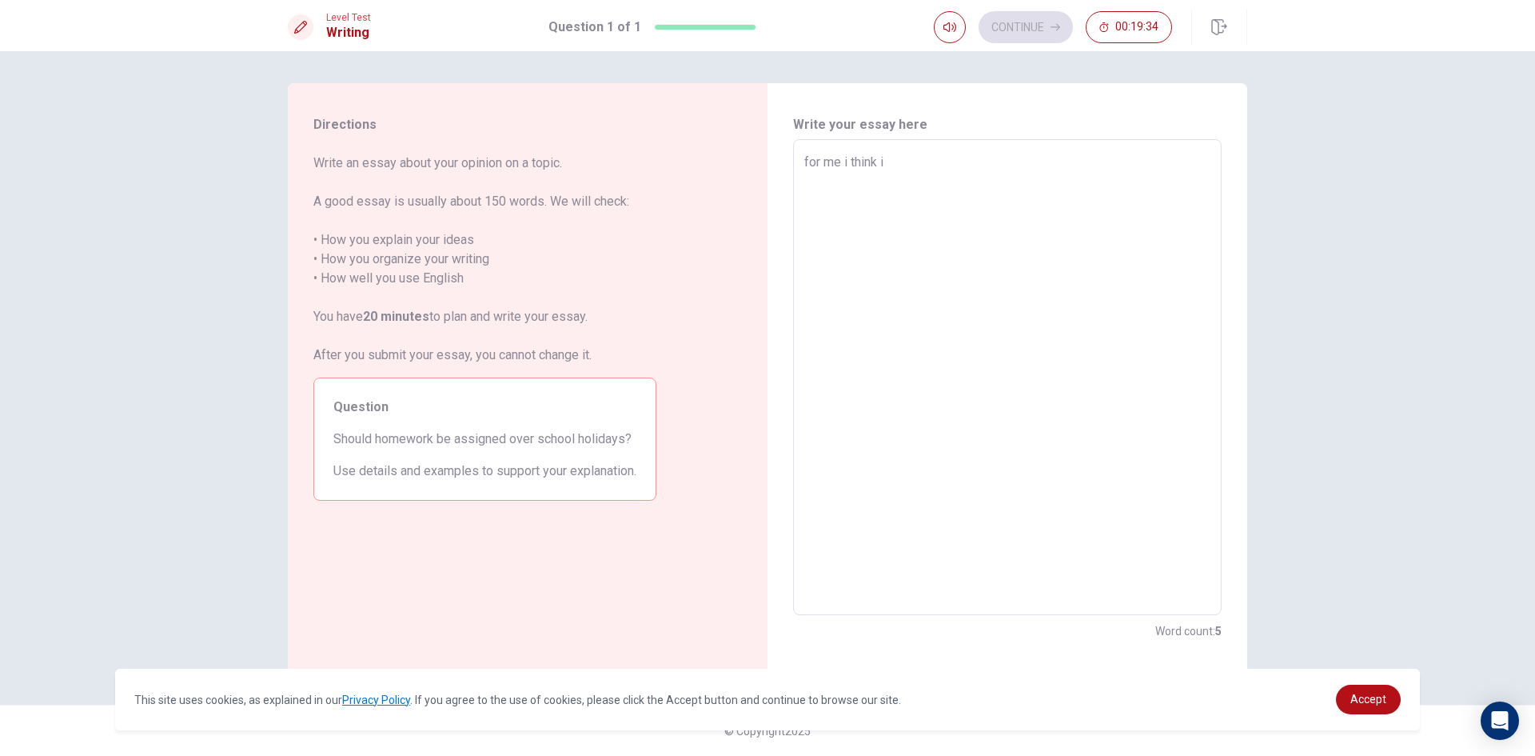
type textarea "for me i think is"
type textarea "x"
type textarea "for me i think is"
type textarea "x"
type textarea "for me i think is y"
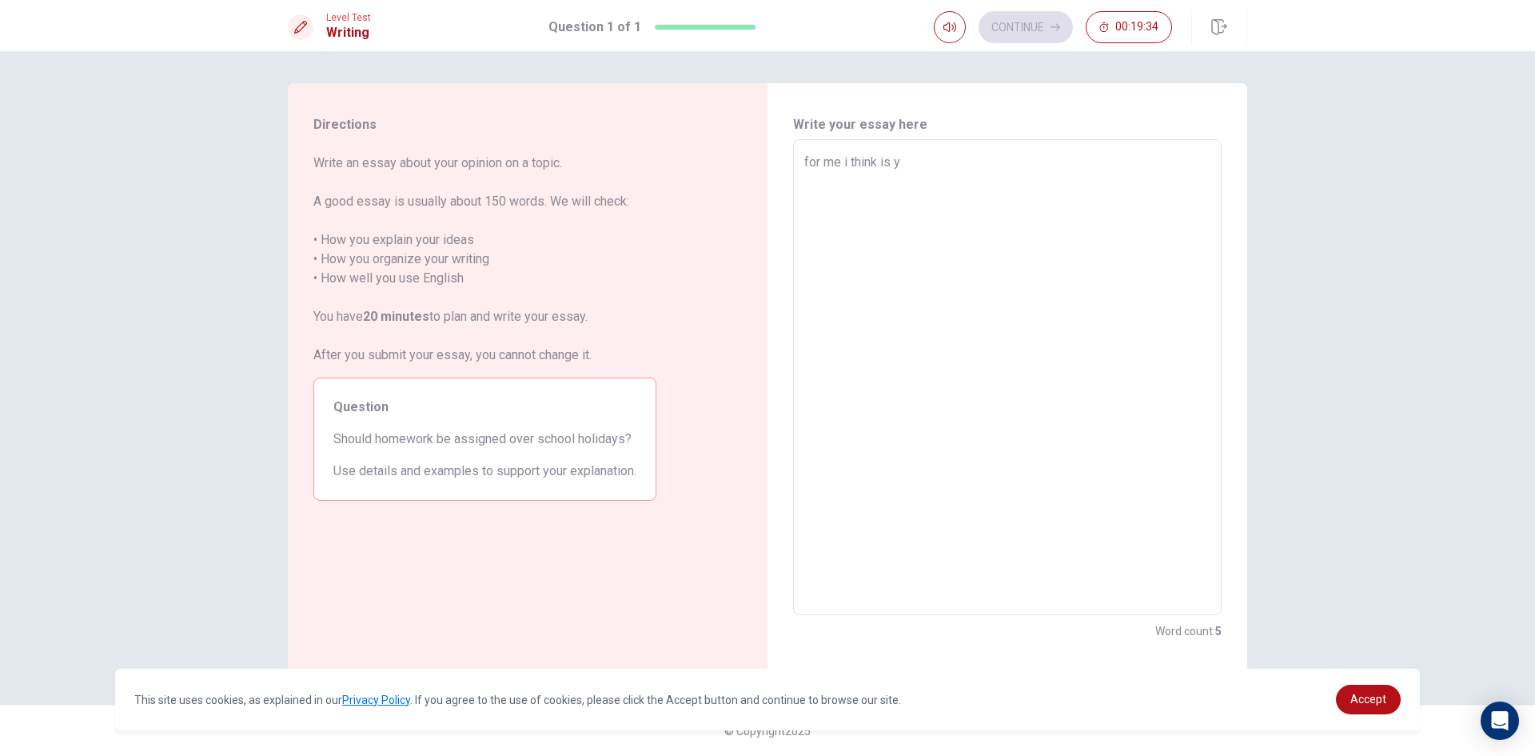
type textarea "x"
type textarea "for me i think is ye"
type textarea "x"
type textarea "for me i think is yes"
type textarea "x"
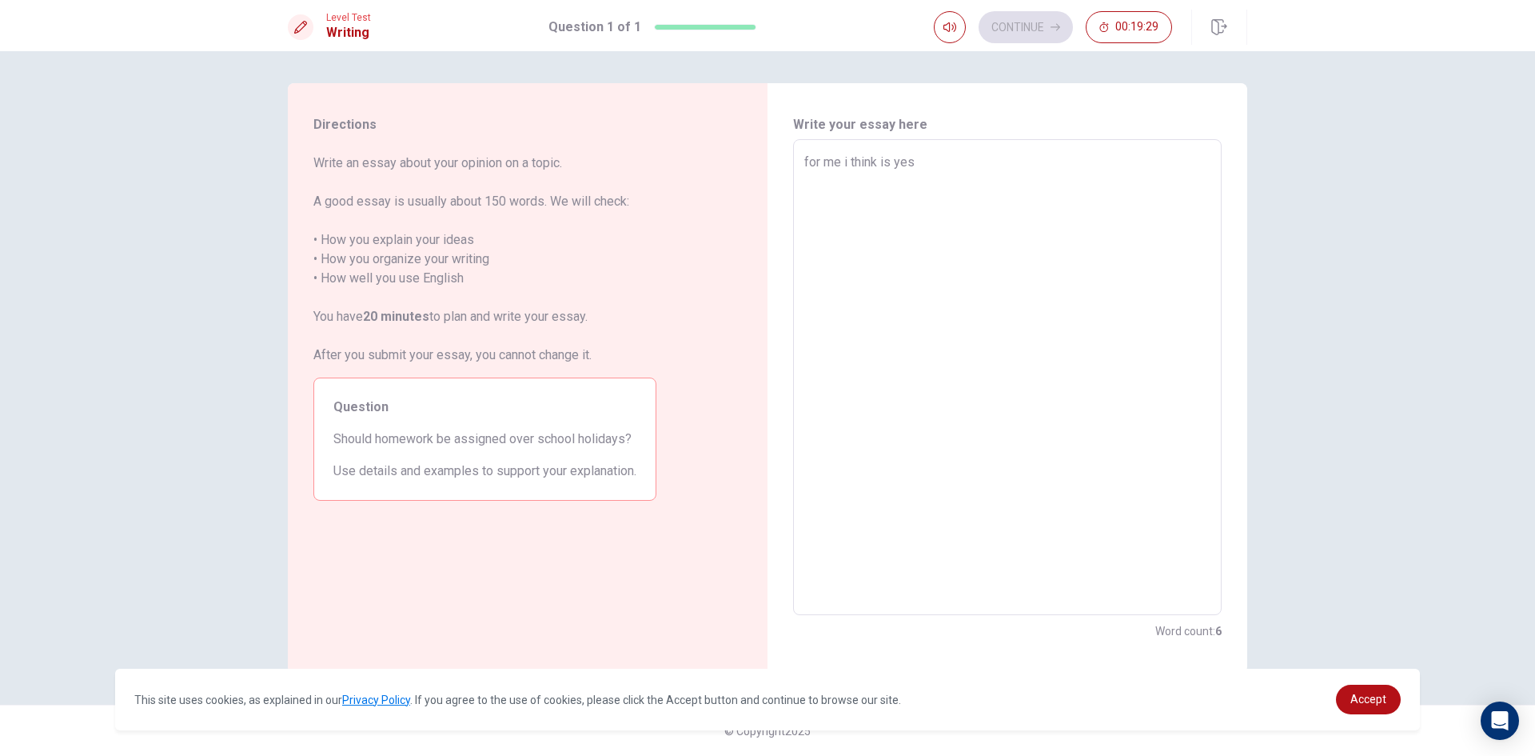
type textarea "for me i think is yes"
type textarea "x"
type textarea "for me i think is yes b"
type textarea "x"
type textarea "for me i think is yes be"
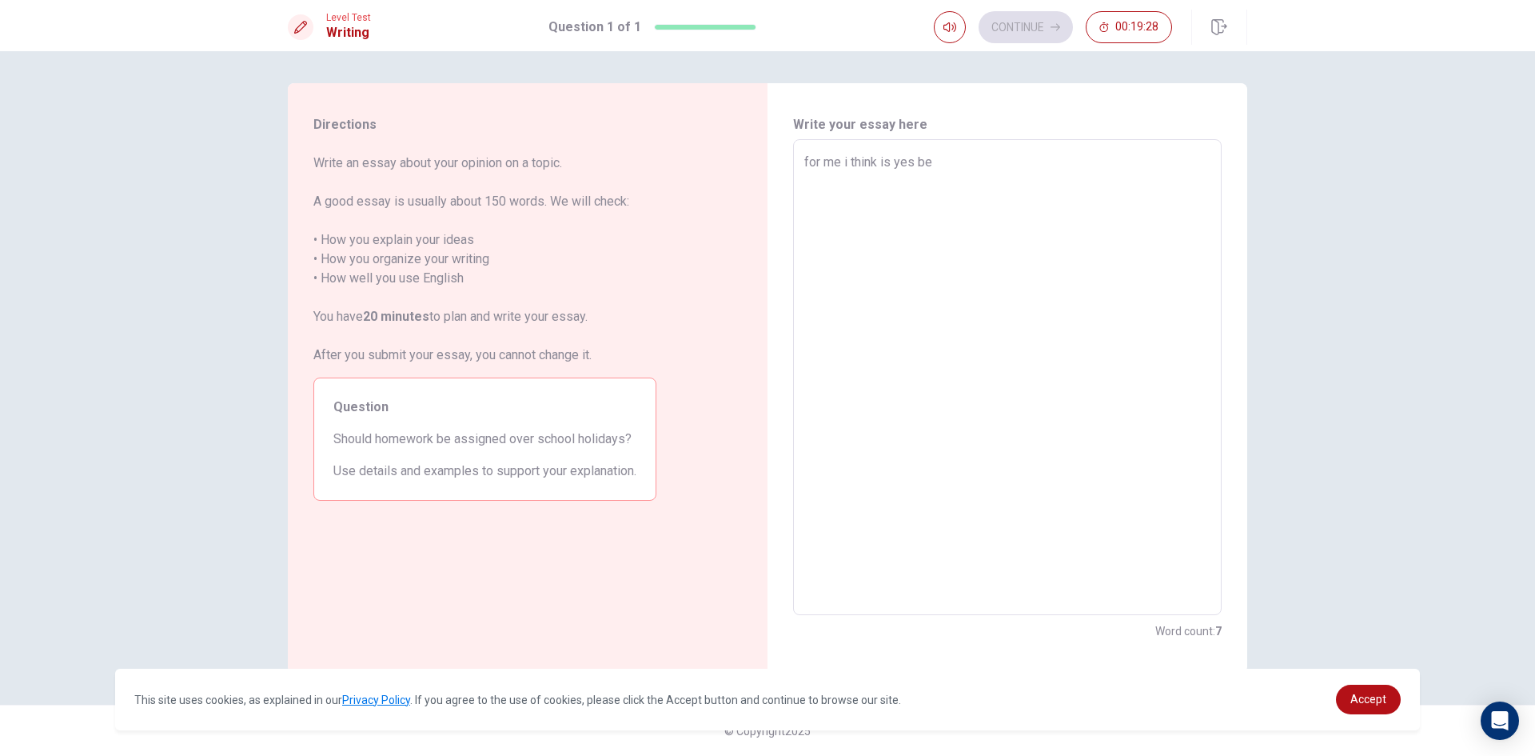
type textarea "x"
type textarea "for me i think is yes bec"
type textarea "x"
type textarea "for me i think is yes becu"
type textarea "x"
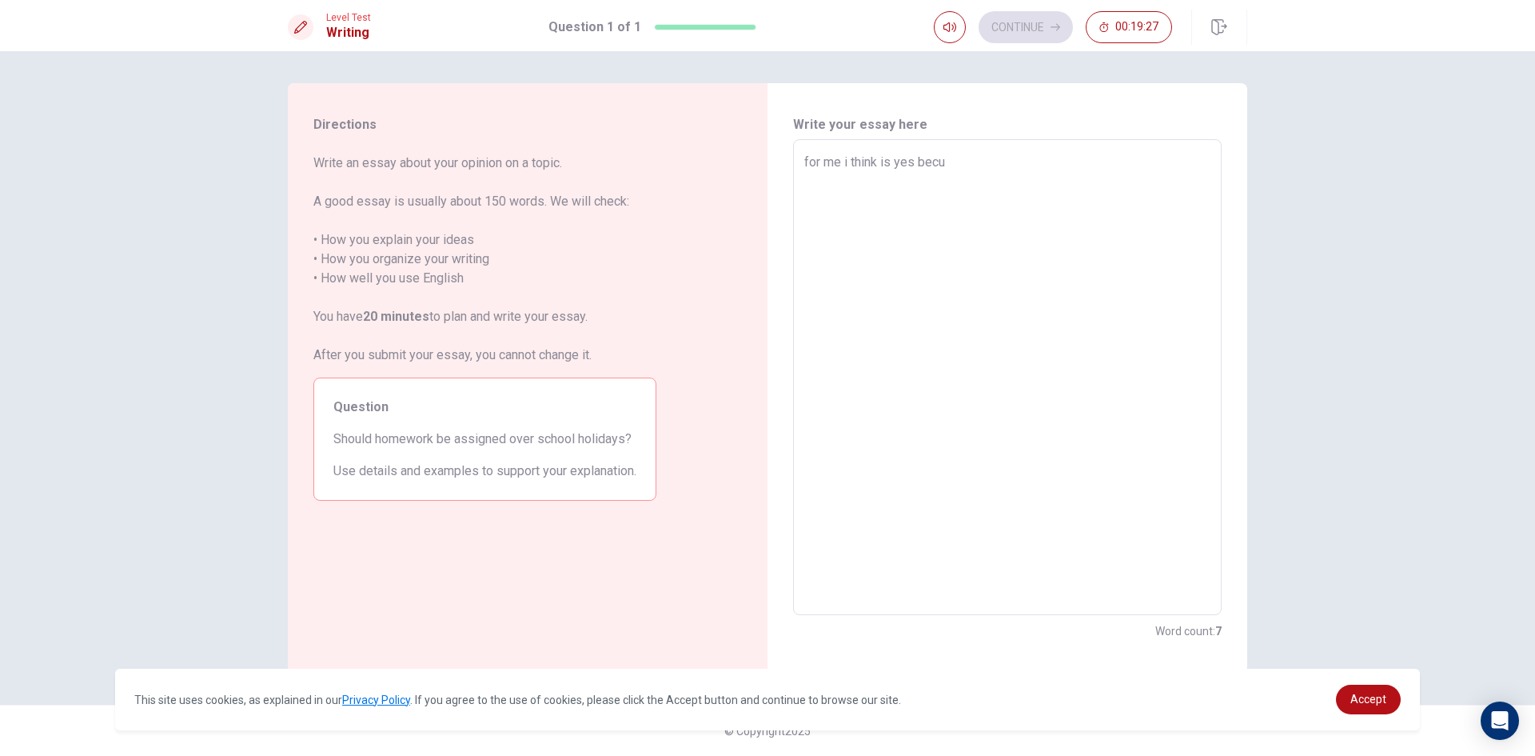
type textarea "for me i think is yes becus"
type textarea "x"
type textarea "for me i think is yes becu"
type textarea "x"
type textarea "for me i think is yes becus"
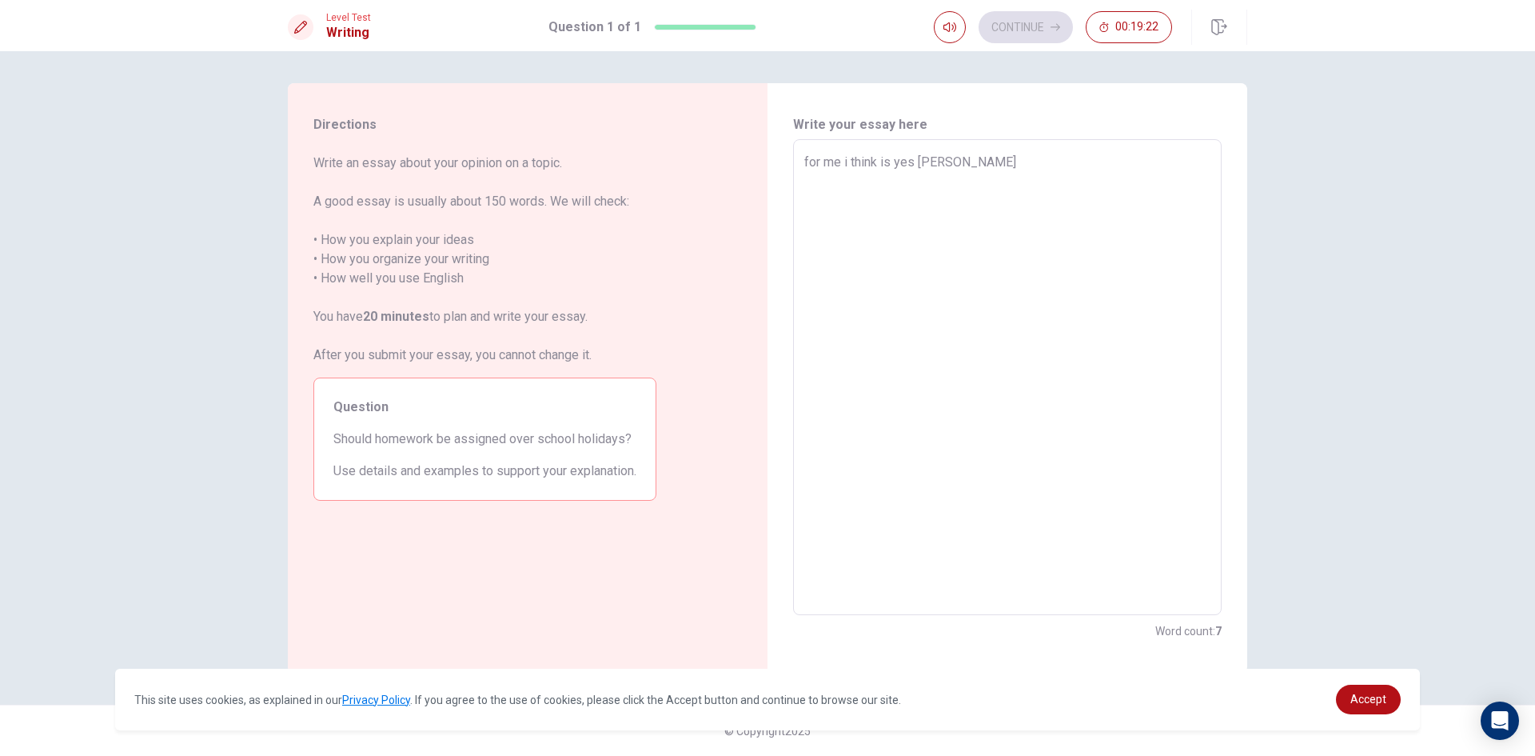
type textarea "x"
type textarea "for me i think is yes becuse"
type textarea "x"
type textarea "for me i think is yes becuse"
type textarea "x"
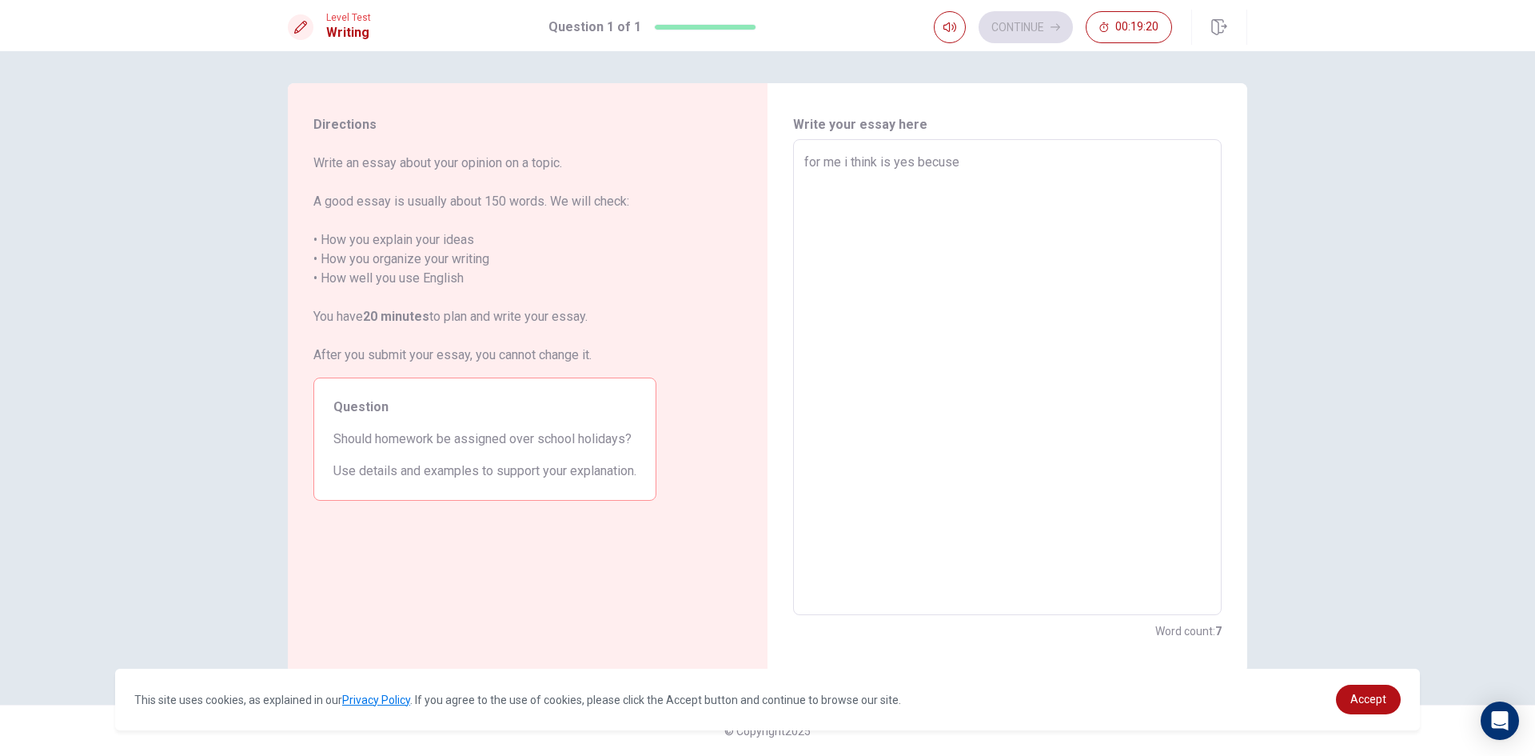
type textarea "for me i think is yes becuse"
type textarea "x"
type textarea "for me i think is yes becus"
type textarea "x"
type textarea "for me i think is yes becu"
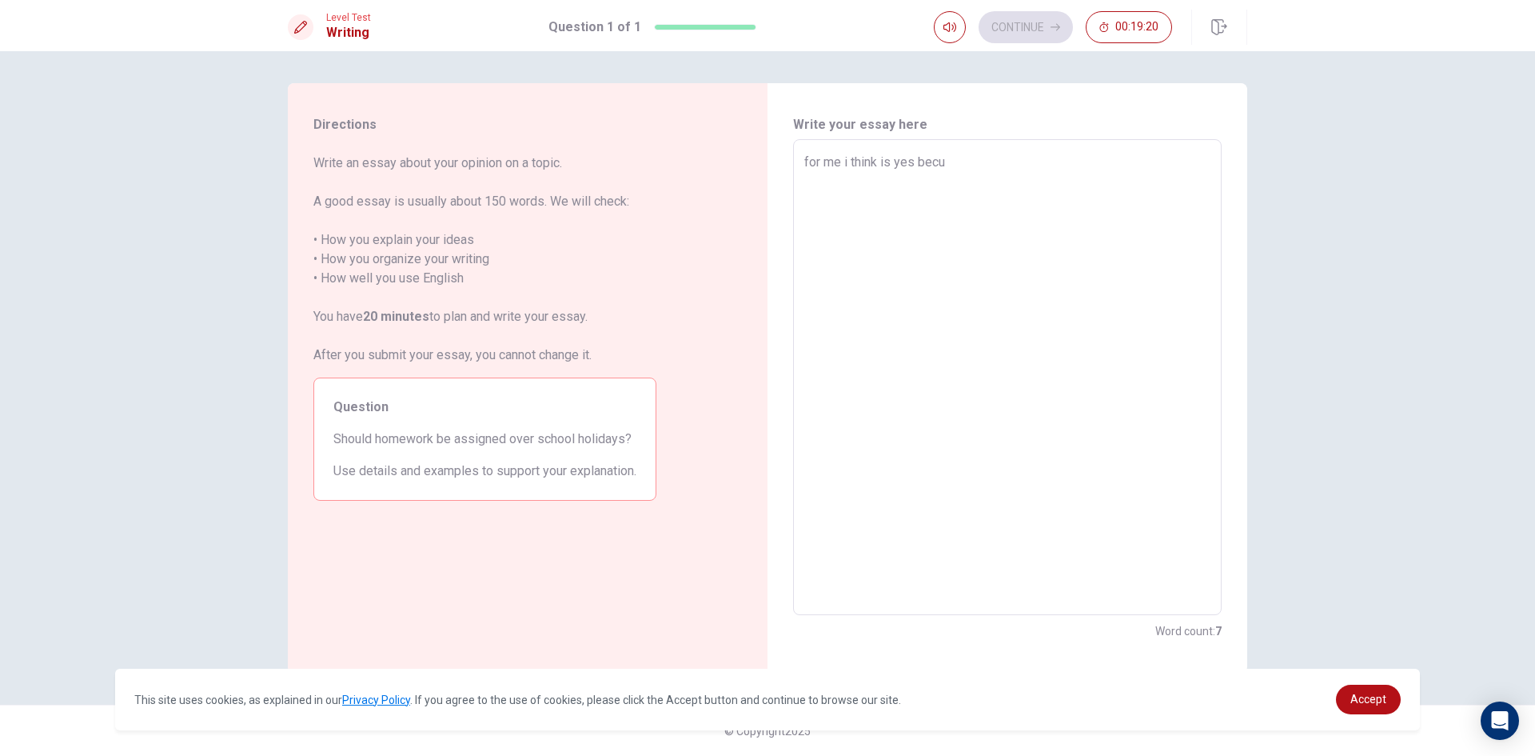
type textarea "x"
type textarea "for me i think is yes becua"
type textarea "x"
type textarea "for me i think is yes becuas"
type textarea "x"
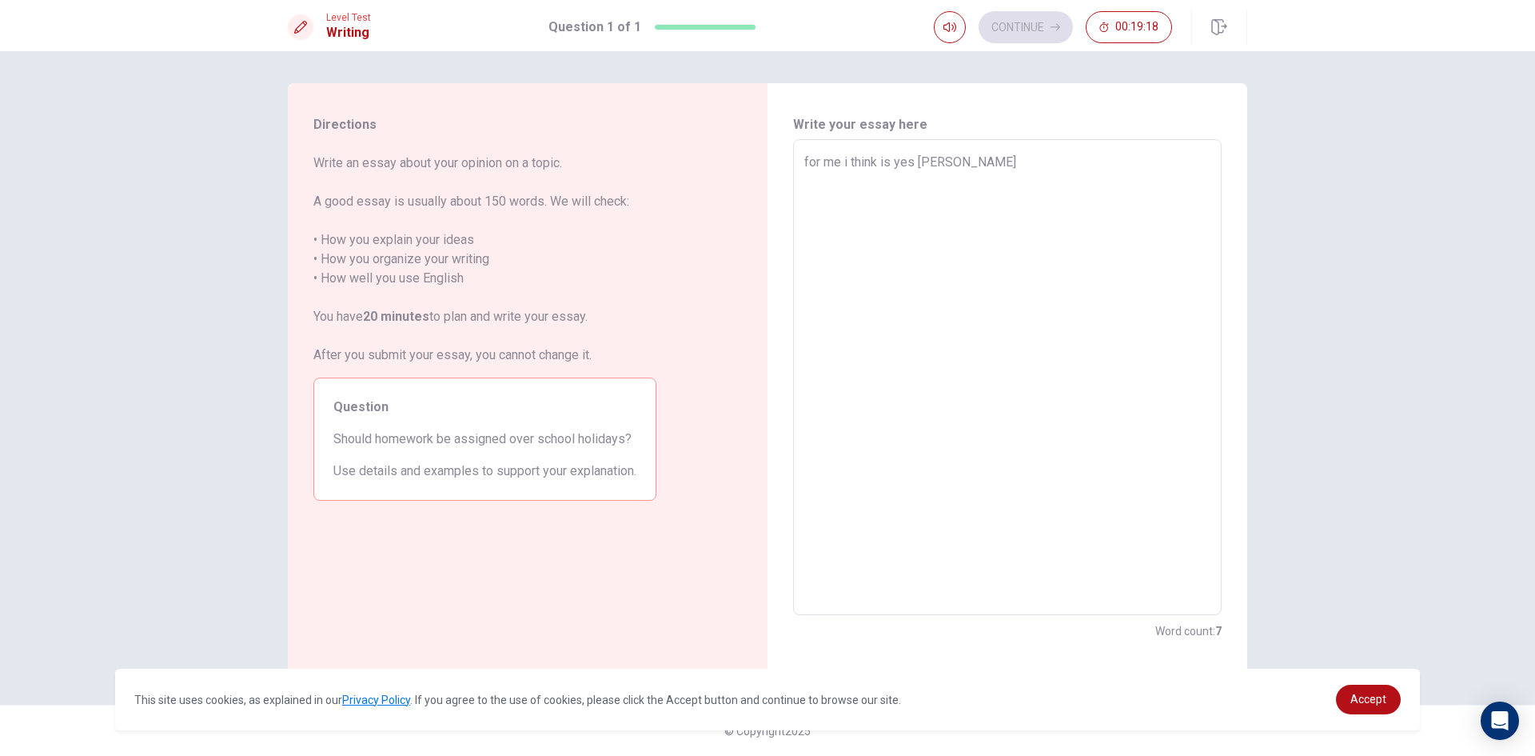
type textarea "for me i think is yes becuase"
type textarea "x"
type textarea "for me i think is yes becuase"
type textarea "x"
type textarea "for me i think is yes becuase i"
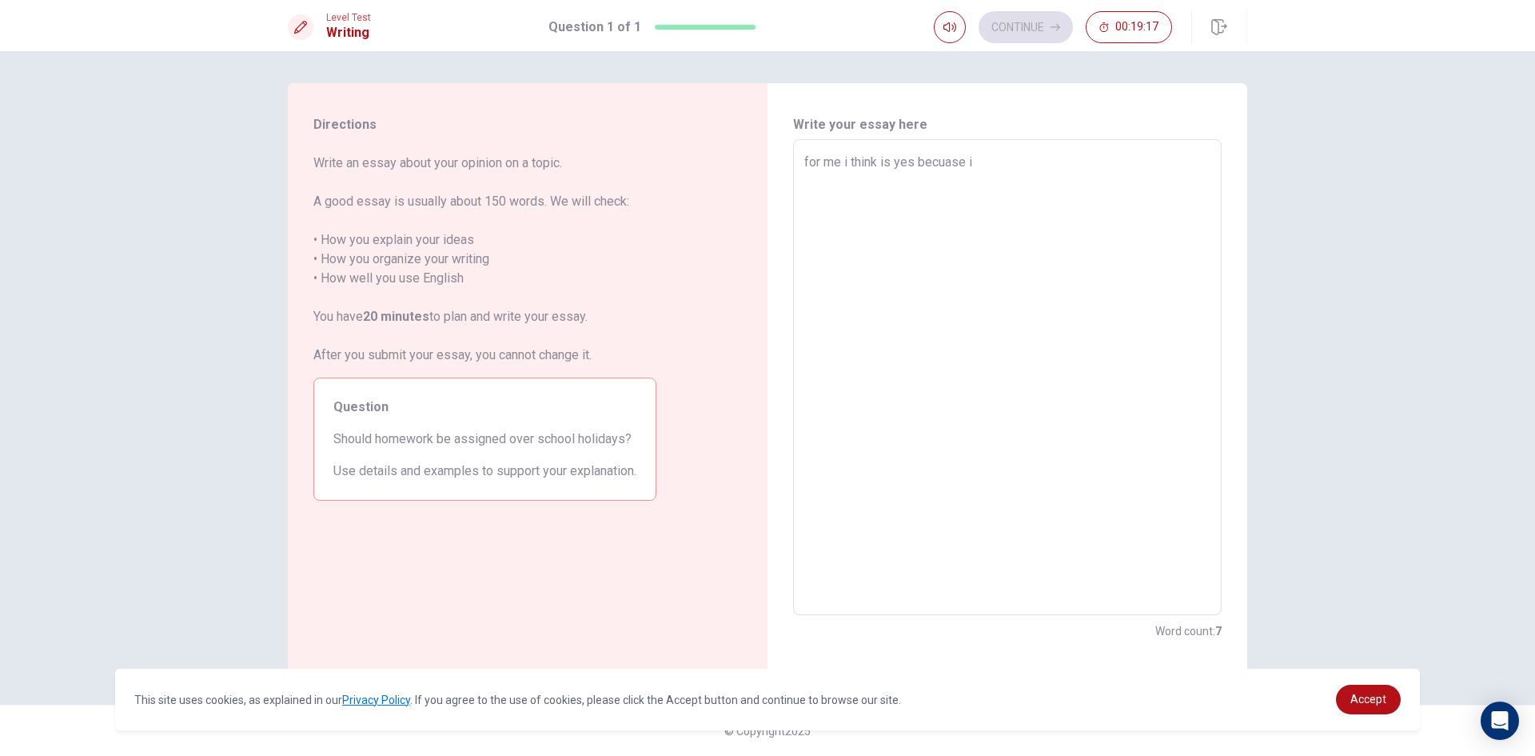
type textarea "x"
type textarea "for me i think is yes becuase it"
type textarea "x"
type textarea "for me i think is yes becuase it"
type textarea "x"
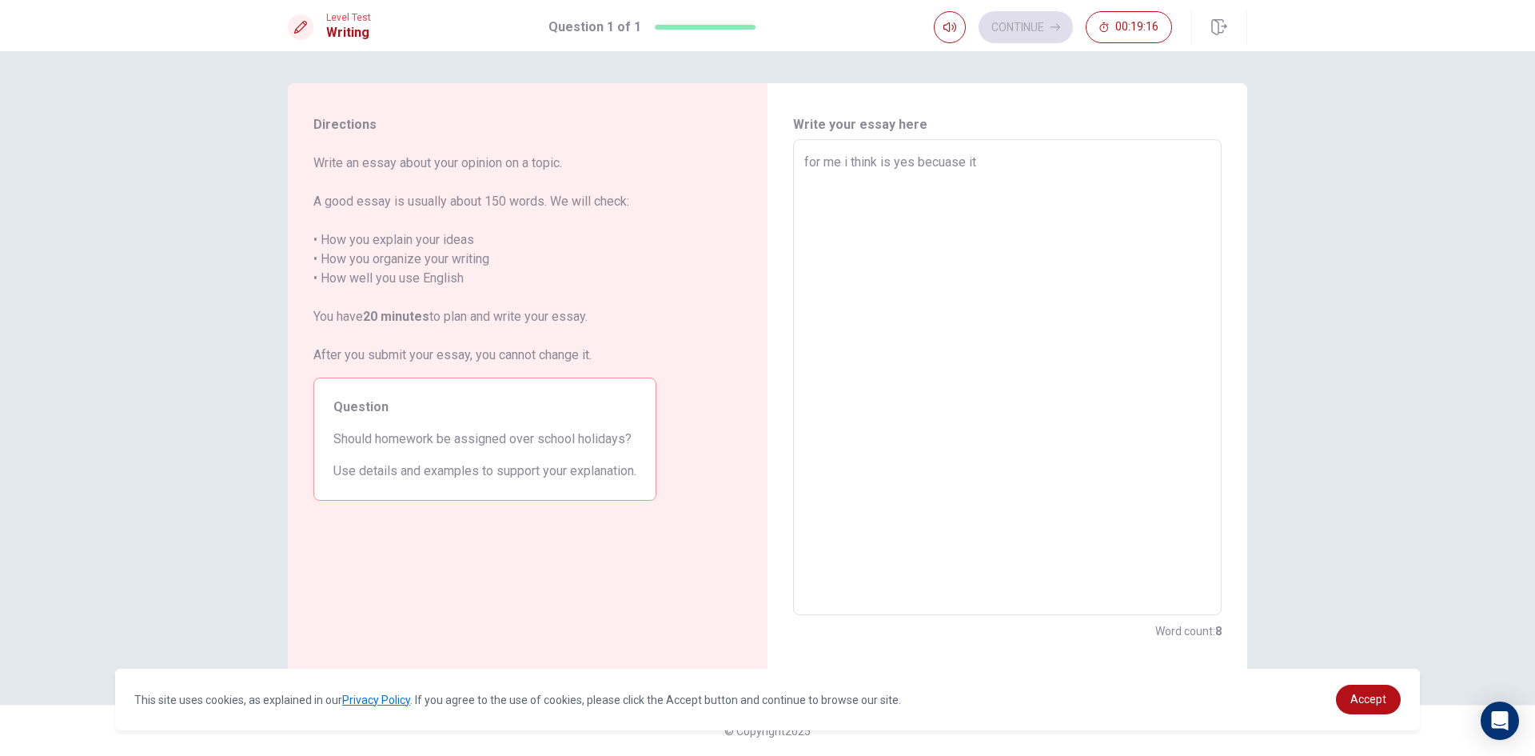
type textarea "for me i think is yes becuase it w"
type textarea "x"
type textarea "for me i think is yes becuase it wi"
type textarea "x"
type textarea "for me i think is yes becuase it wil"
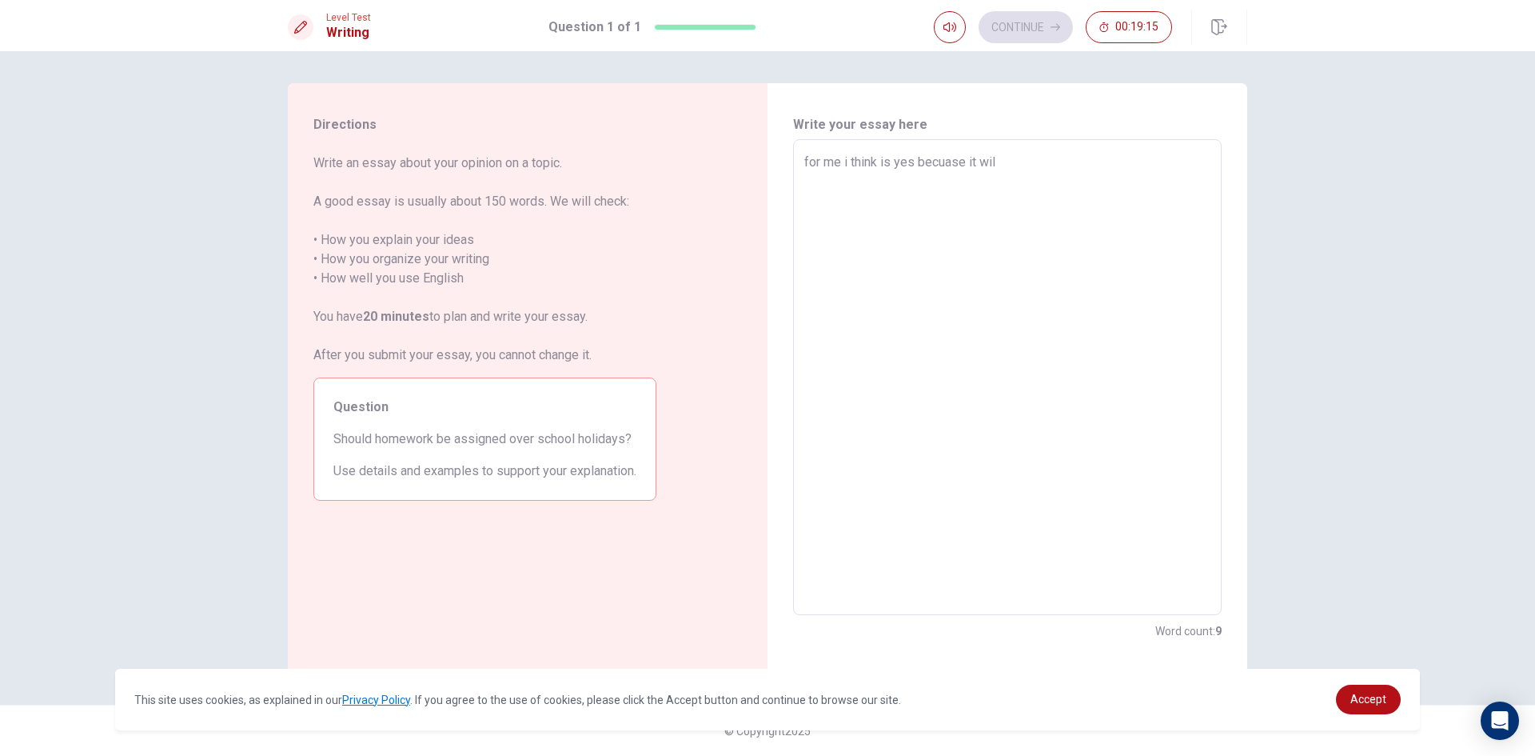
type textarea "x"
type textarea "for me i think is yes becuase it will"
type textarea "x"
type textarea "for me i think is yes becuase it will"
type textarea "x"
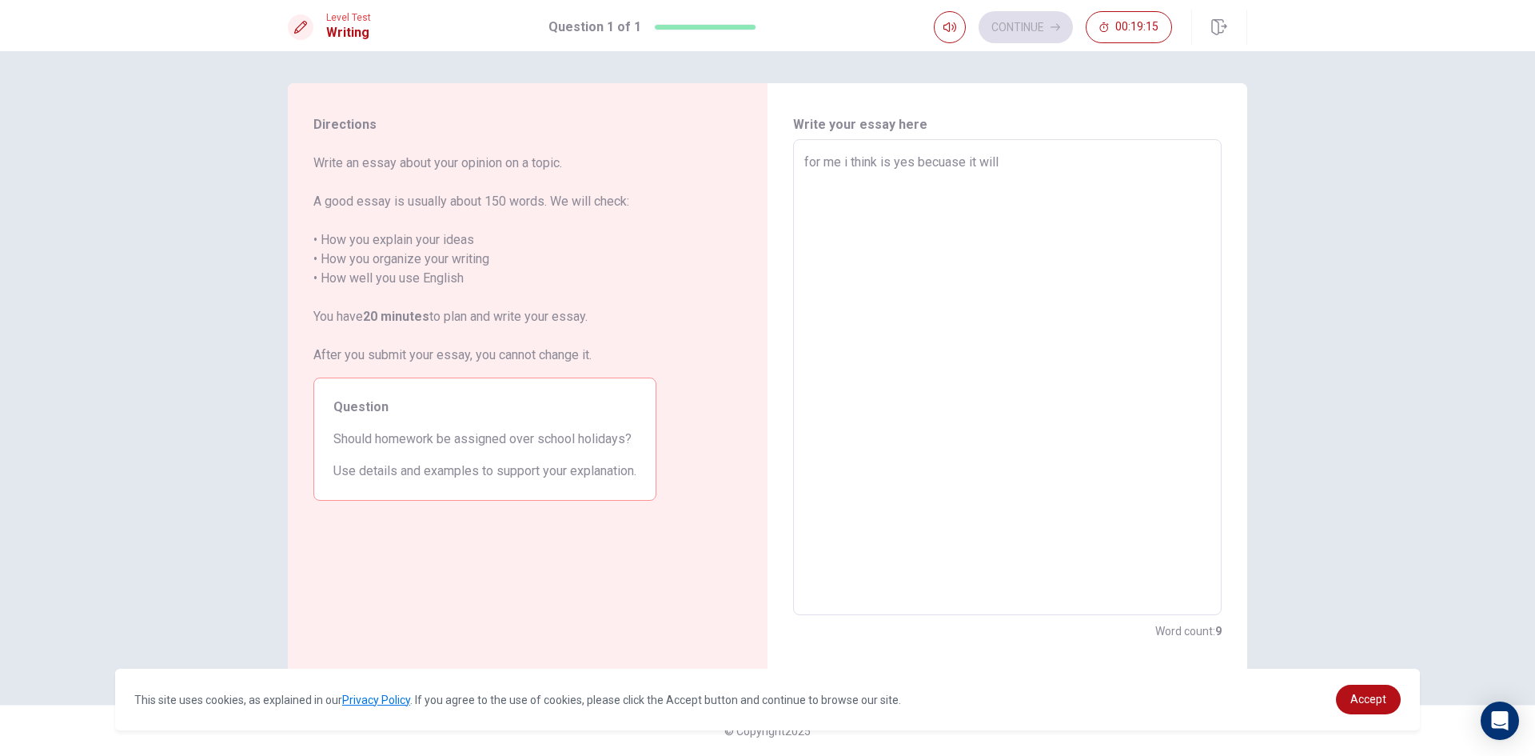
type textarea "for me i think is yes becuase it will m"
type textarea "x"
type textarea "for me i think is yes becuase it will ma"
type textarea "x"
type textarea "for me i think is yes becuase it will mal"
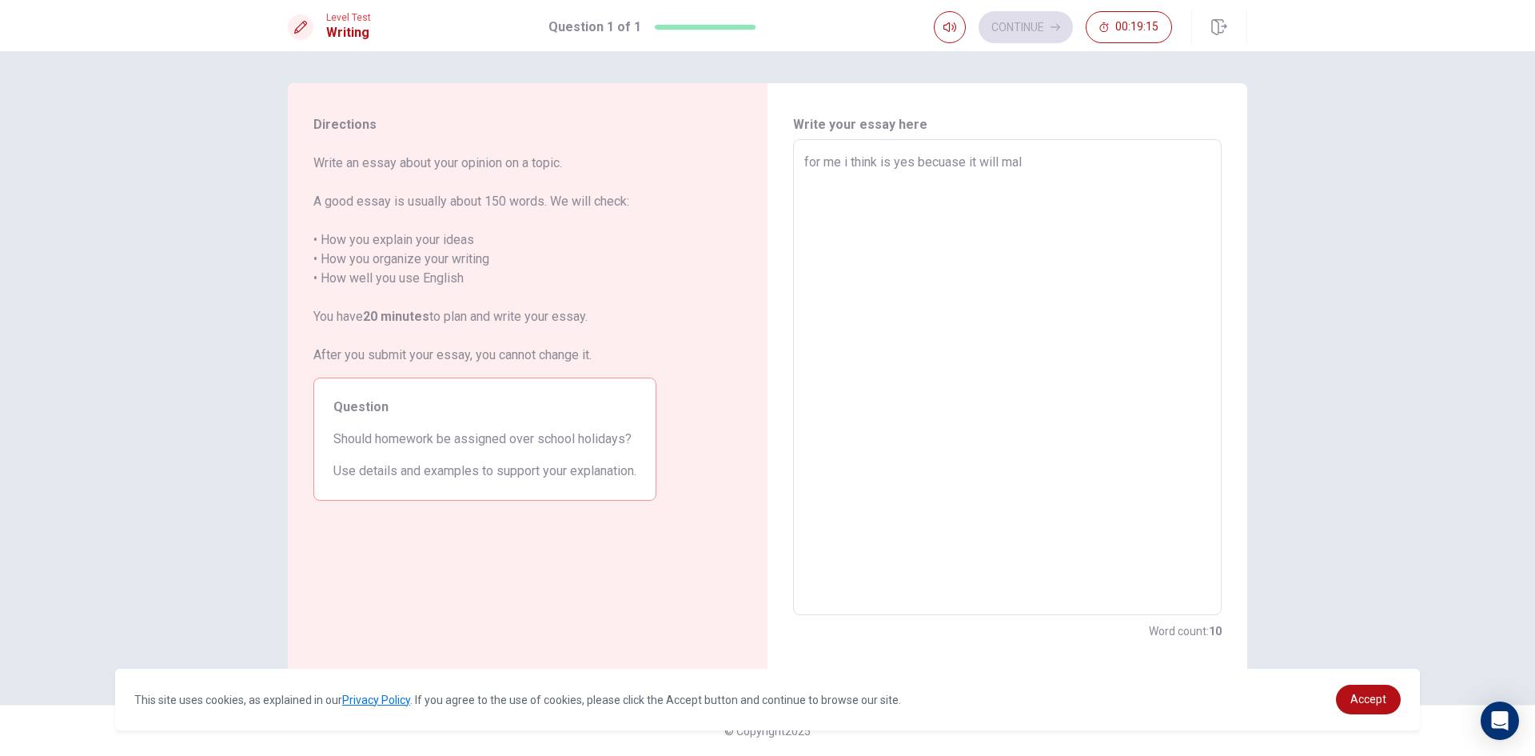
type textarea "x"
type textarea "for me i think is yes becuase it will ma"
type textarea "x"
type textarea "for me i think is yes becuase it will mak"
type textarea "x"
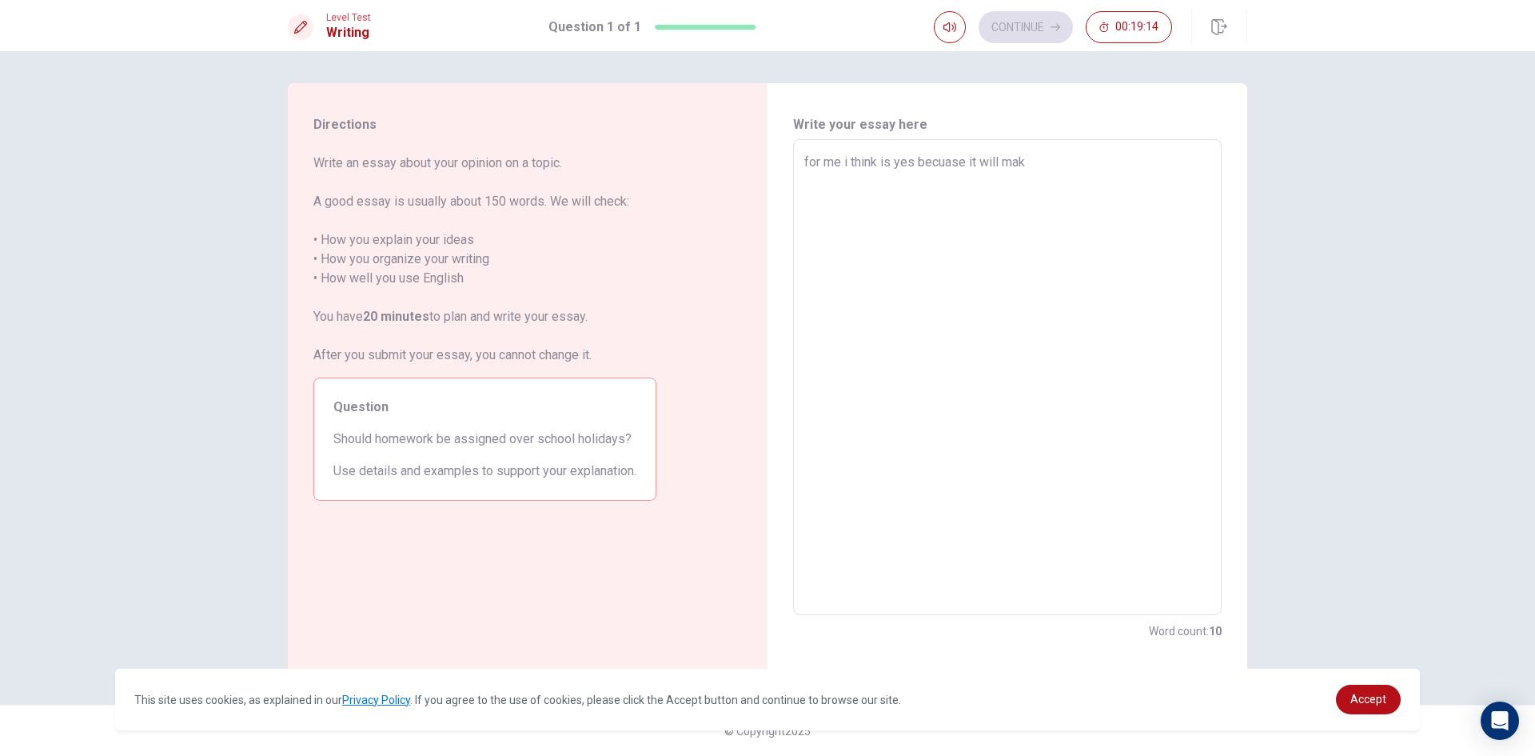
type textarea "for me i think is yes becuase it will make"
type textarea "x"
type textarea "for me i think is yes becuase it will make"
type textarea "x"
type textarea "for me i think is yes becuase it will make y"
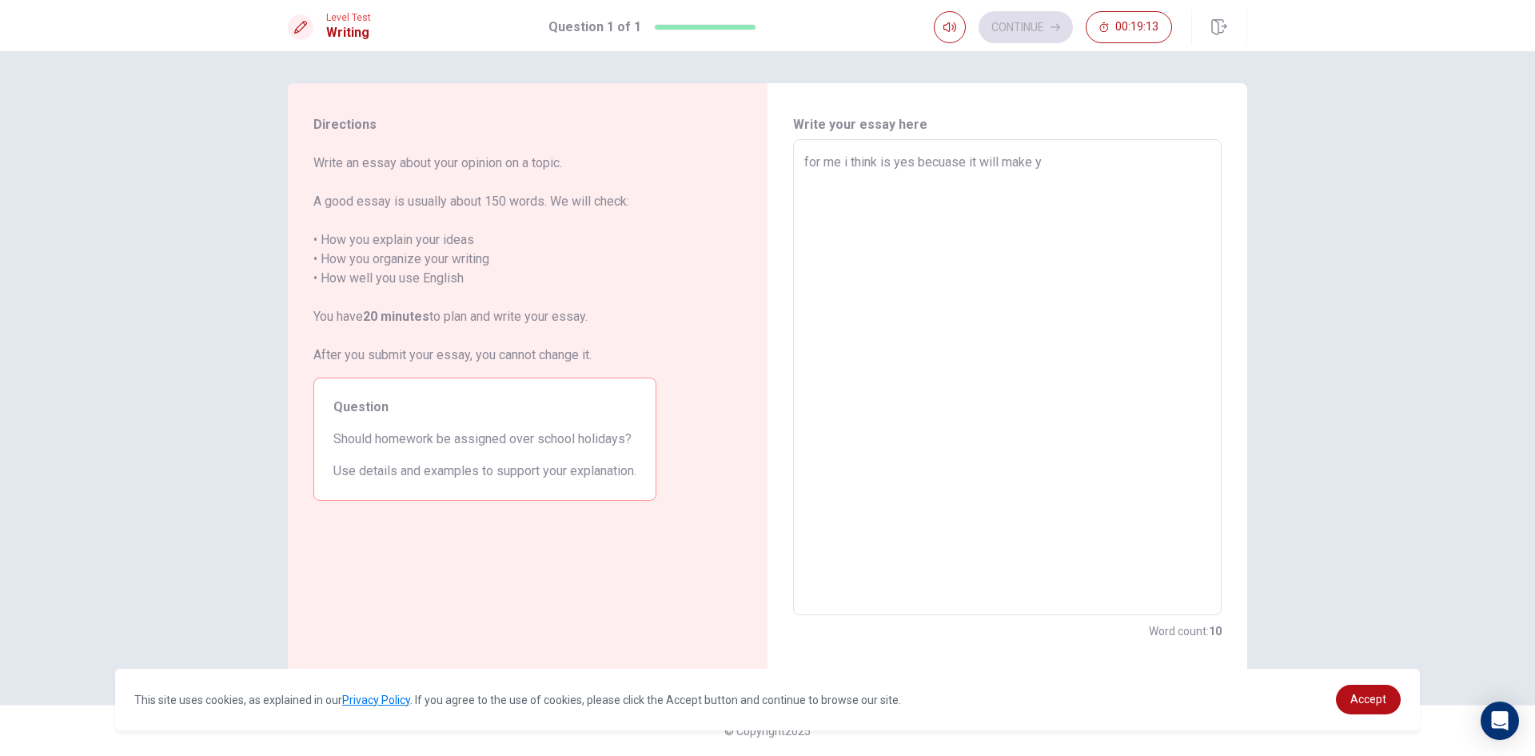
type textarea "x"
type textarea "for me i think is yes becuase it will make yo"
type textarea "x"
type textarea "for me i think is yes becuase it will make you"
type textarea "x"
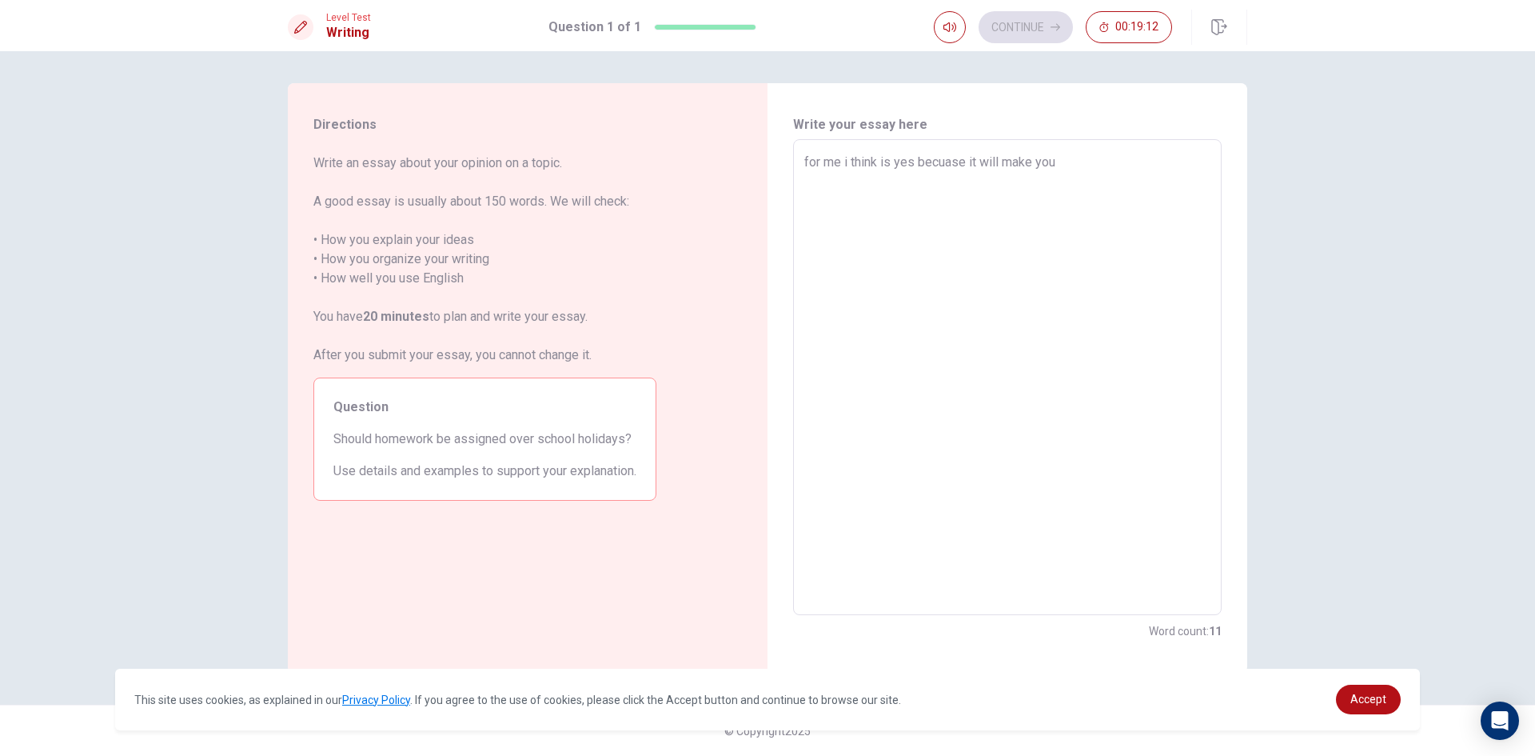
type textarea "for me i think is yes becuase it will make you"
type textarea "x"
type textarea "for me i think is yes becuase it will make you h"
type textarea "x"
type textarea "for me i think is yes becuase it will make you ha"
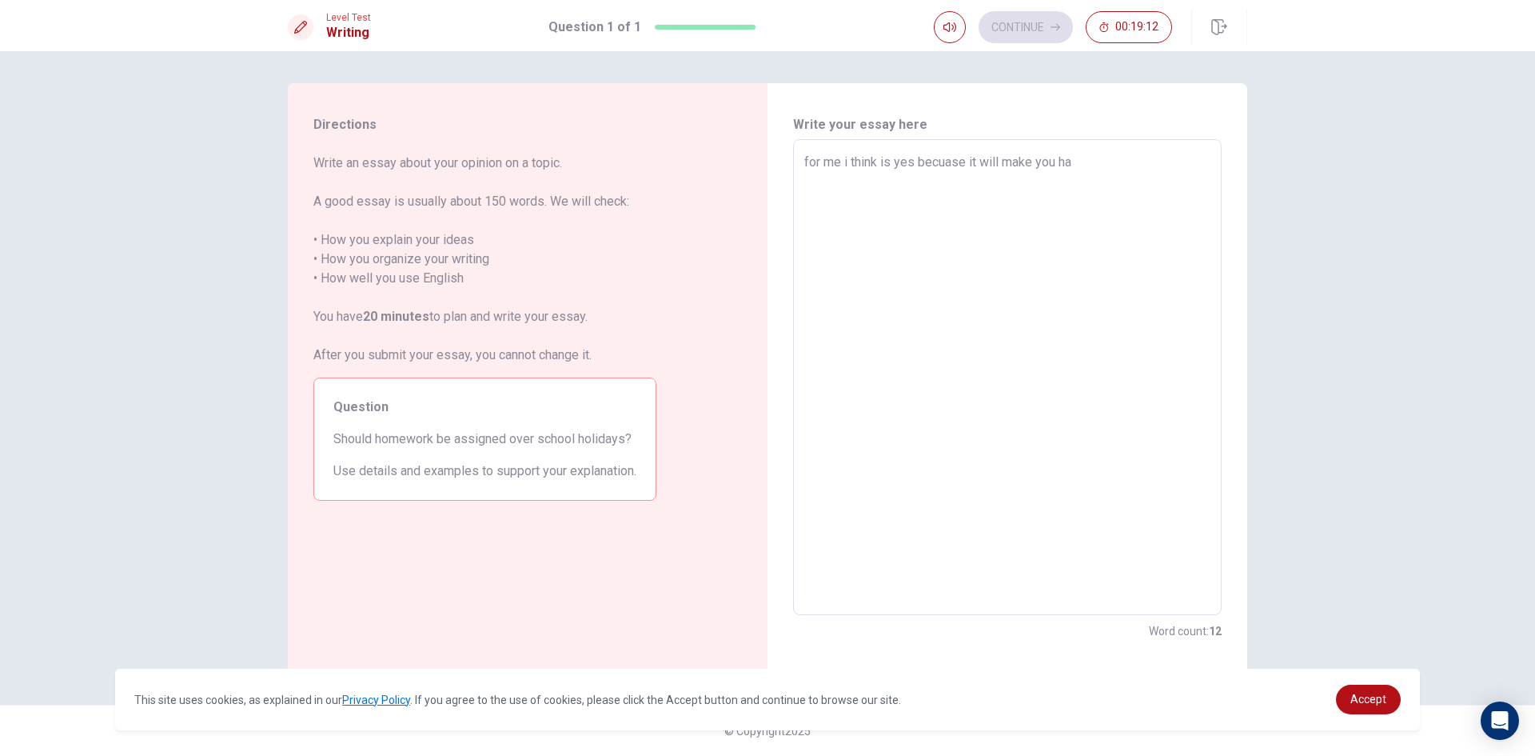
type textarea "x"
type textarea "for me i think is yes becuase it will make you hav"
type textarea "x"
type textarea "for me i think is yes becuase it will make you have"
type textarea "x"
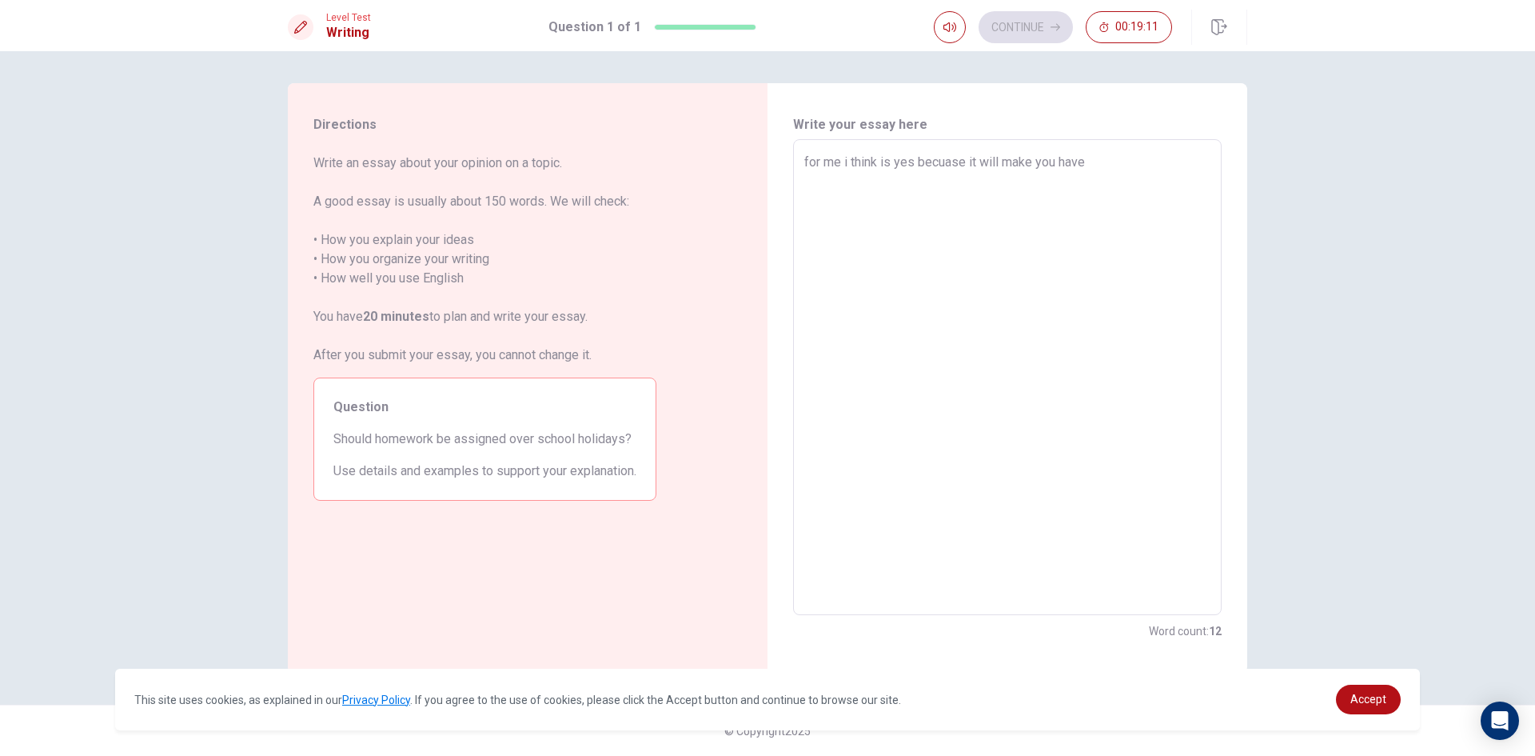
type textarea "for me i think is yes becuase it will make you have"
type textarea "x"
type textarea "for me i think is yes becuase it will make you have m"
type textarea "x"
type textarea "for me i think is yes becuase it will make you have mo"
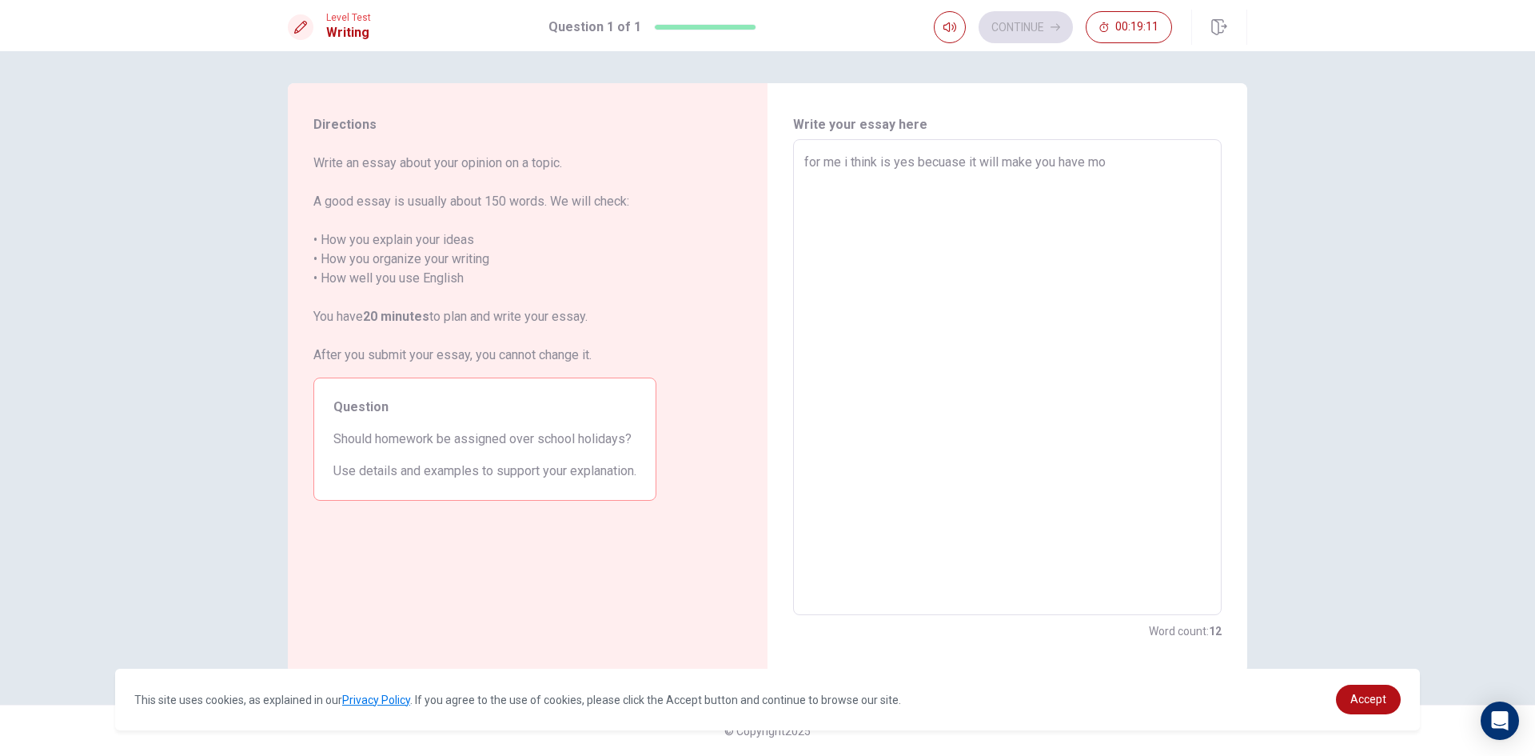
type textarea "x"
type textarea "for me i think is yes becuase it will make you have mor"
type textarea "x"
type textarea "for me i think is yes becuase it will make you have more"
type textarea "x"
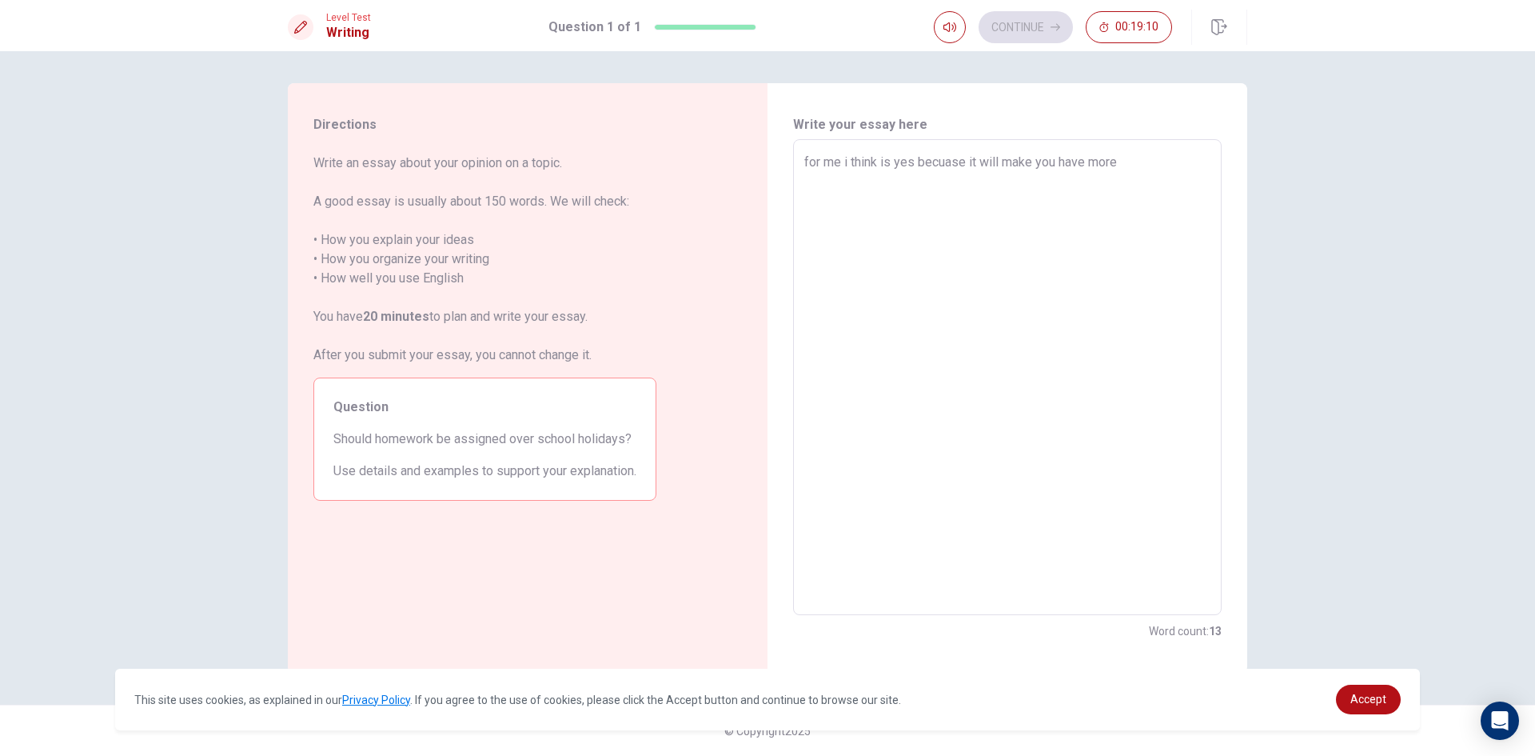
type textarea "for me i think is yes becuase it will make you have more"
type textarea "x"
type textarea "for me i think is yes becuase it will make you have more k"
type textarea "x"
type textarea "for me i think is yes becuase it will make you have more kn"
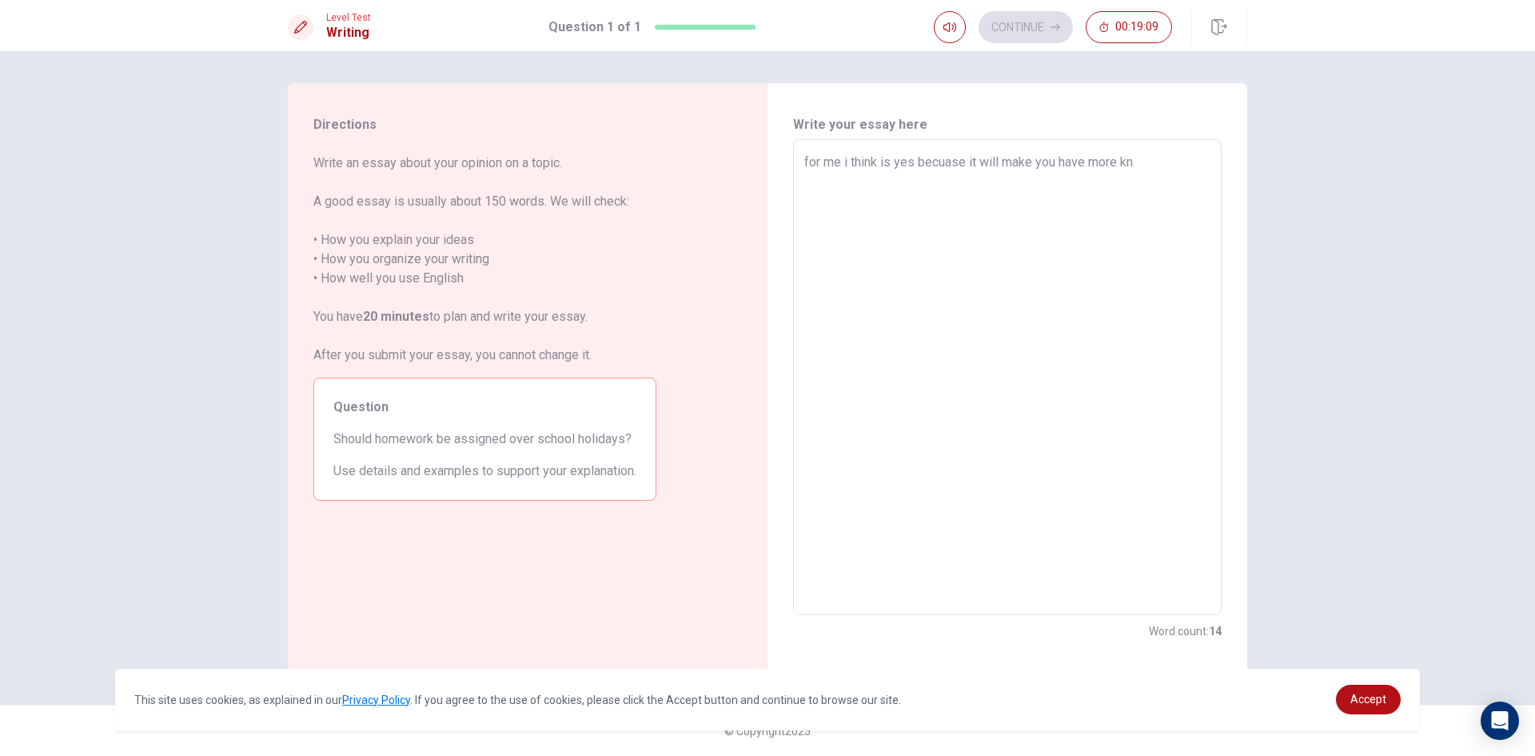
type textarea "x"
type textarea "for me i think is yes becuase it will make you have more kno"
type textarea "x"
type textarea "for me i think is yes becuase it will make you have more knoe"
type textarea "x"
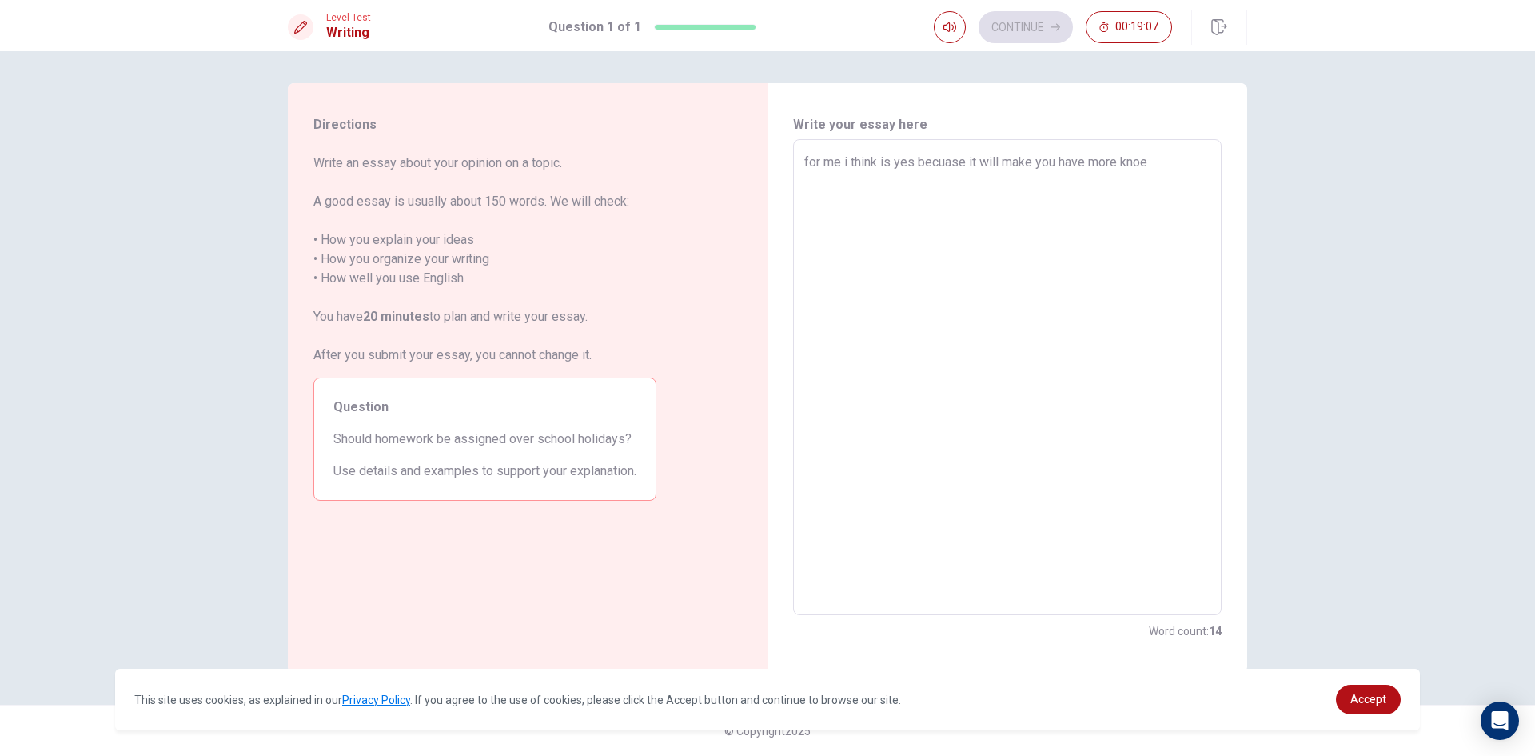
type textarea "for me i think is yes becuase it will make you have more knoel"
type textarea "x"
type textarea "for me i think is yes becuase it will make you have more knoe"
type textarea "x"
type textarea "for me i think is yes becuase it will make you have more kno"
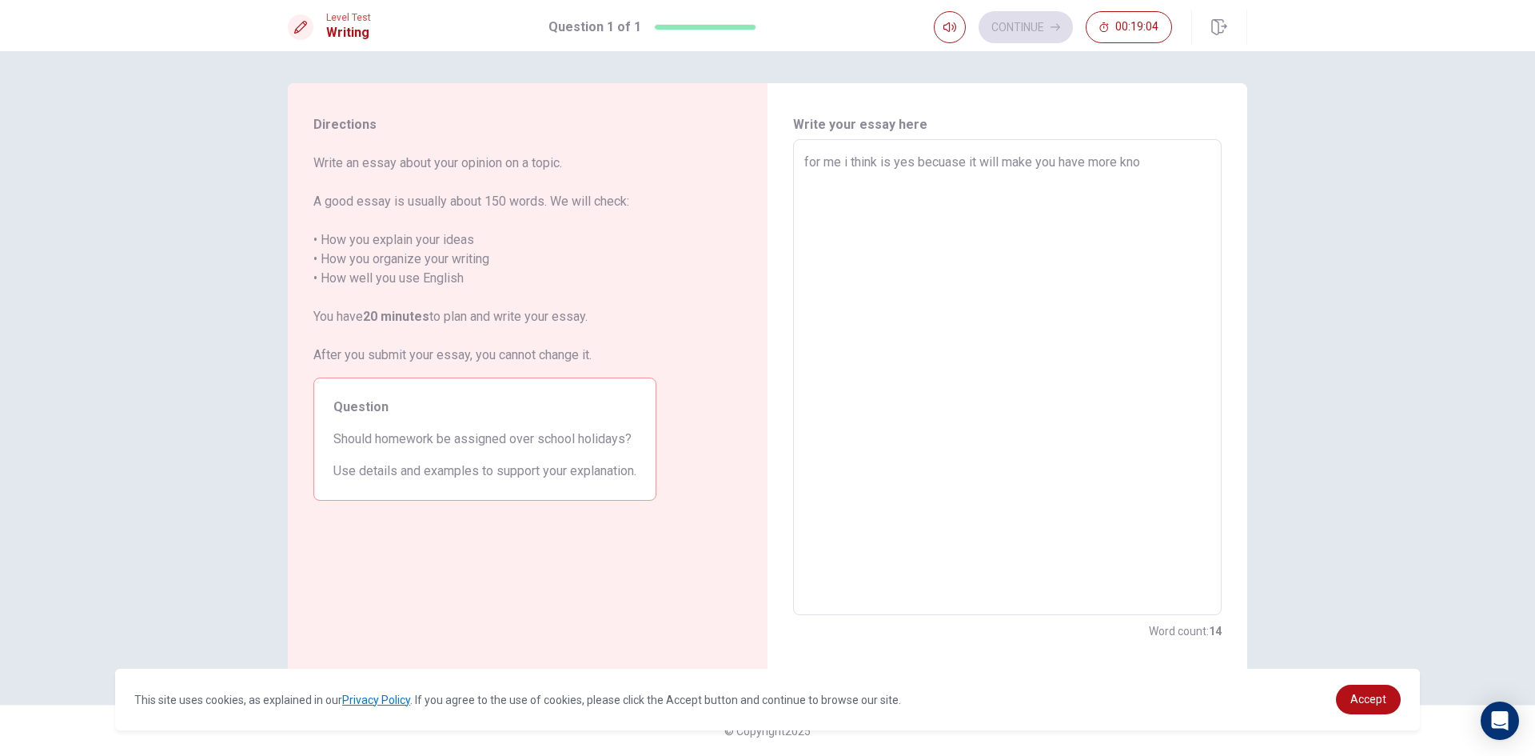
type textarea "x"
type textarea "for me i think is yes becuase it will make you have more know"
type textarea "x"
type textarea "for me i think is yes becuase it will make you have more knowl"
type textarea "x"
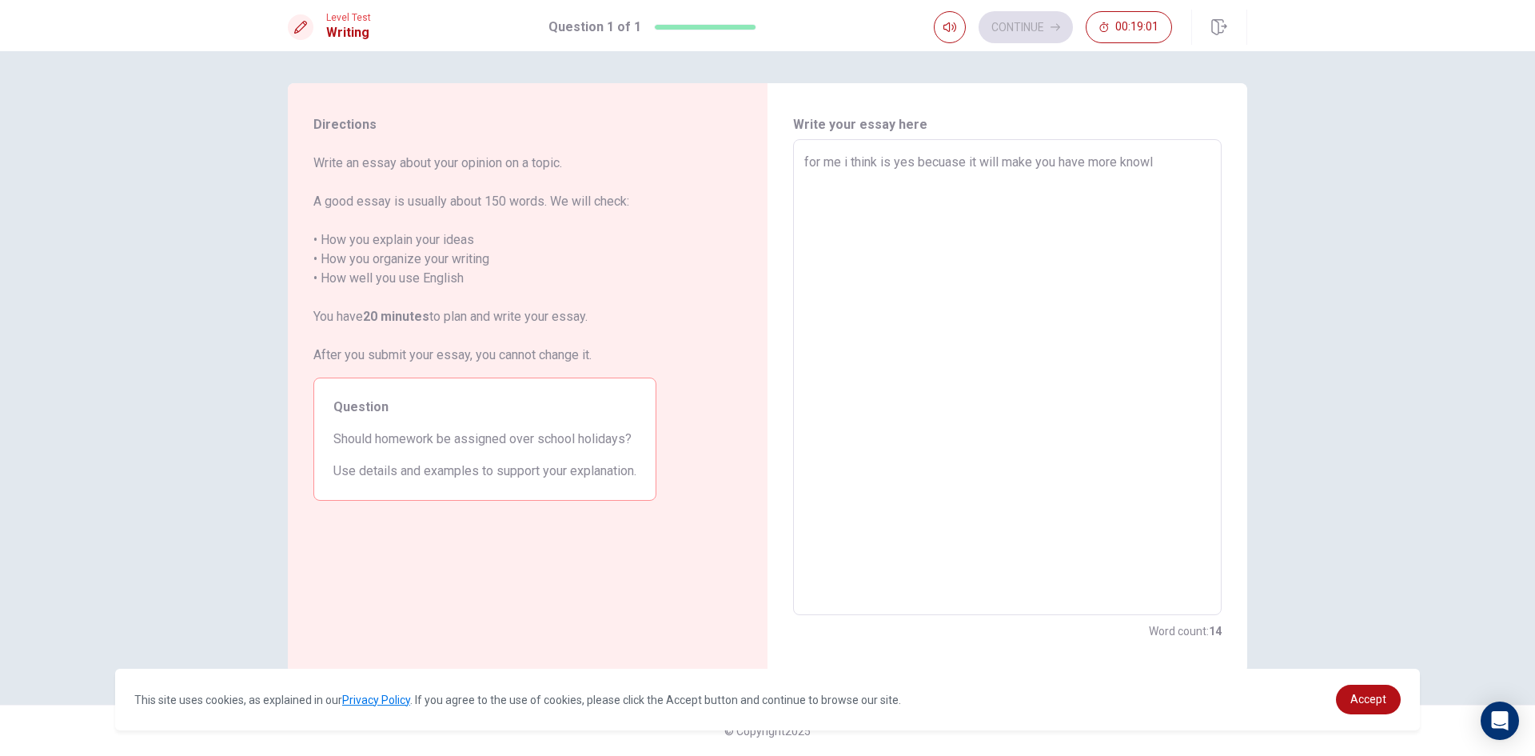
type textarea "for me i think is yes becuase it will make you have more knowle"
type textarea "x"
type textarea "for me i think is yes becuase it will make you have more knowlen"
type textarea "x"
type textarea "for me i think is yes becuase it will make you have more knowleng"
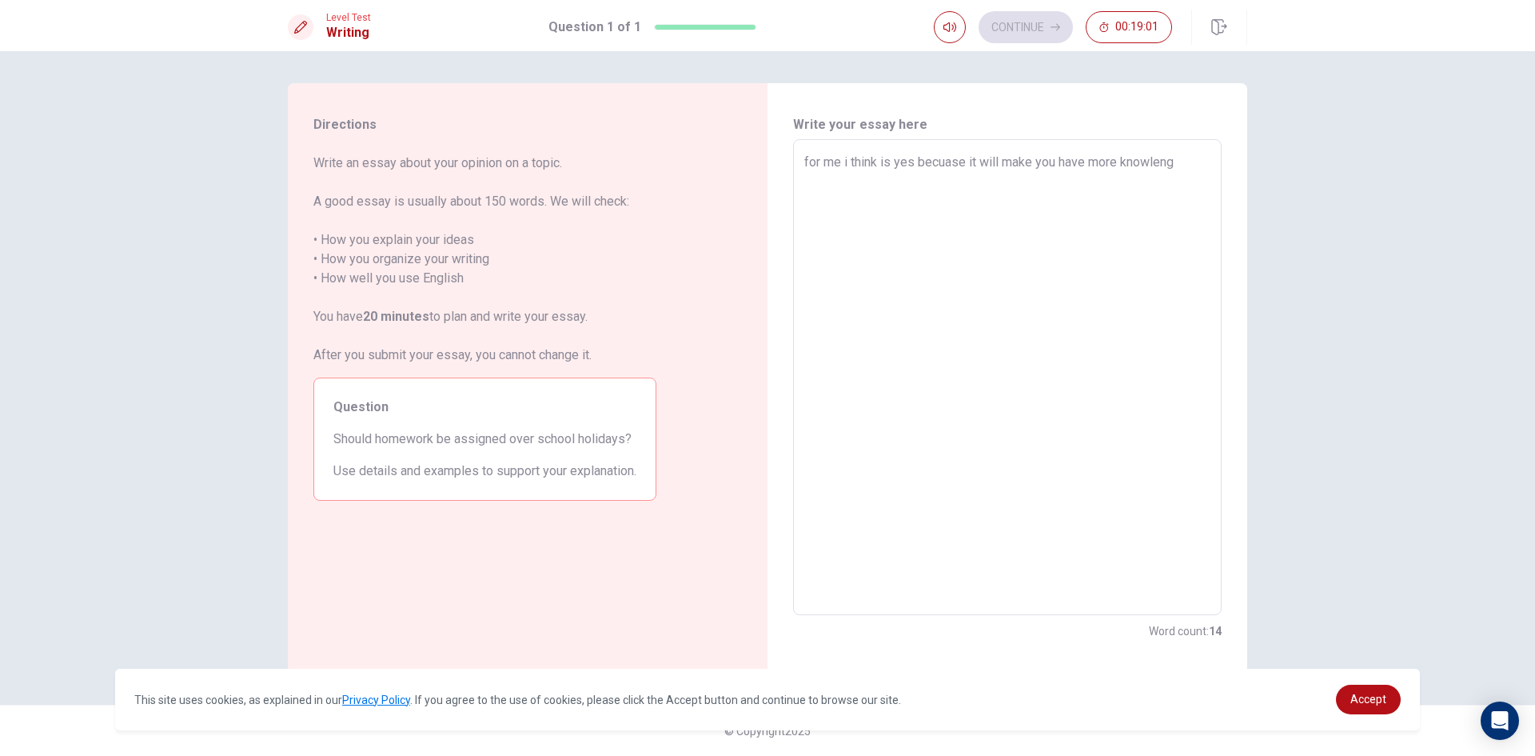
type textarea "x"
type textarea "for me i think is yes becuase it will make you have more knowlenge"
type textarea "x"
type textarea "for me i think is yes becuase it will make you have more knowlenge"
type textarea "x"
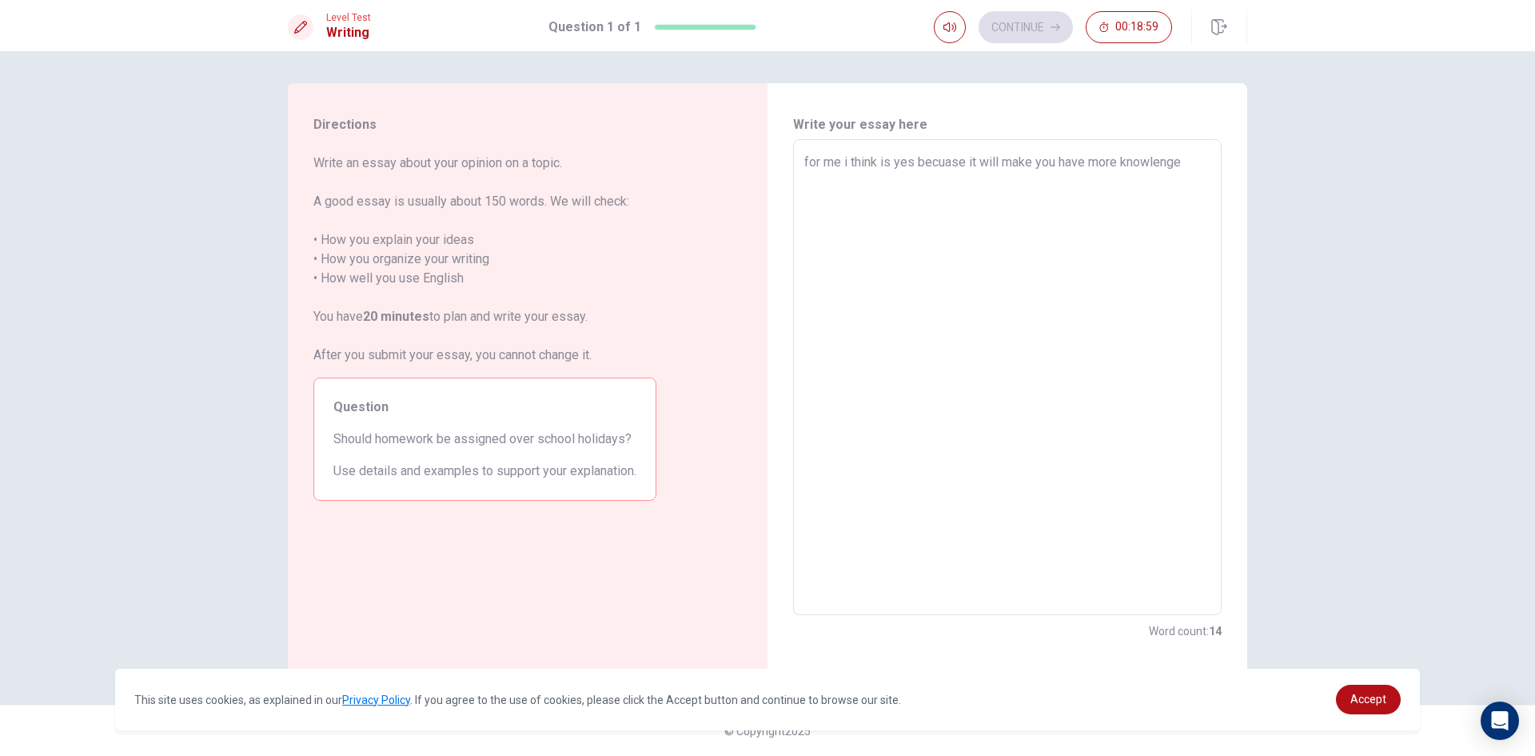
type textarea "for me i think is yes becuase it will make you have more knowlenge a"
type textarea "x"
type textarea "for me i think is yes becuase it will make you have more knowlenge at"
type textarea "x"
type textarea "for me i think is yes becuase it will make you have more knowlenge at"
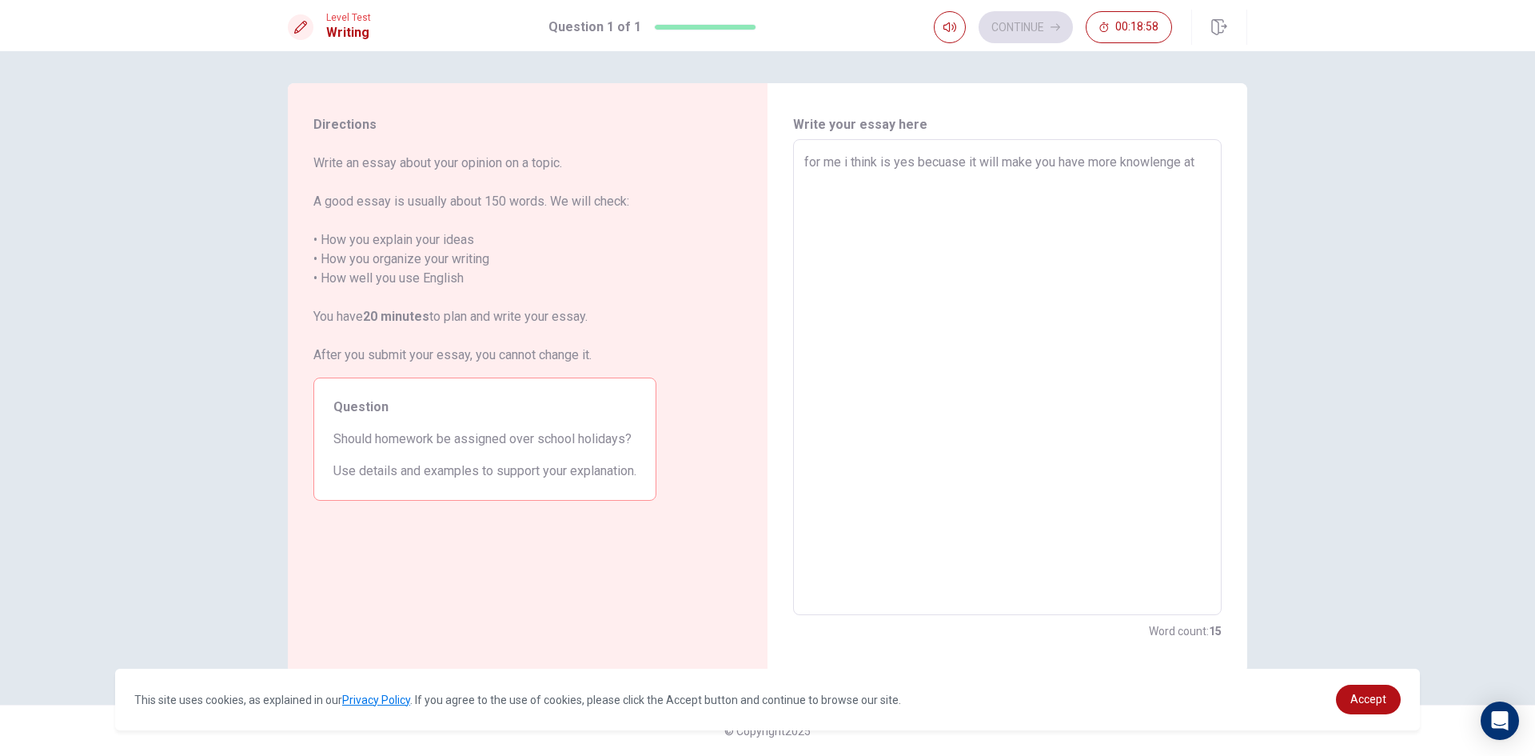
type textarea "x"
type textarea "for me i think is yes becuase it will make you have more knowlenge at t"
type textarea "x"
type textarea "for me i think is yes becuase it will make you have more knowlenge at th"
type textarea "x"
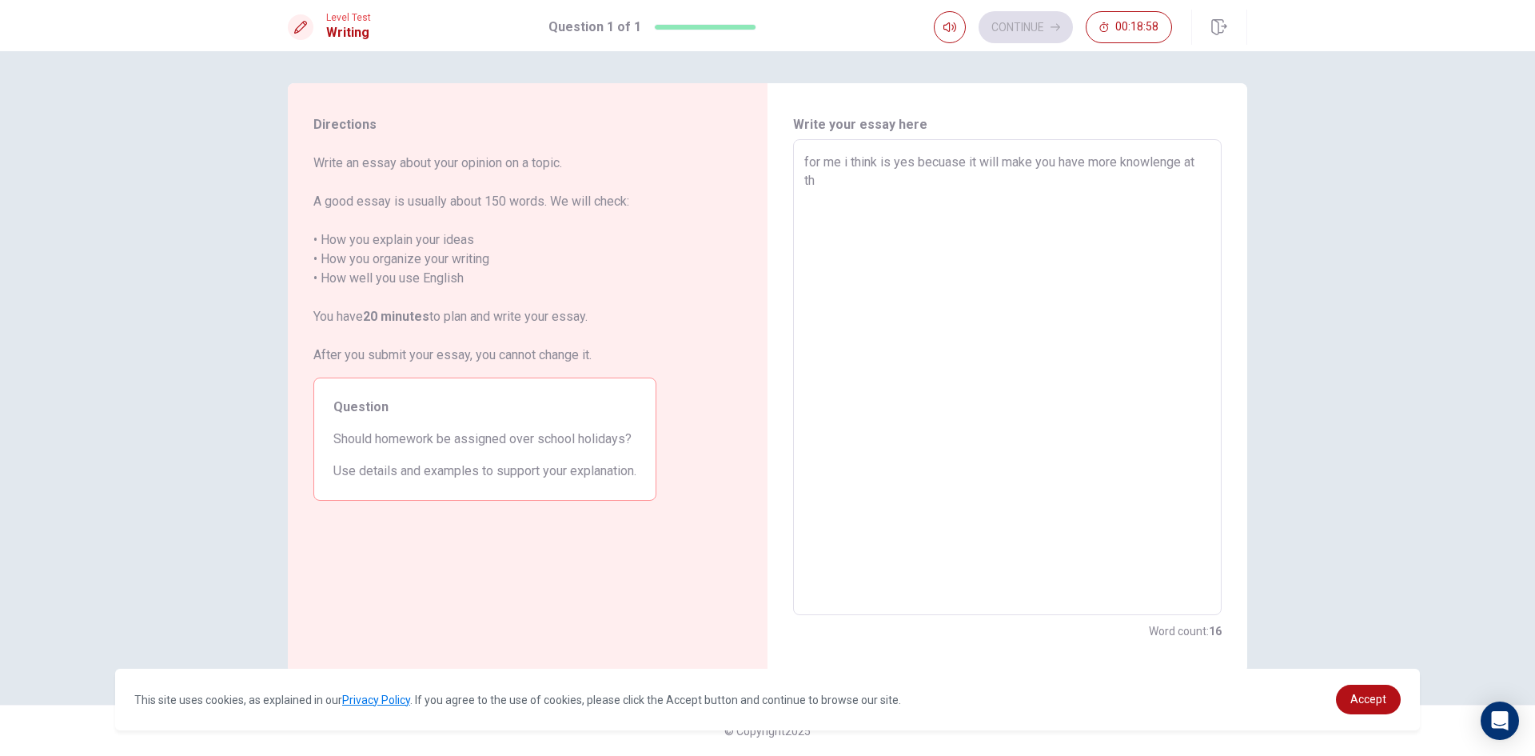
type textarea "for me i think is yes becuase it will make you have more knowlenge at the"
type textarea "x"
type textarea "for me i think is yes becuase it will make you have more knowlenge at the"
type textarea "x"
type textarea "for me i think is yes becuase it will make you have more knowlenge at the h"
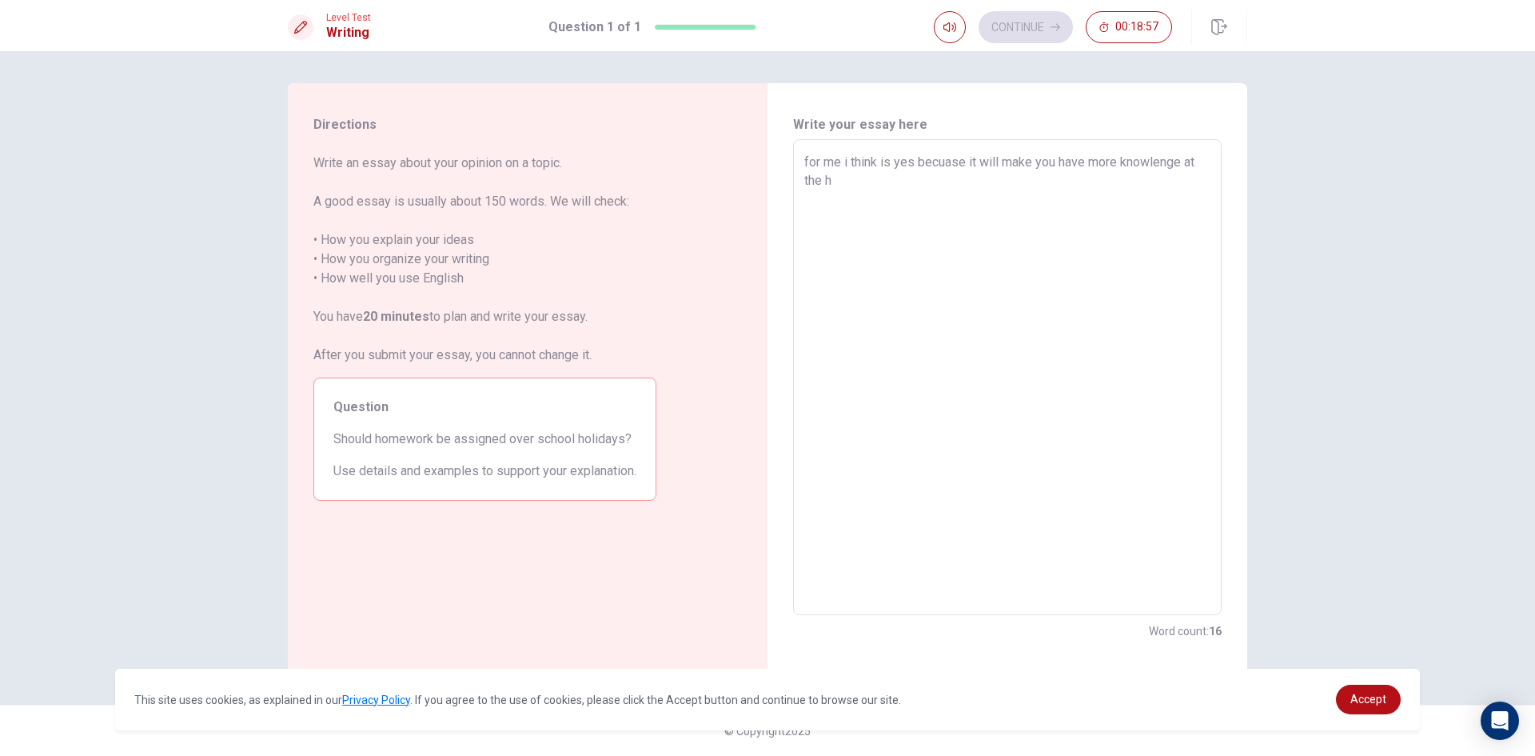
type textarea "x"
type textarea "for me i think is yes becuase it will make you have more knowlenge at the ho"
type textarea "x"
type textarea "for me i think is yes becuase it will make you have more knowlenge at the hol"
type textarea "x"
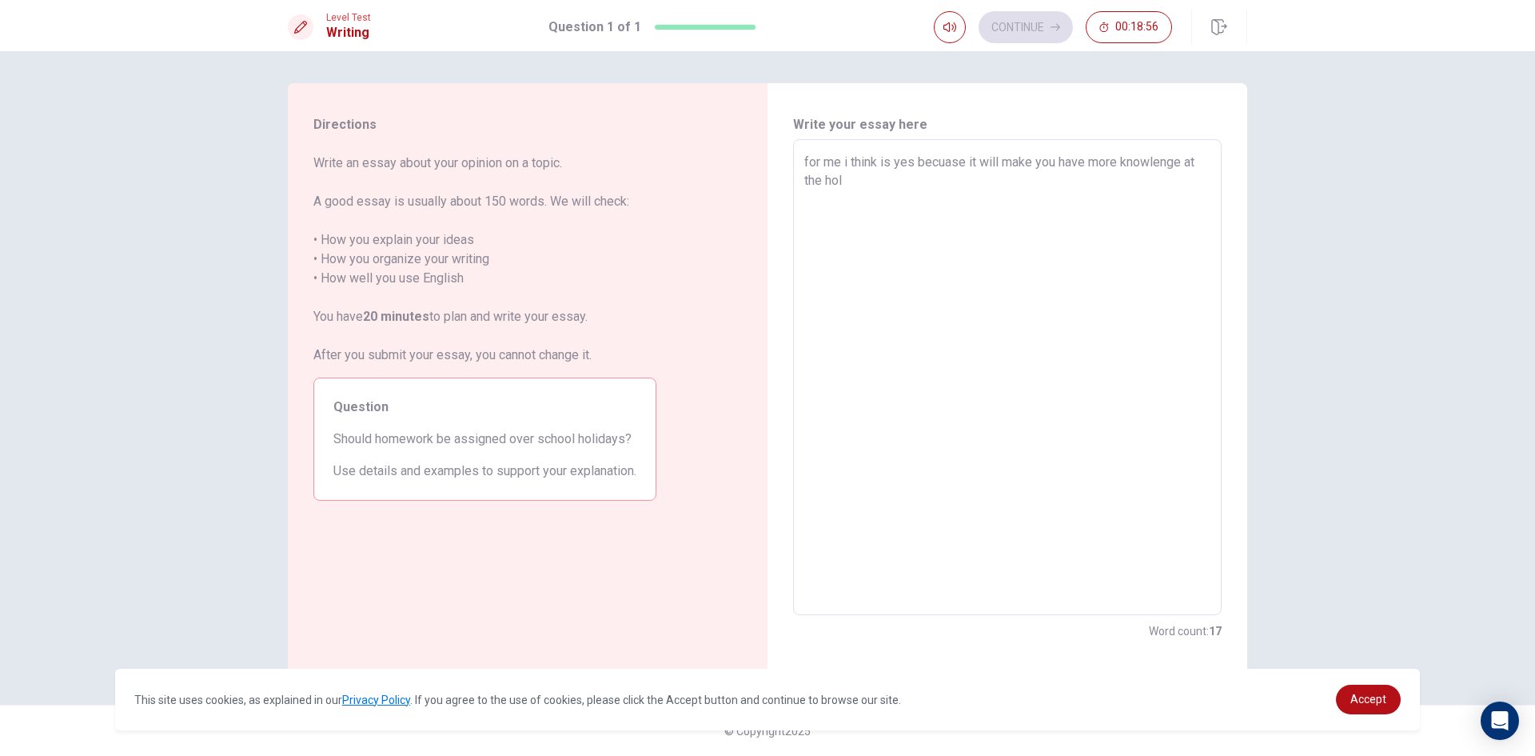
type textarea "for me i think is yes becuase it will make you have more knowlenge at the holi"
type textarea "x"
type textarea "for me i think is yes becuase it will make you have more knowlenge at the holid"
type textarea "x"
type textarea "for me i think is yes becuase it will make you have more knowlenge at the holida"
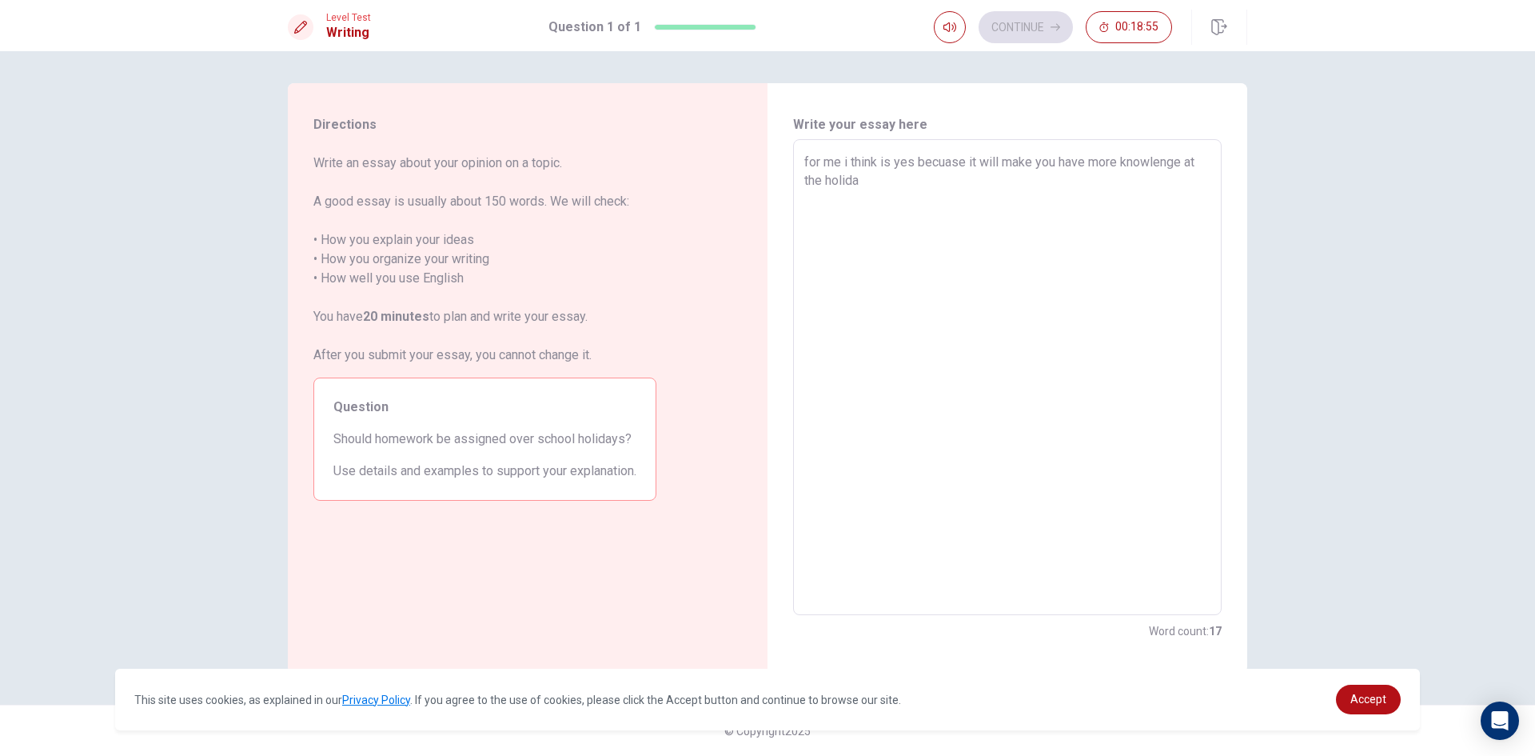
type textarea "x"
type textarea "for me i think is yes becuase it will make you have more knowlenge at the holid…"
type textarea "x"
type textarea "for me i think is yes becuase it will make you have more knowlenge at the holid…"
type textarea "x"
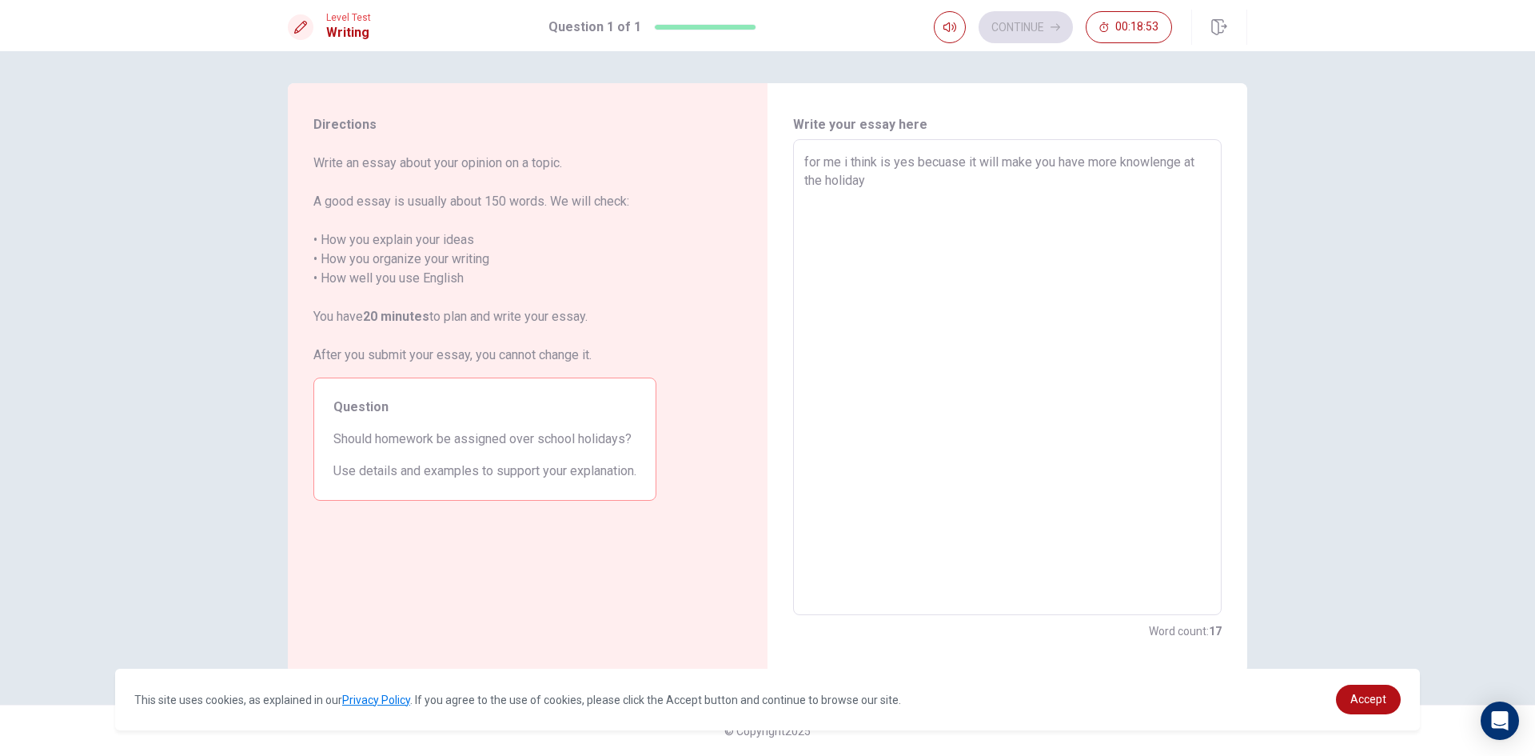
type textarea "for me i think is yes becuase it will make you have more knowlenge at the holid…"
type textarea "x"
type textarea "for me i think is yes becuase it will make you have more knowlenge at the holid…"
type textarea "x"
type textarea "for me i think is yes becuase it will make you have more knowlenge at the holid…"
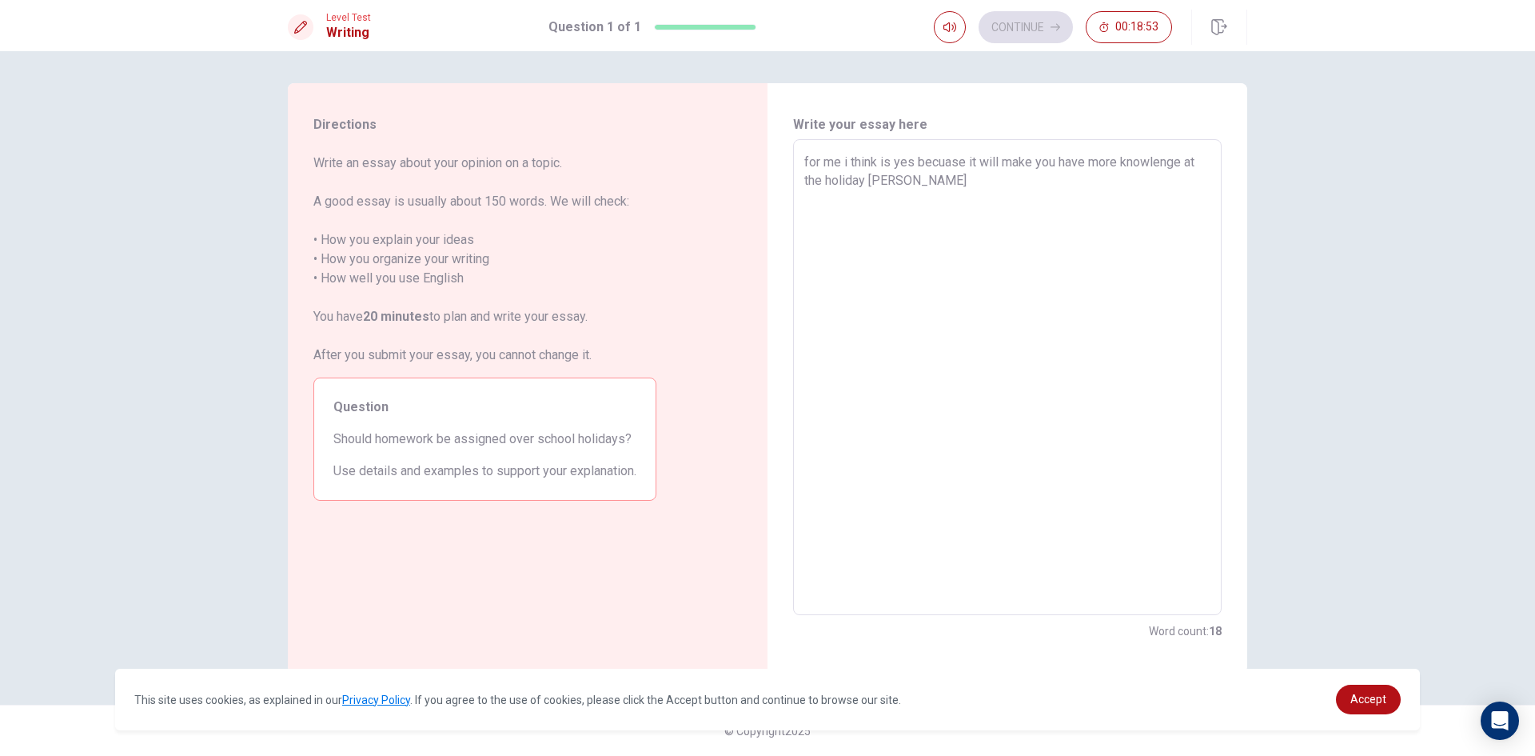
type textarea "x"
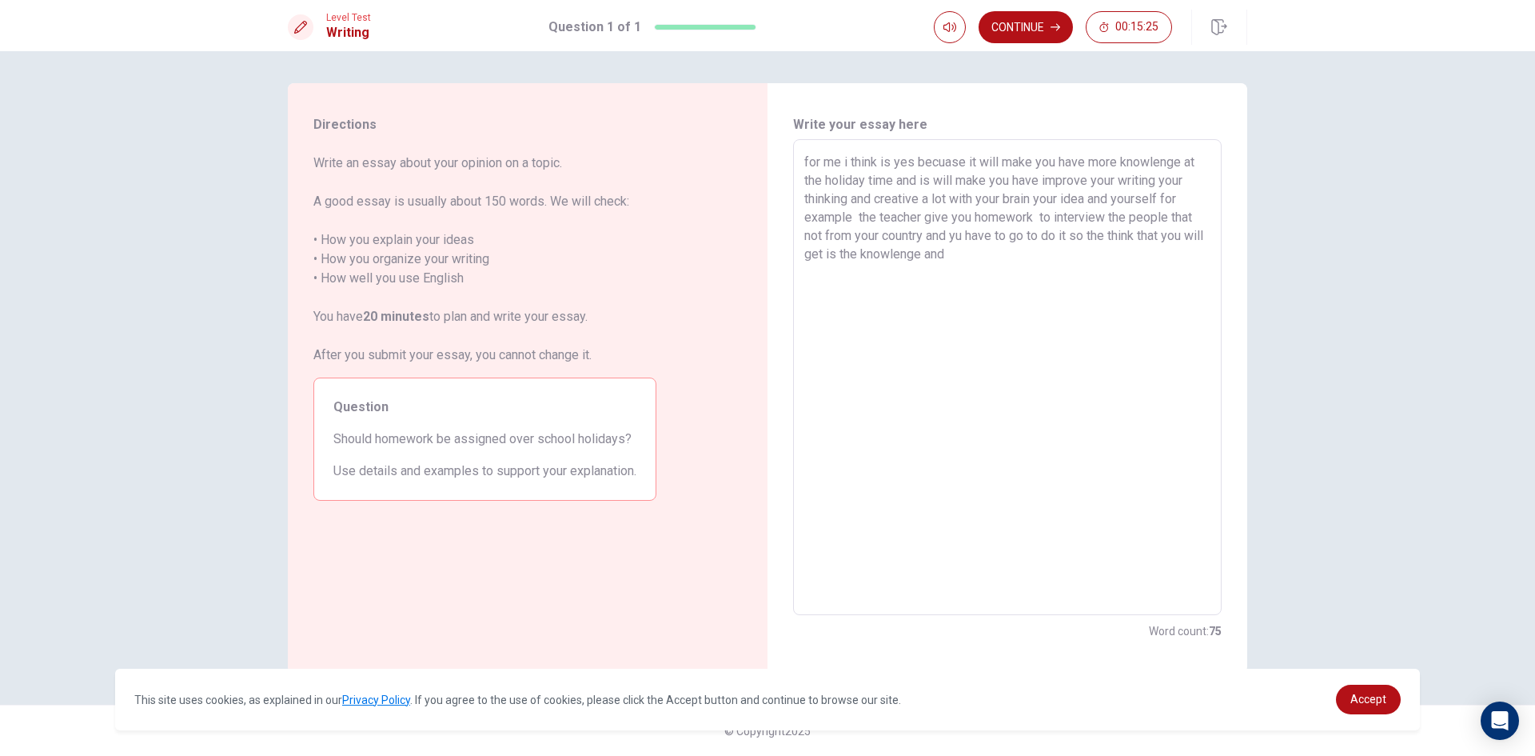
click at [859, 257] on textarea "for me i think is yes becuase it will make you have more knowlenge at the holid…" at bounding box center [1007, 377] width 406 height 449
click at [987, 257] on textarea "for me i think is yes becuase it will make you have more knowlenge at the holid…" at bounding box center [1007, 377] width 406 height 449
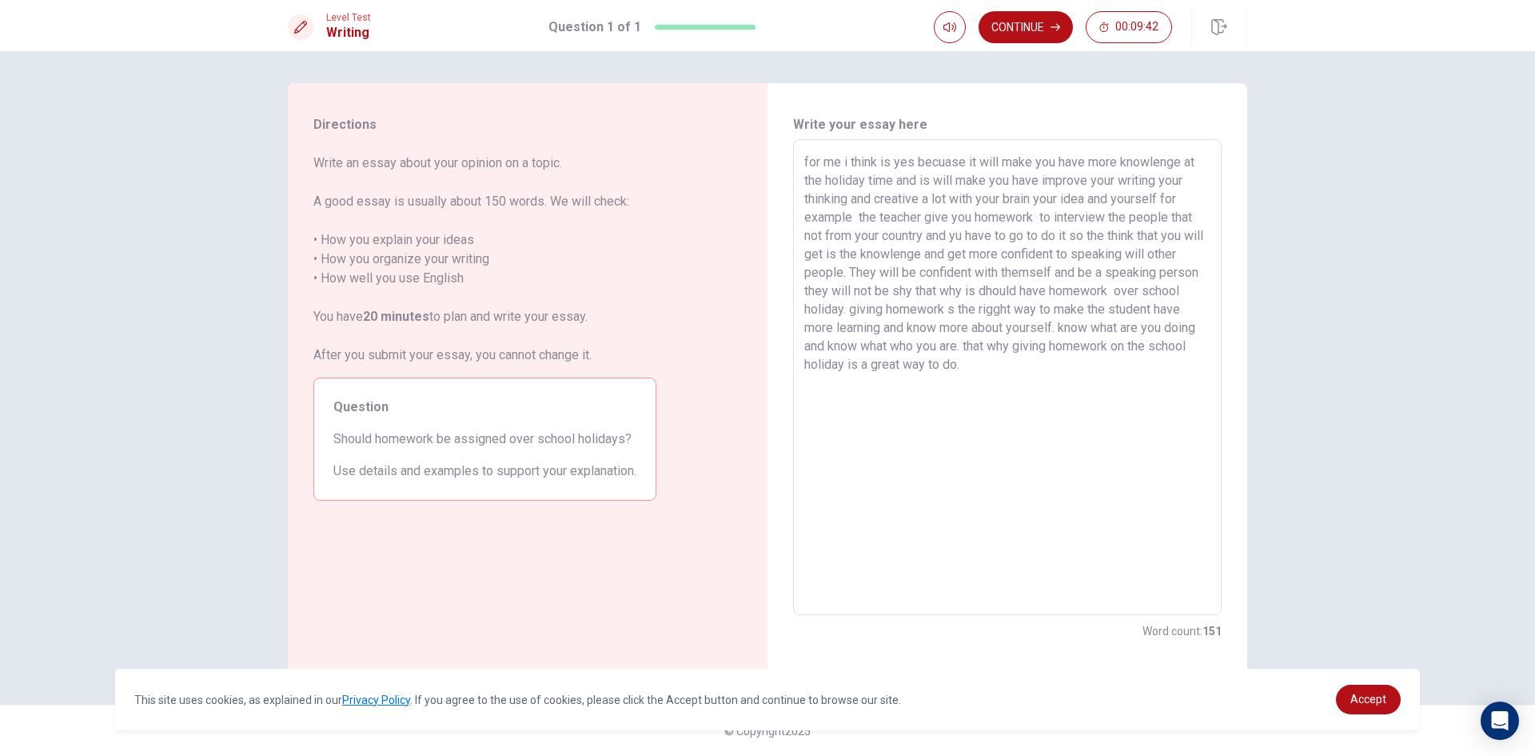
click at [812, 165] on textarea "for me i think is yes becuase it will make you have more knowlenge at the holid…" at bounding box center [1007, 377] width 406 height 449
click at [952, 158] on textarea "For me i think is yes becuase it will make you have more knowlenge at the holid…" at bounding box center [1007, 377] width 406 height 449
click at [1164, 201] on textarea "For me i think is yes because it will make you have more knowlenge at the holid…" at bounding box center [1007, 377] width 406 height 449
click at [1174, 195] on textarea "For me i think is yes because it will make you have more knowlenge at the holid…" at bounding box center [1007, 377] width 406 height 449
click at [962, 235] on textarea "For me i think is yes because it will make you have more knowlenge at the holid…" at bounding box center [1007, 377] width 406 height 449
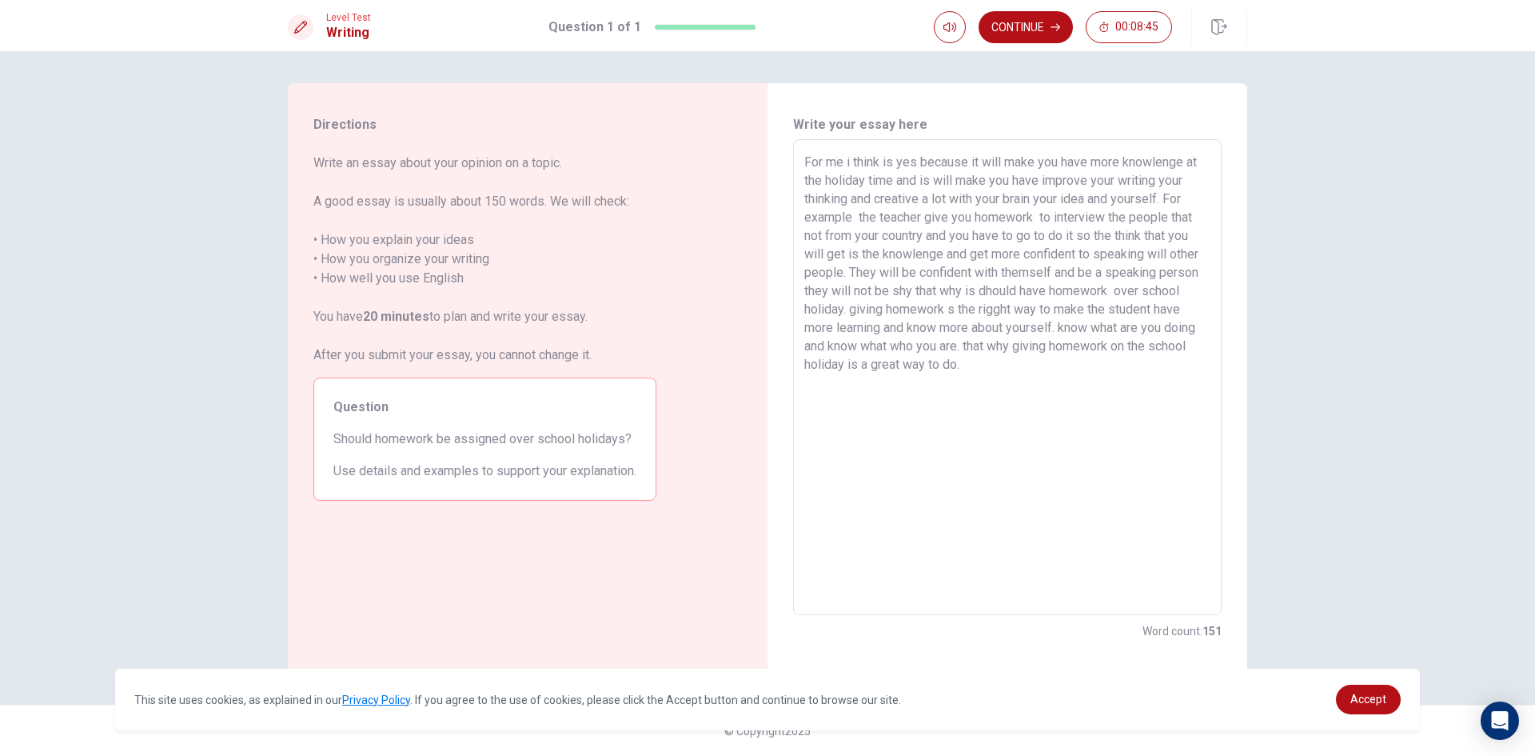
click at [1081, 241] on textarea "For me i think is yes because it will make you have more knowlenge at the holid…" at bounding box center [1007, 377] width 406 height 449
click at [1091, 241] on textarea "For me i think is yes because it will make you have more knowlenge at the holid…" at bounding box center [1007, 377] width 406 height 449
click at [1150, 239] on textarea "For me i think is yes because it will make you have more knowlenge at the holid…" at bounding box center [1007, 377] width 406 height 449
click at [1194, 273] on textarea "For me i think is yes because it will make you have more knowlenge at the holid…" at bounding box center [1007, 377] width 406 height 449
click at [1198, 271] on textarea "For me i think is yes because it will make you have more knowlenge at the holid…" at bounding box center [1007, 377] width 406 height 449
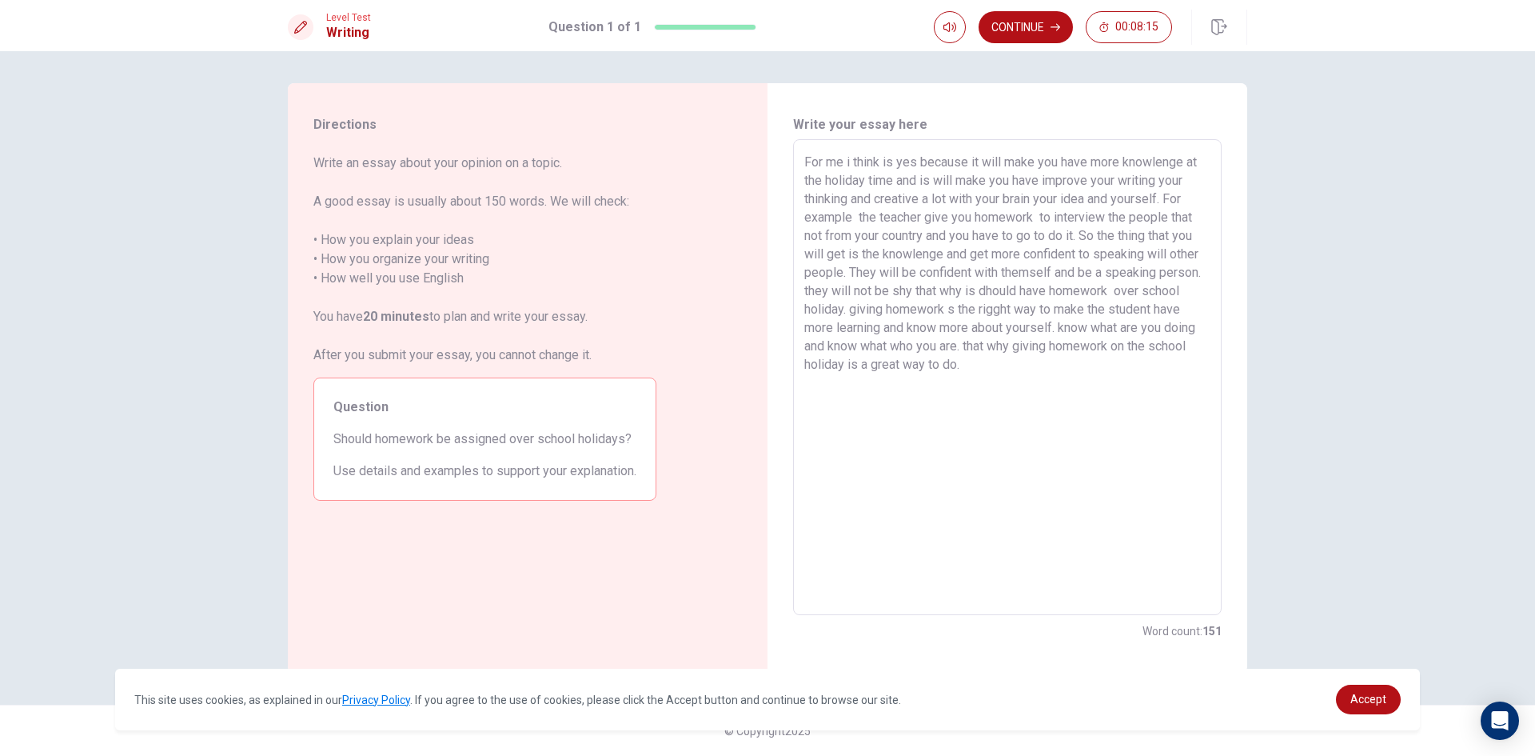
click at [855, 286] on textarea "For me i think is yes because it will make you have more knowlenge at the holid…" at bounding box center [1007, 377] width 406 height 449
click at [1034, 290] on textarea "For me i think is yes because it will make you have more knowlenge at the holid…" at bounding box center [1007, 377] width 406 height 449
click at [1040, 305] on textarea "For me i think is yes because it will make you have more knowlenge at the holid…" at bounding box center [1007, 377] width 406 height 449
click at [1012, 375] on textarea "For me i think is yes because it will make you have more knowlenge at the holid…" at bounding box center [1007, 377] width 406 height 449
click at [1099, 326] on textarea "For me i think is yes because it will make you have more knowlenge at the holid…" at bounding box center [1007, 377] width 406 height 449
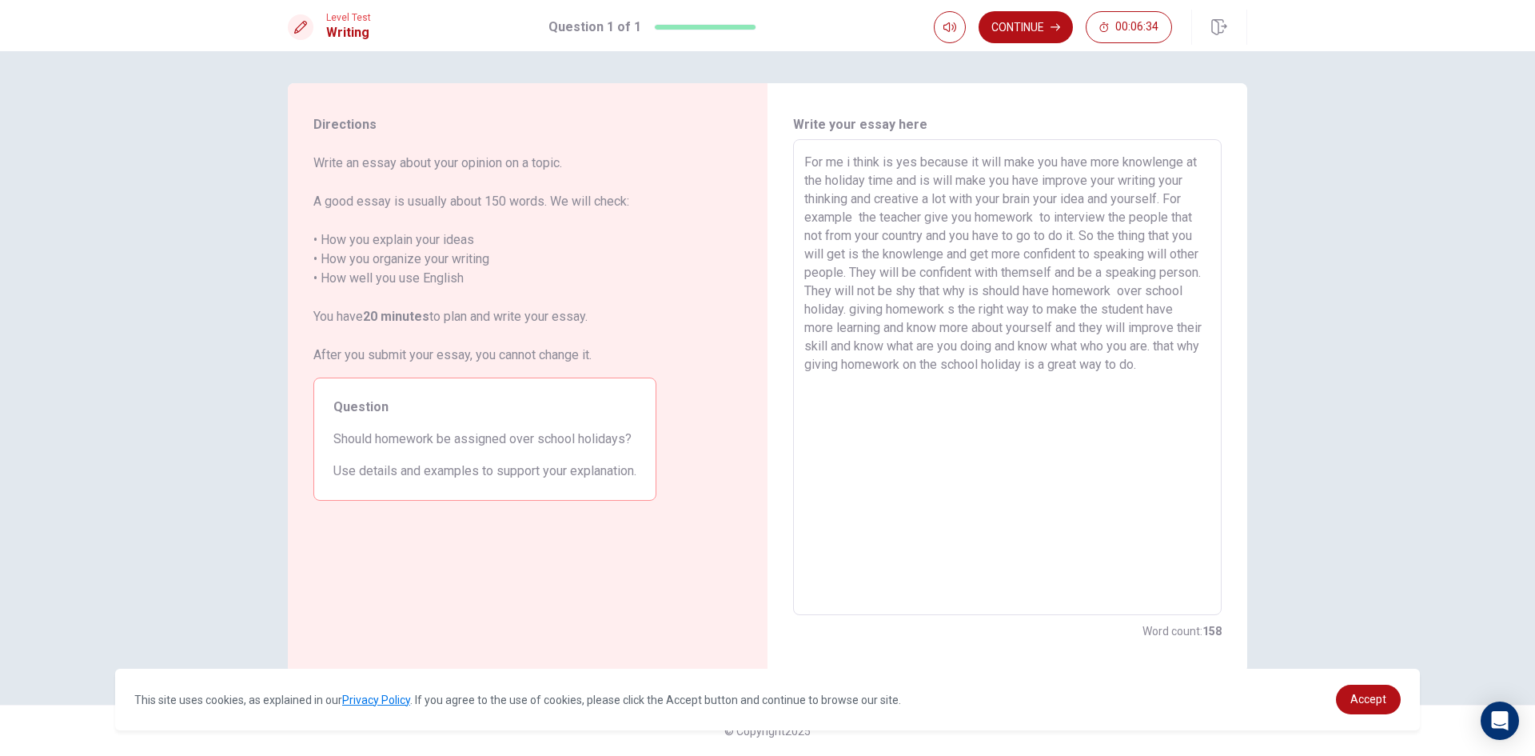
click at [941, 399] on textarea "For me i think is yes because it will make you have more knowlenge at the holid…" at bounding box center [1007, 377] width 406 height 449
click at [1027, 20] on button "Continue" at bounding box center [1026, 27] width 94 height 32
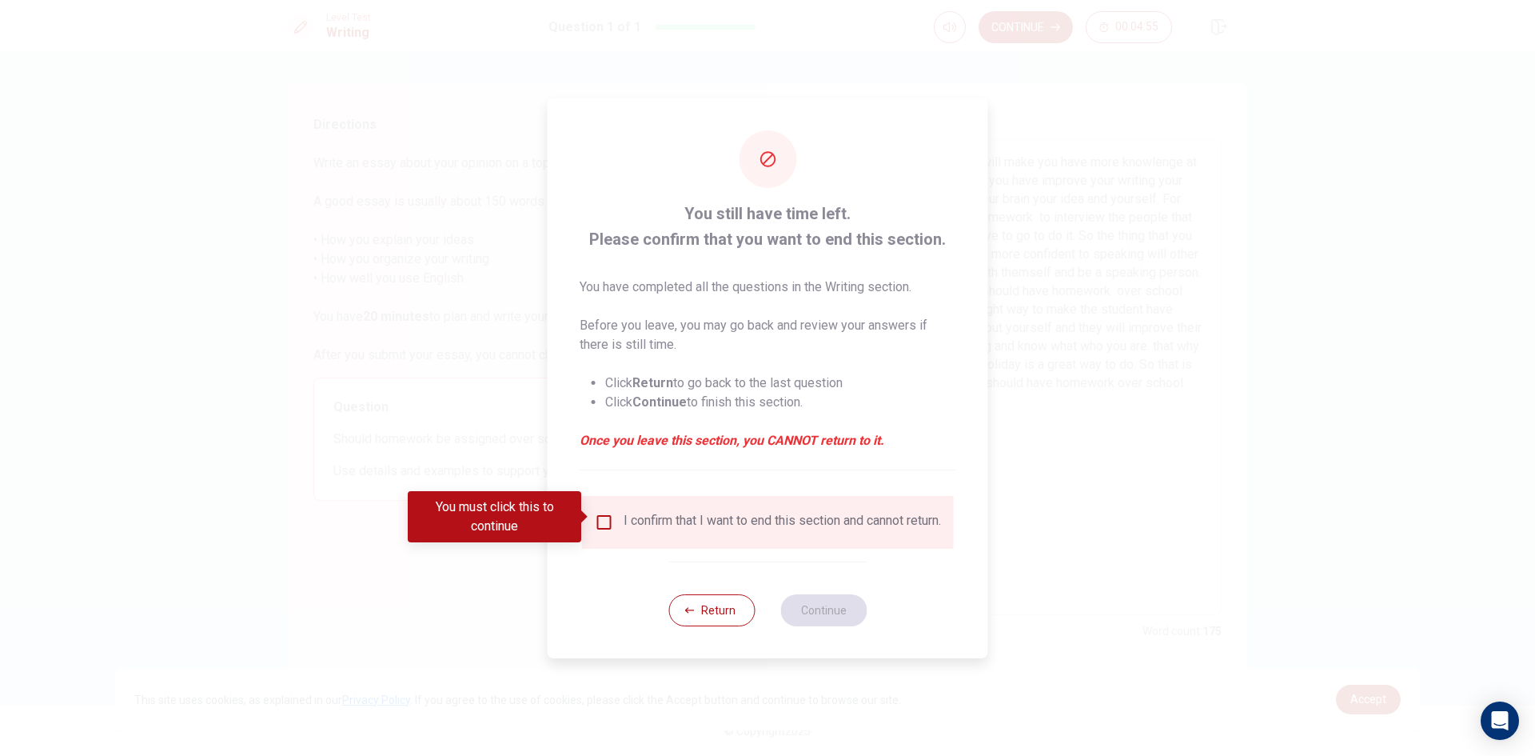
click at [605, 512] on input "You must click this to continue" at bounding box center [604, 521] width 19 height 19
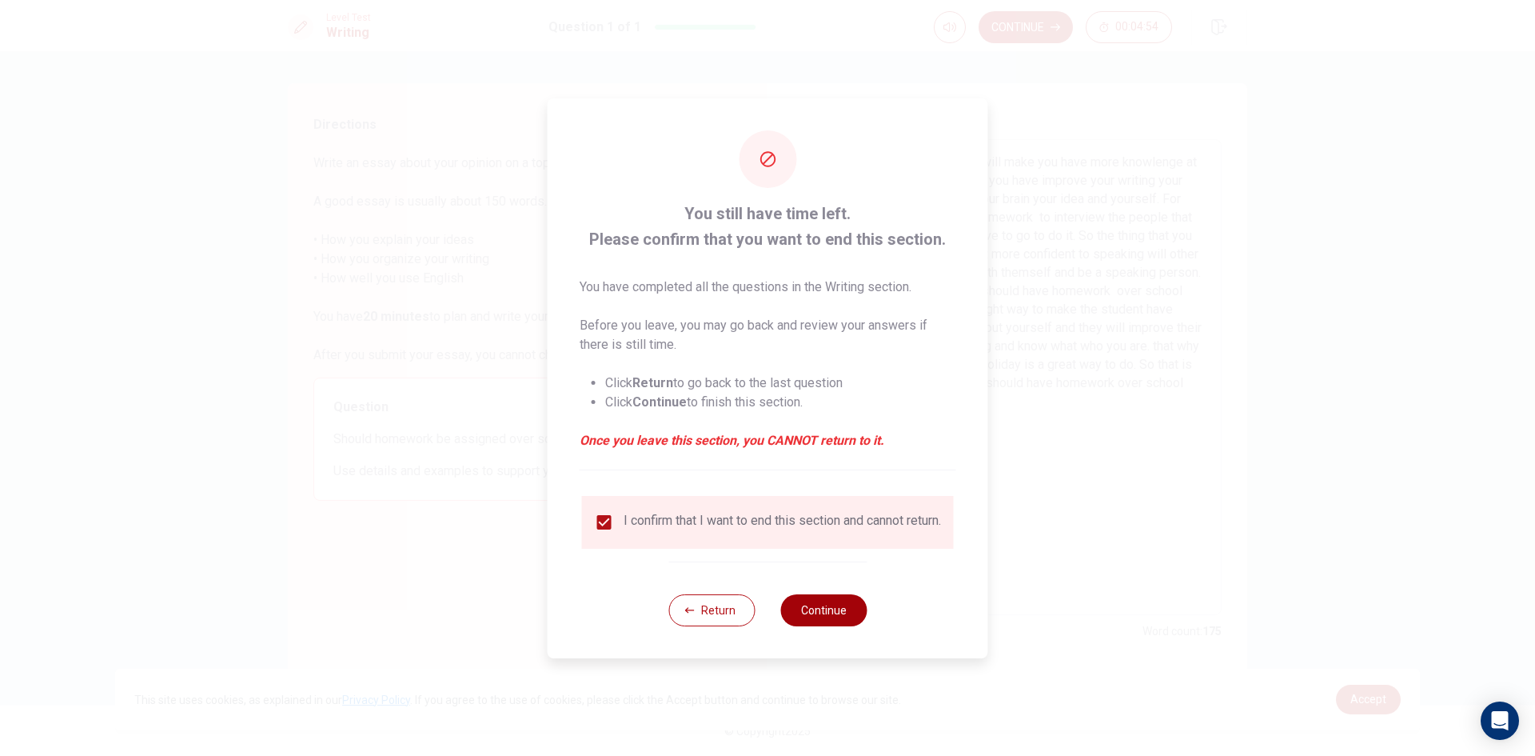
click at [807, 618] on button "Continue" at bounding box center [823, 610] width 86 height 32
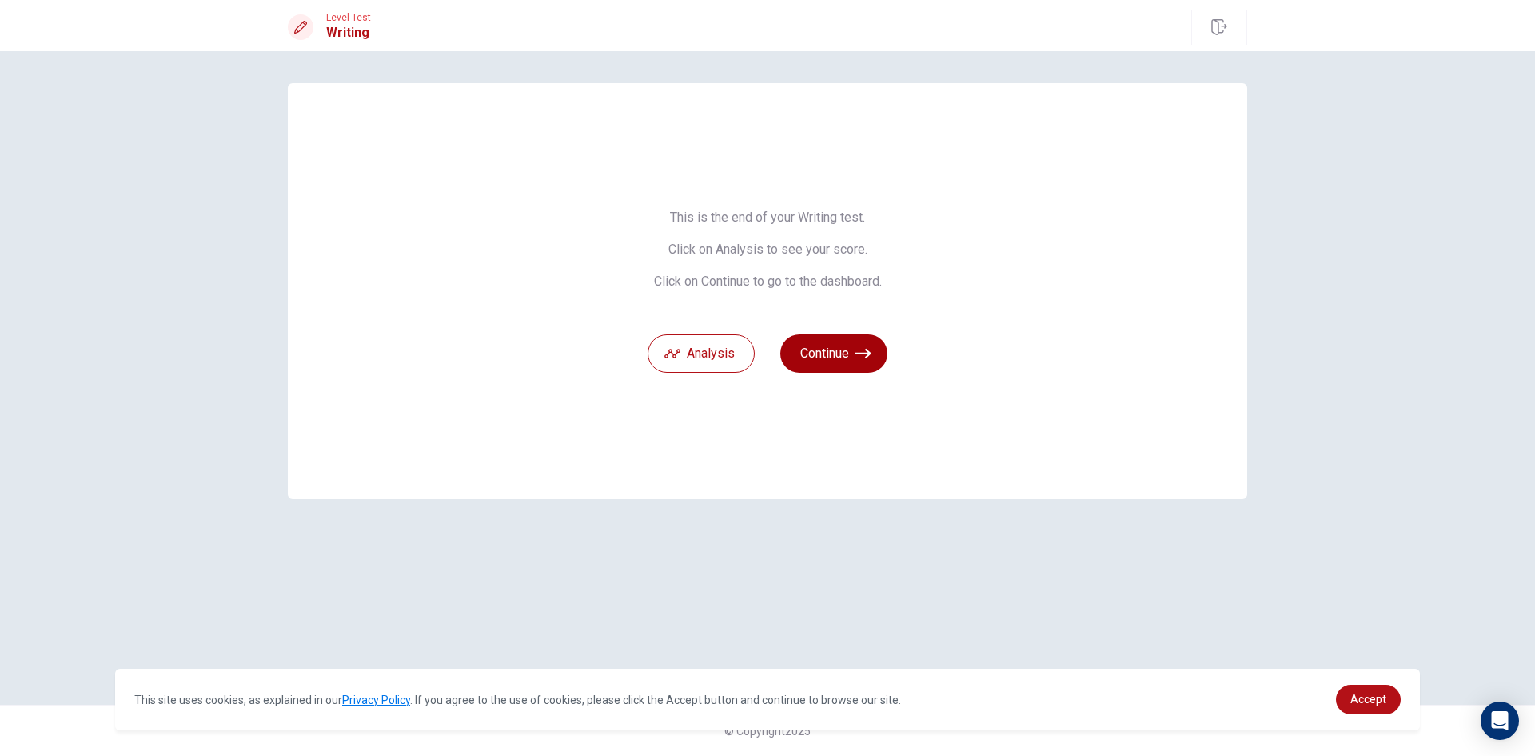
click at [815, 342] on button "Continue" at bounding box center [833, 353] width 107 height 38
